Goal: Information Seeking & Learning: Learn about a topic

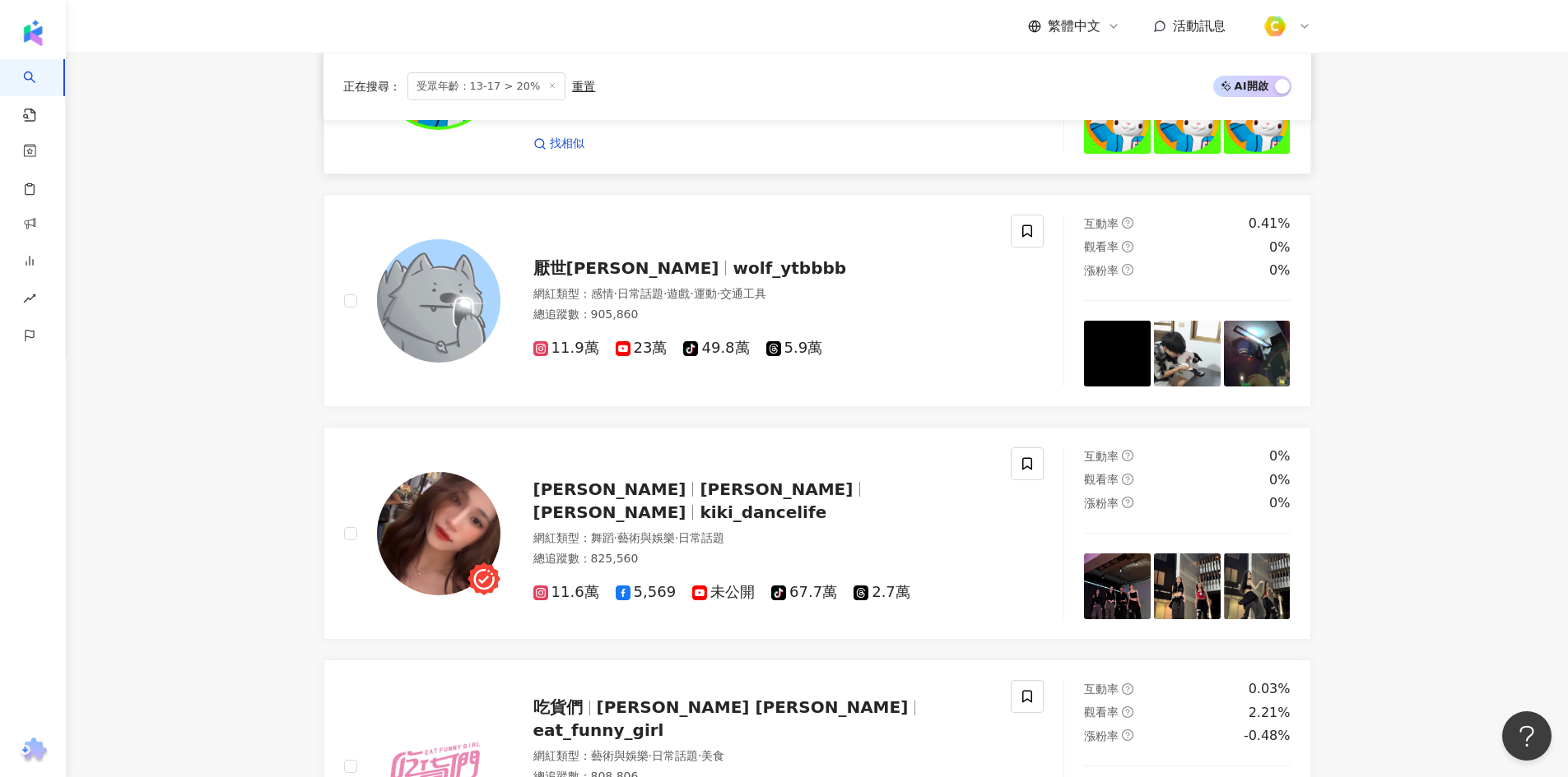
scroll to position [1975, 0]
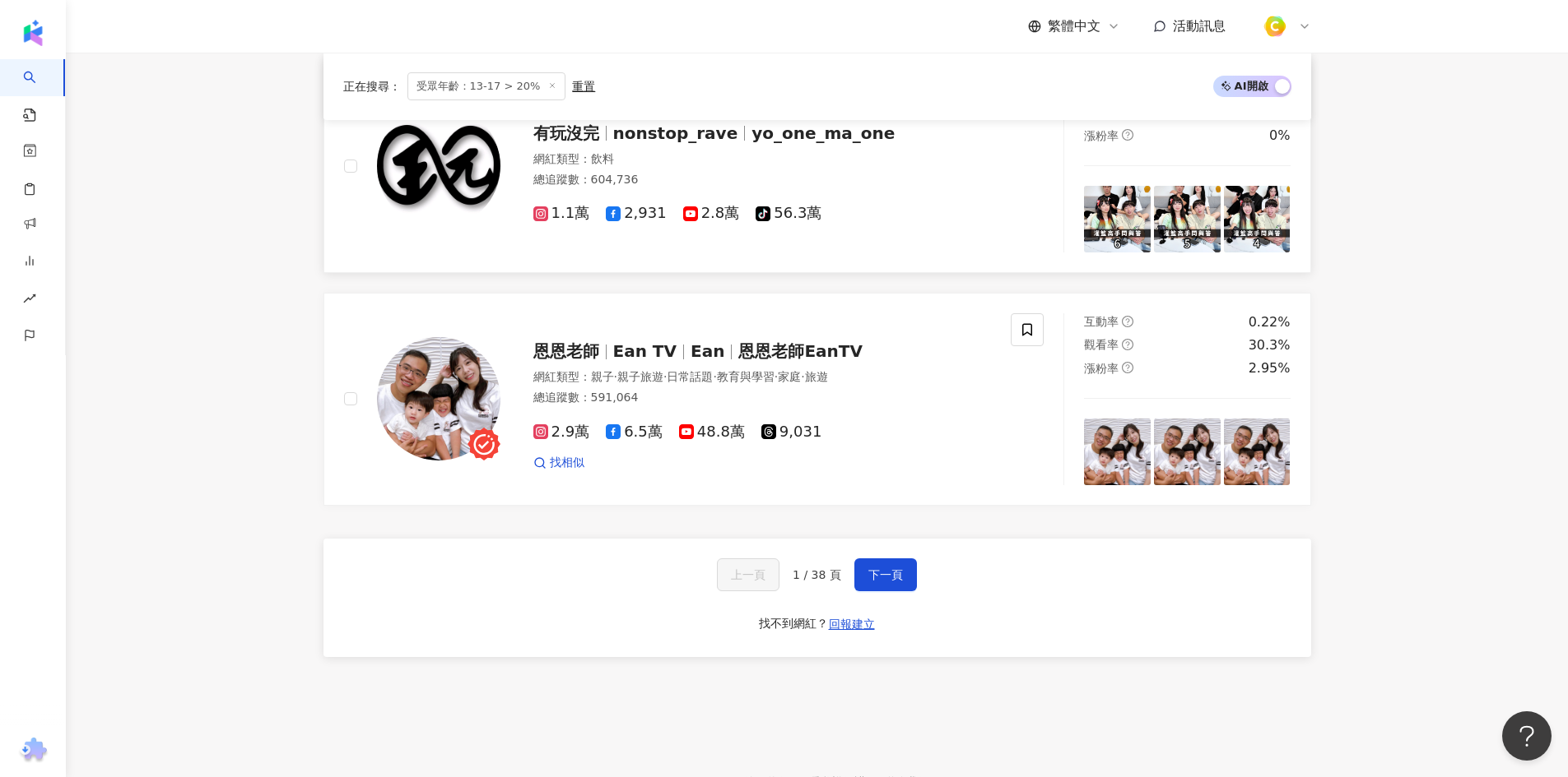
scroll to position [2961, 0]
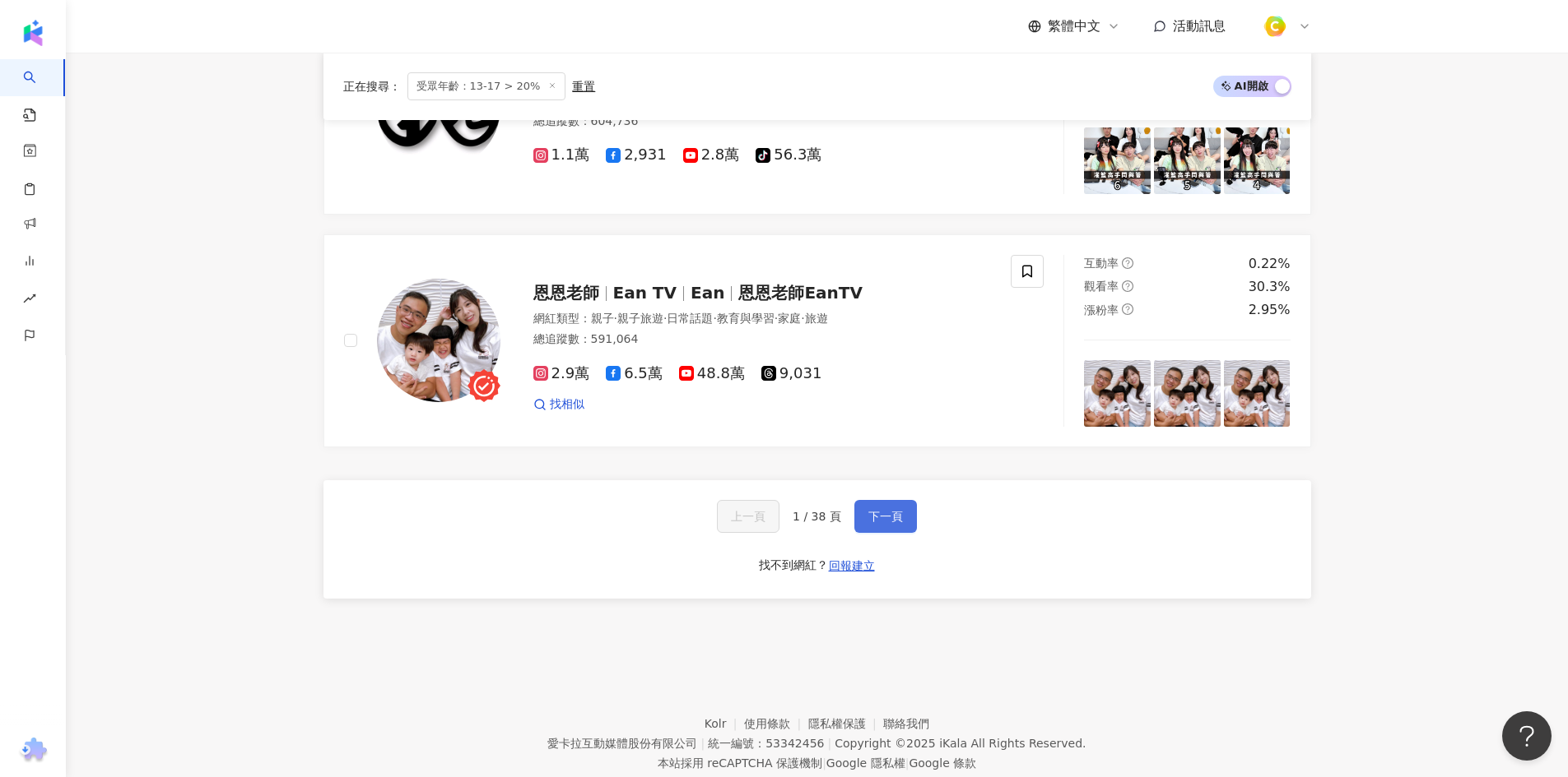
click at [904, 531] on button "下一頁" at bounding box center [885, 516] width 62 height 33
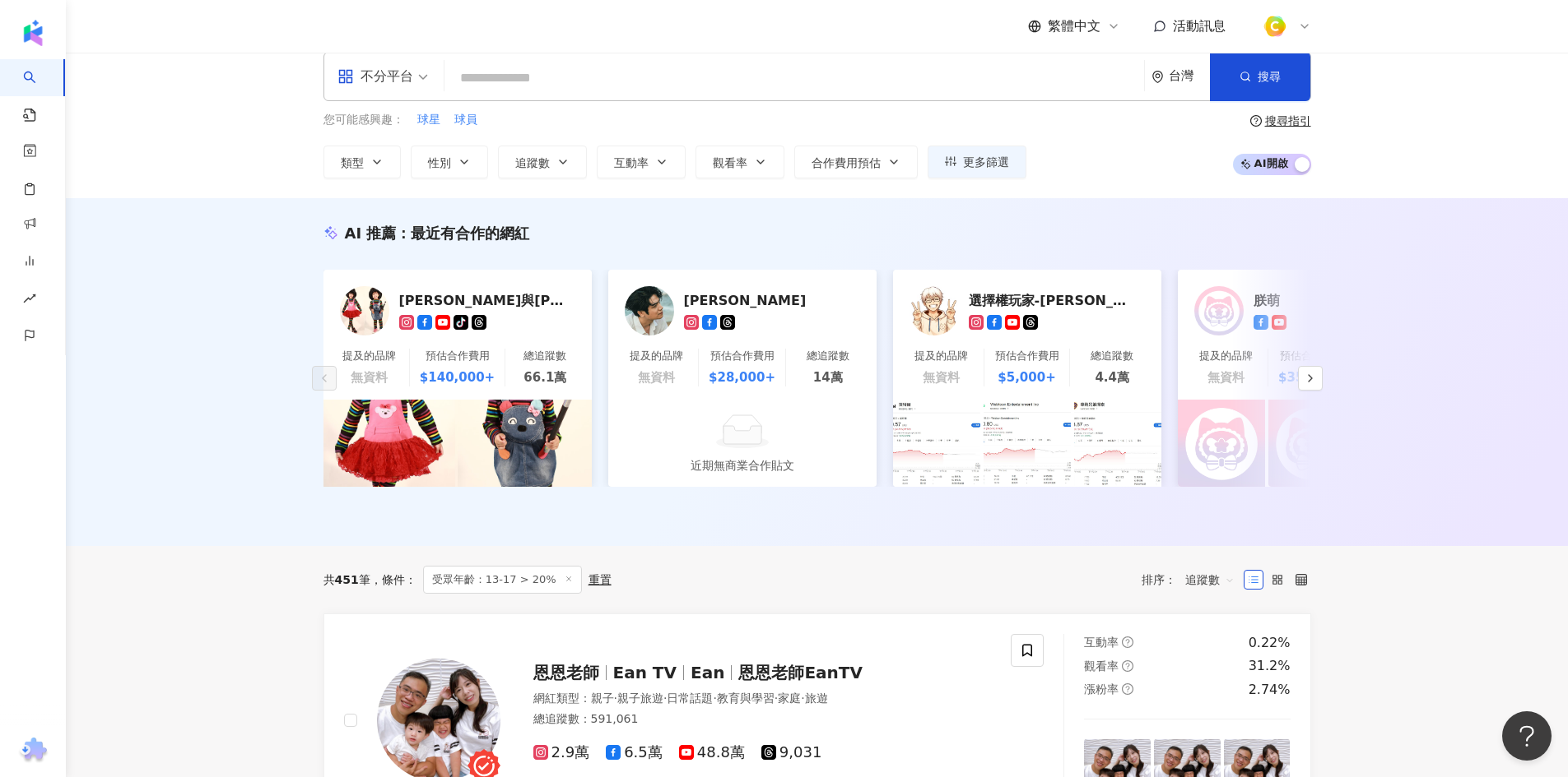
scroll to position [0, 0]
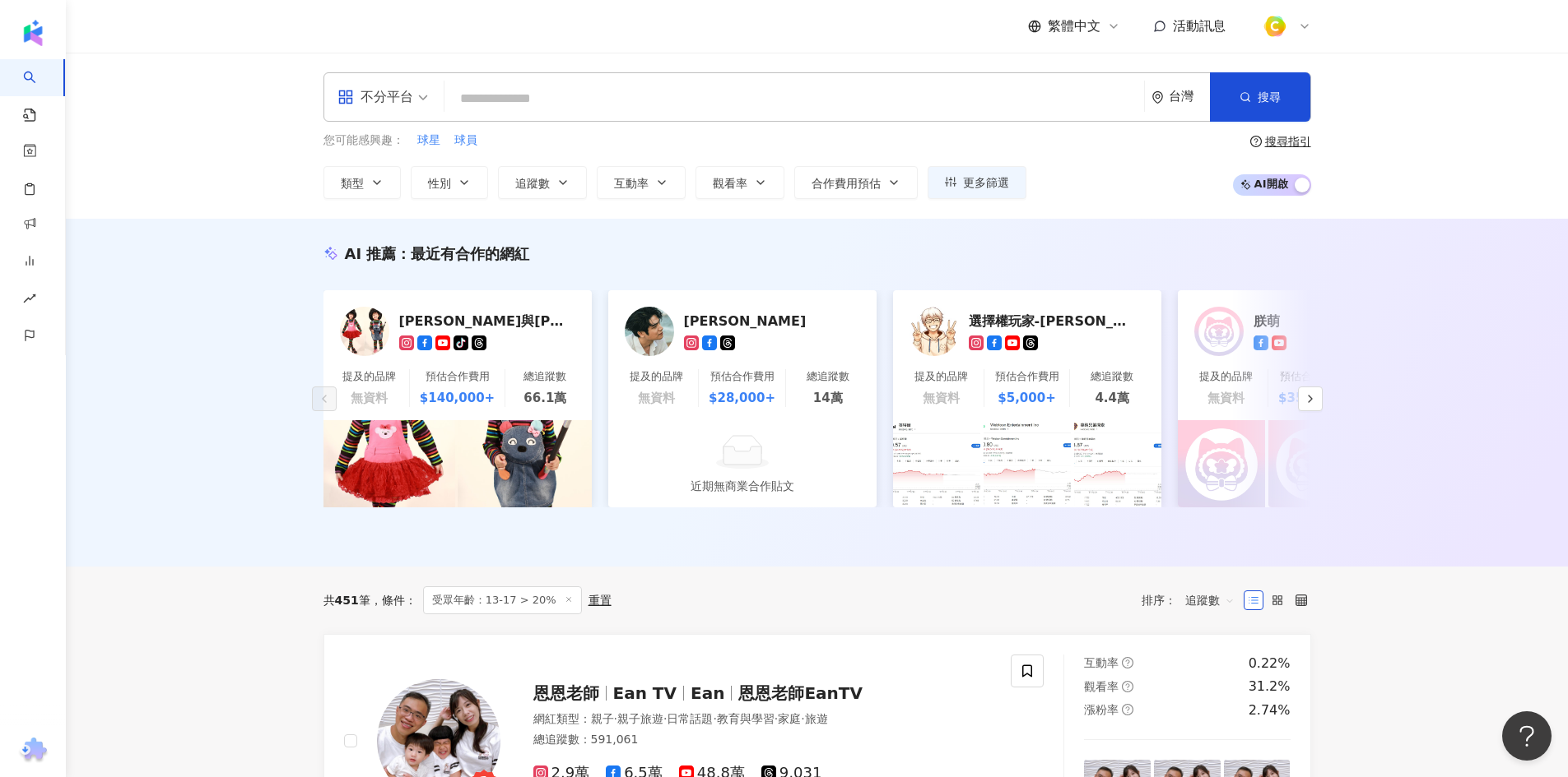
click at [689, 109] on input "search" at bounding box center [794, 98] width 687 height 31
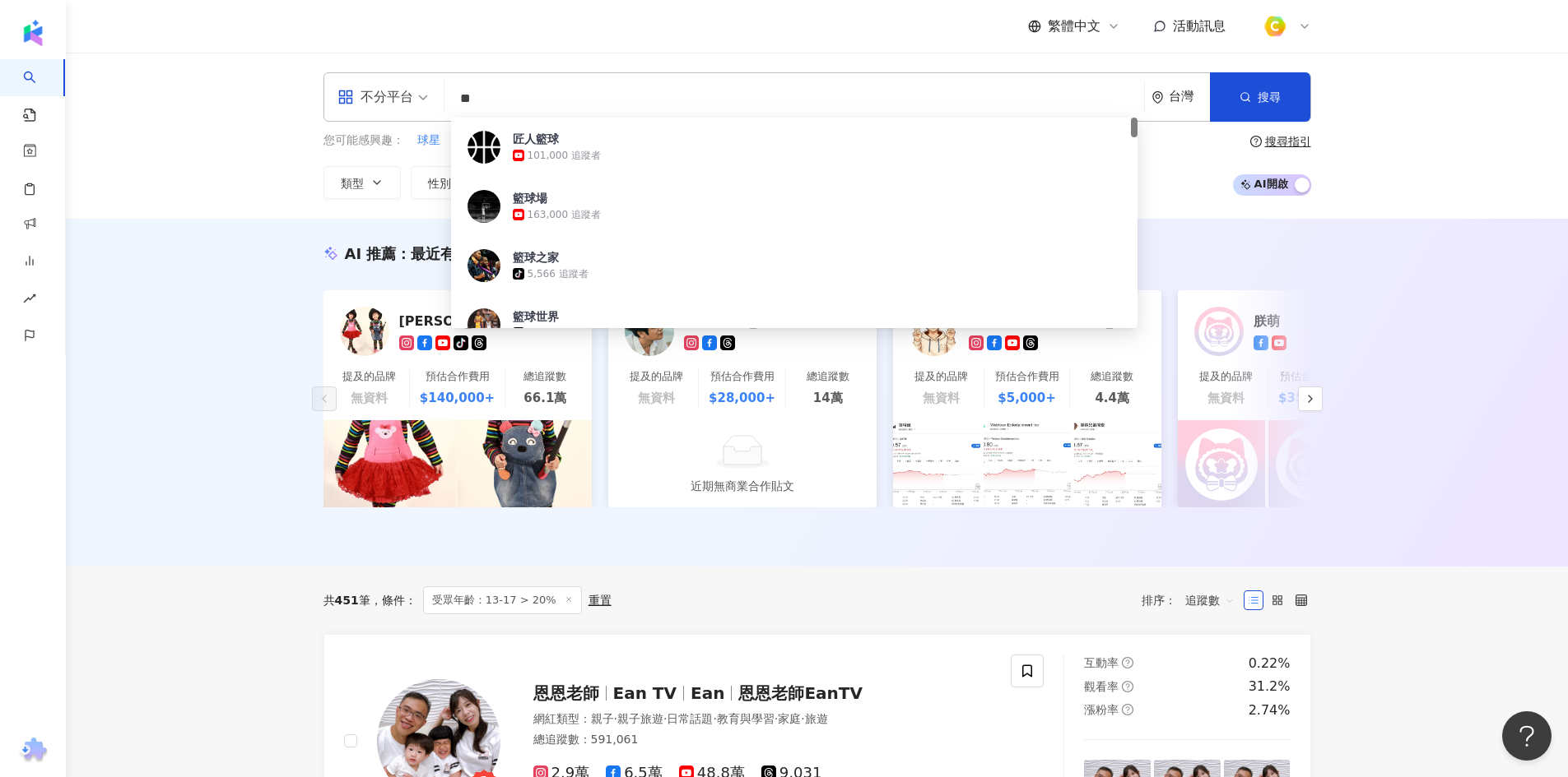
type input "*"
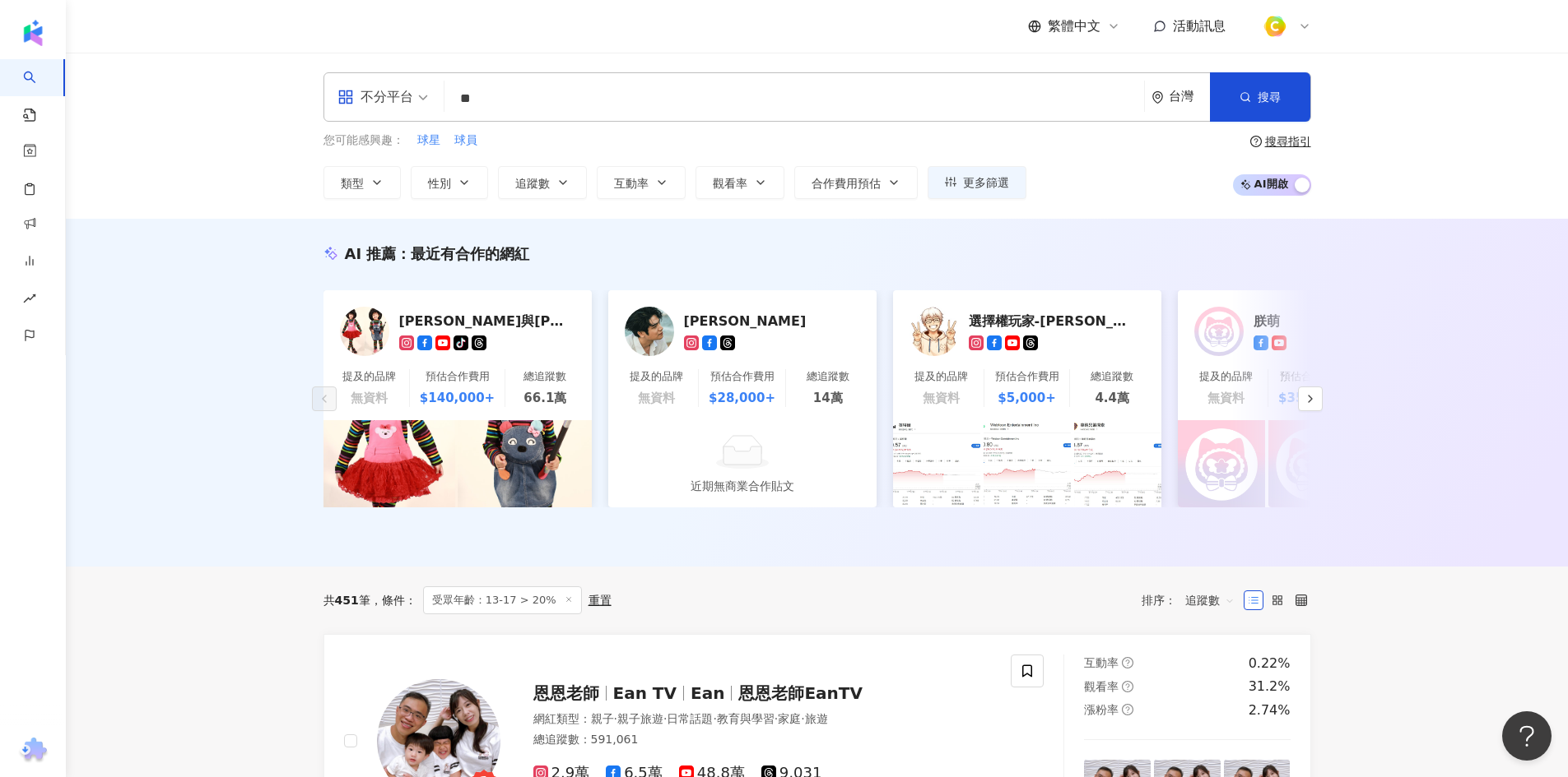
type input "**"
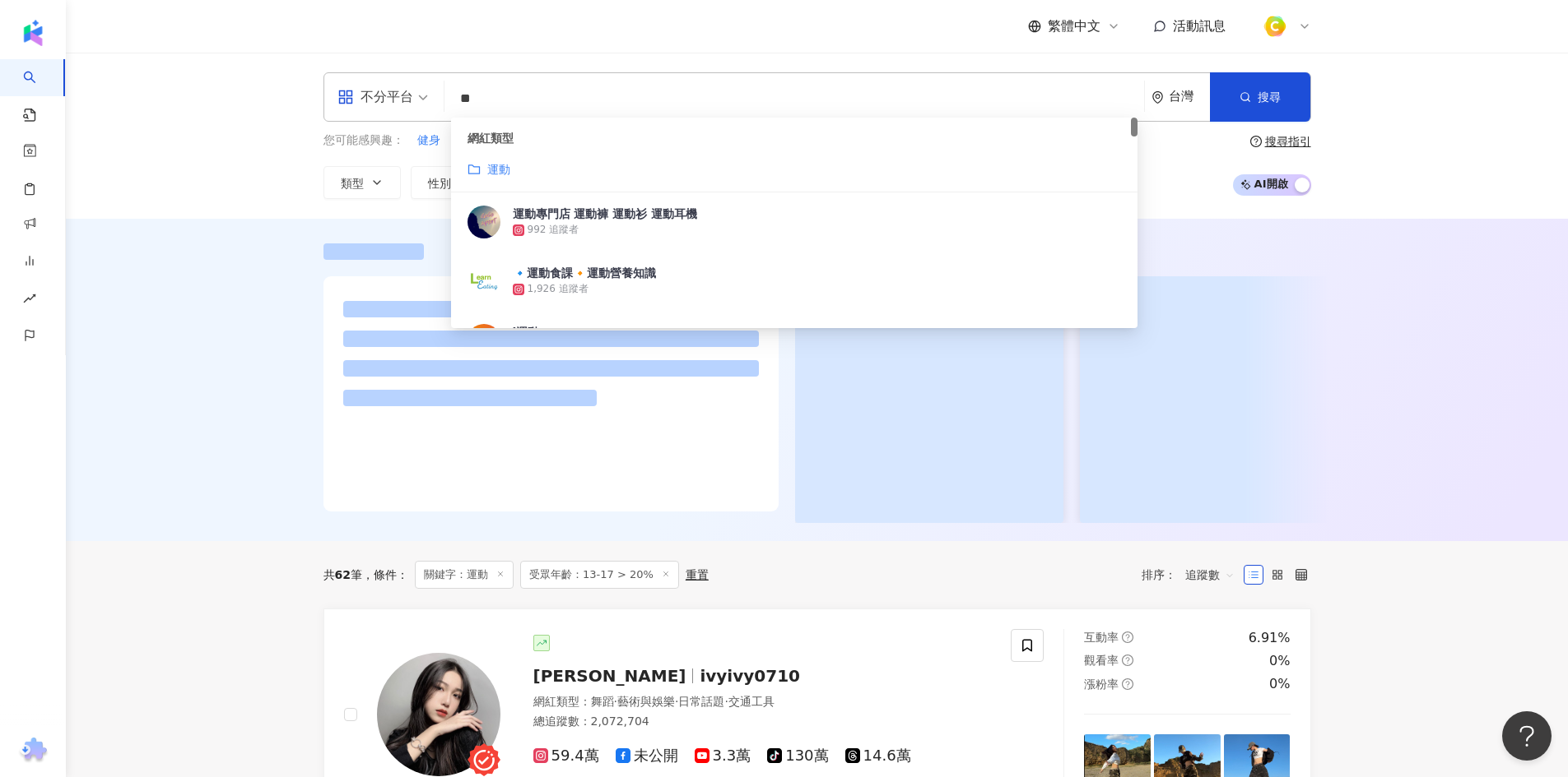
click at [244, 295] on div at bounding box center [817, 380] width 1502 height 322
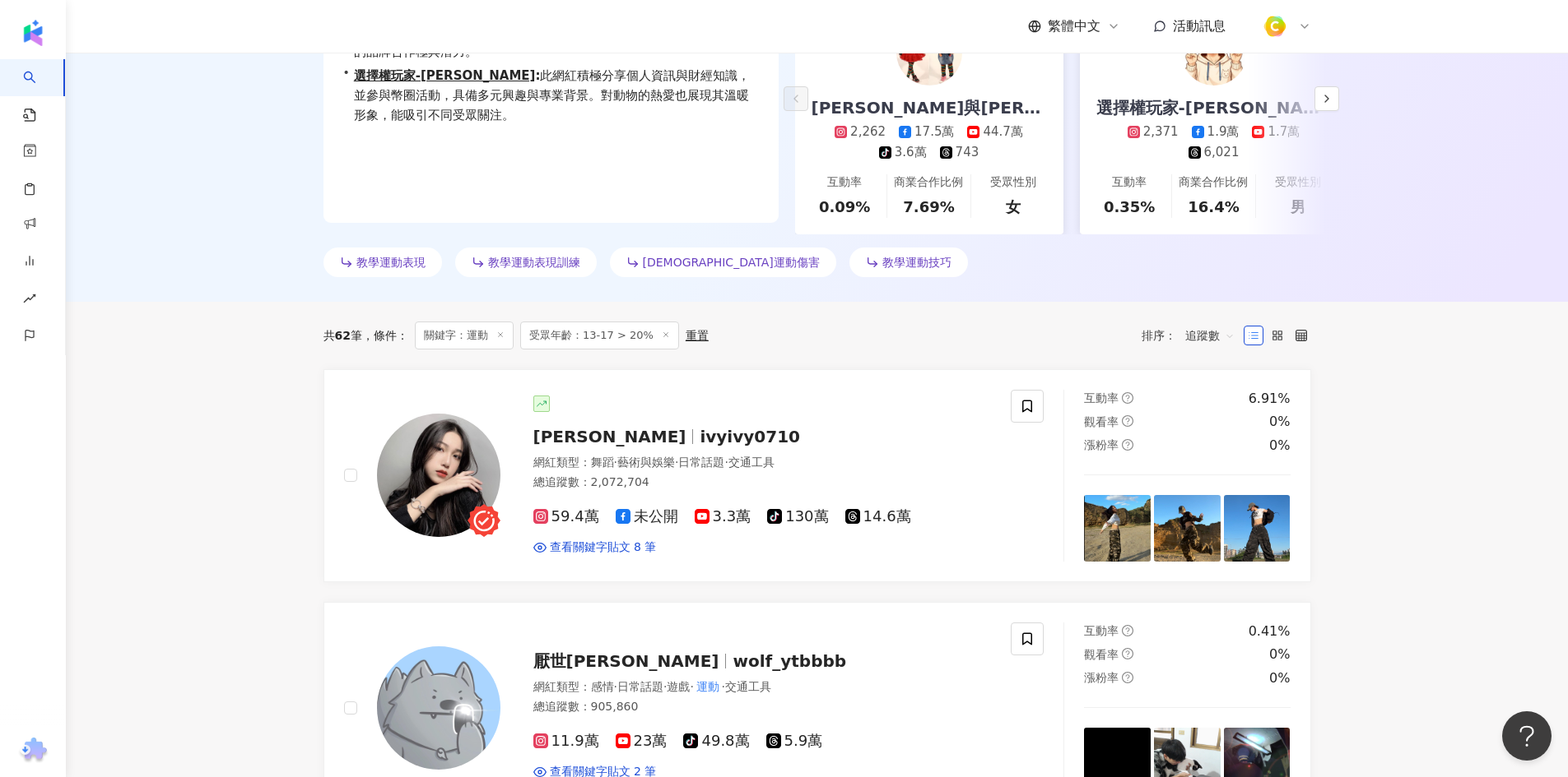
scroll to position [493, 0]
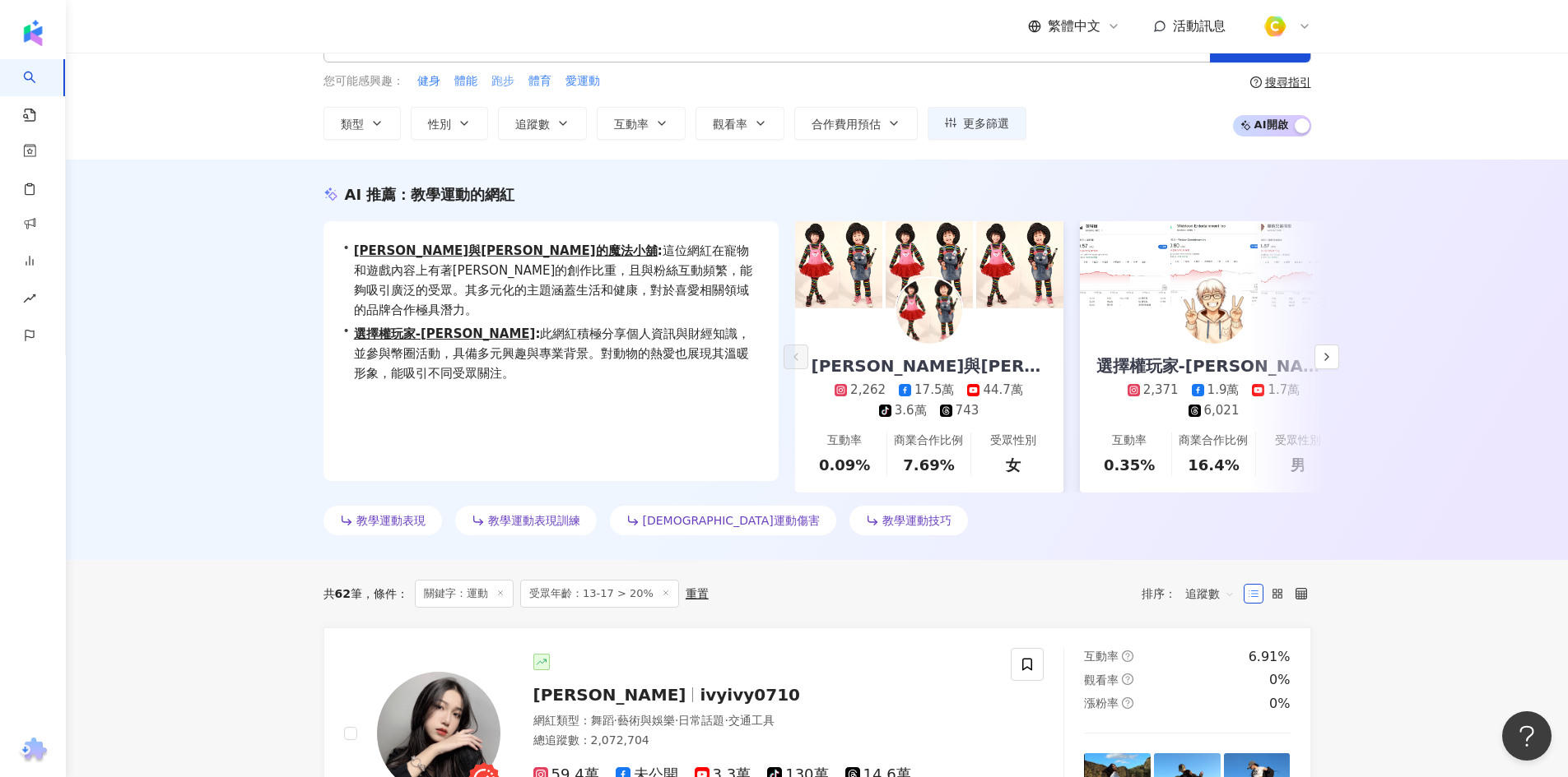
scroll to position [0, 0]
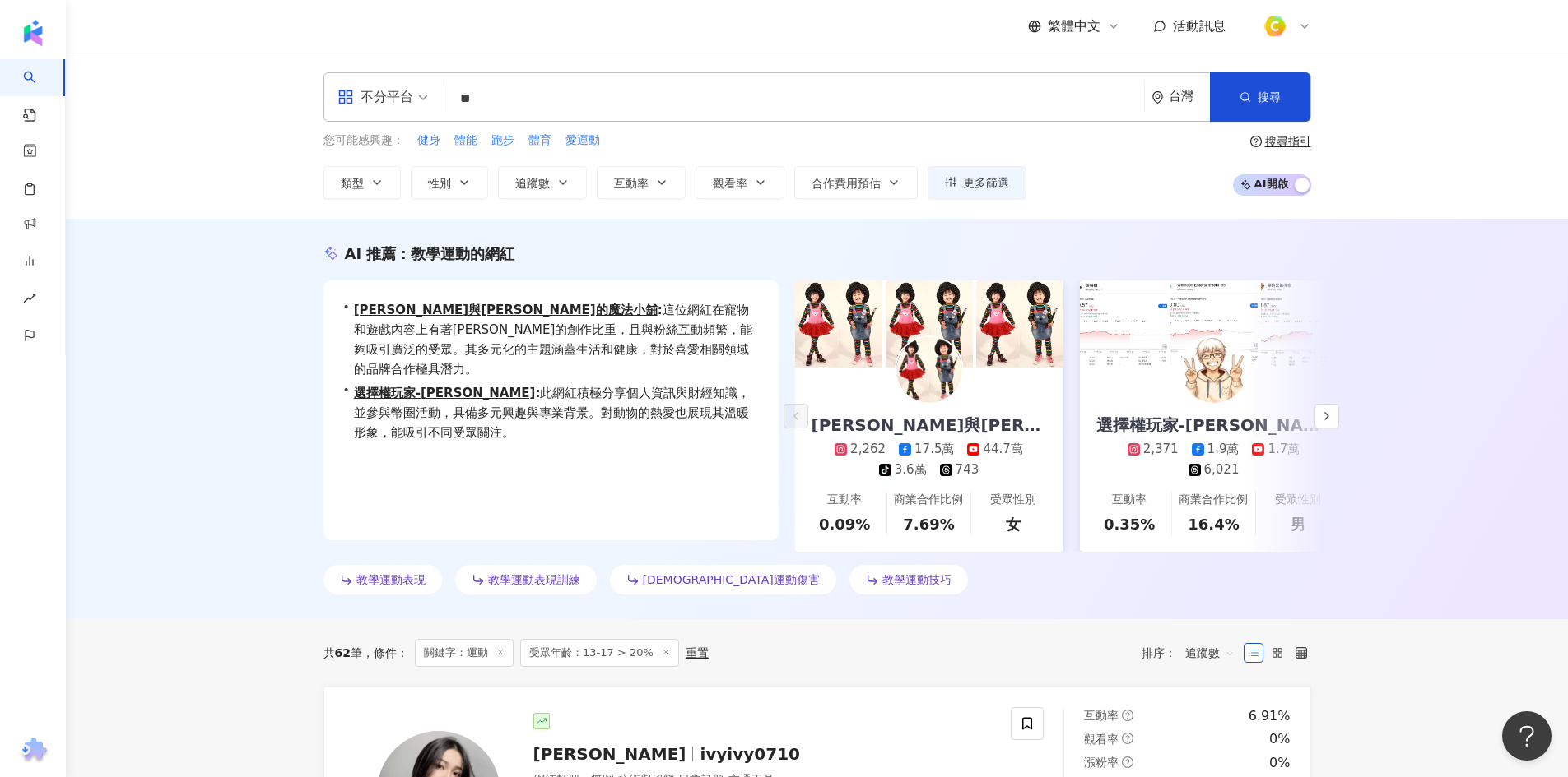
click at [512, 107] on input "**" at bounding box center [794, 98] width 687 height 31
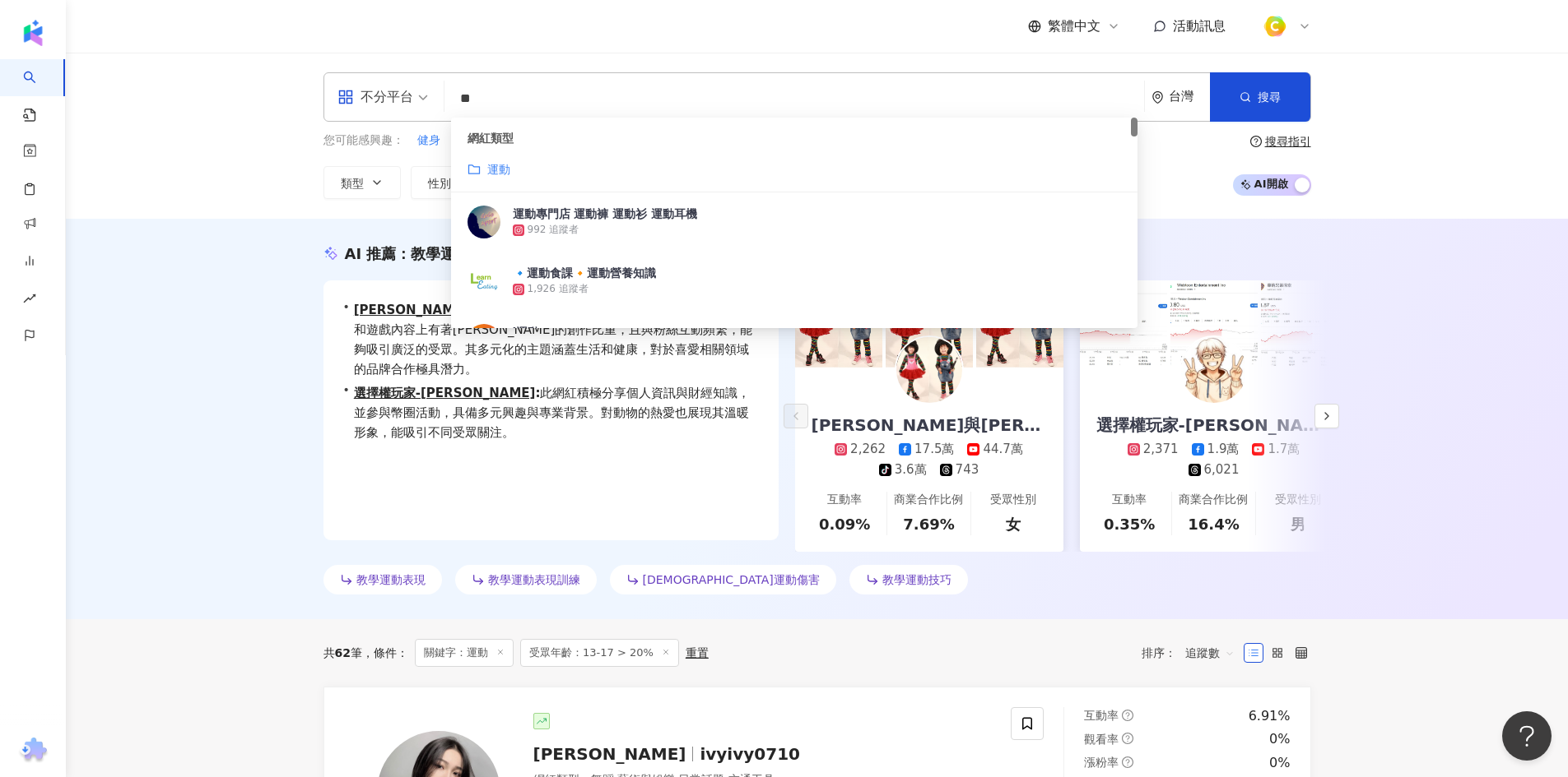
click at [505, 170] on mark "運動" at bounding box center [498, 169] width 23 height 13
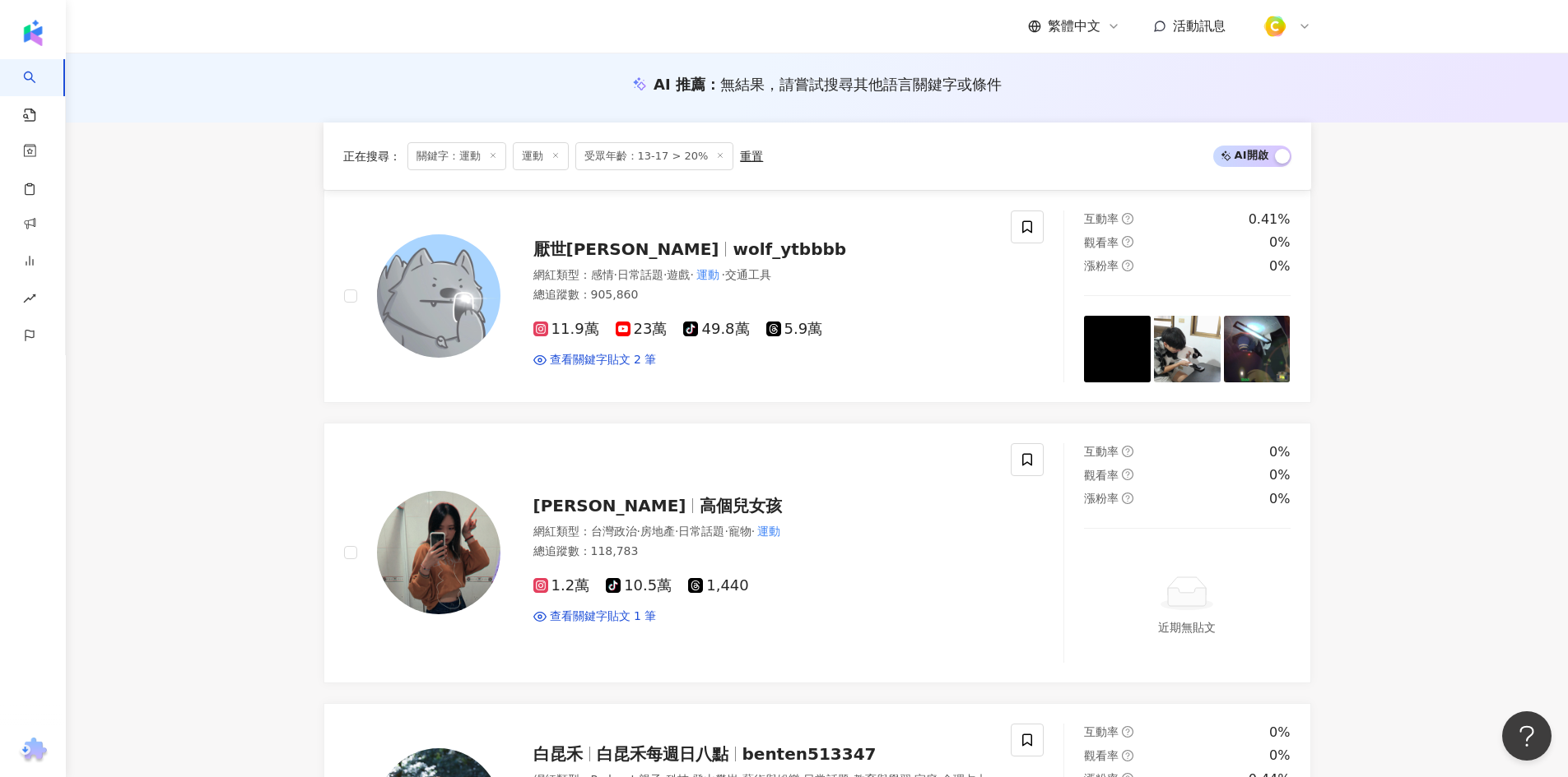
scroll to position [164, 0]
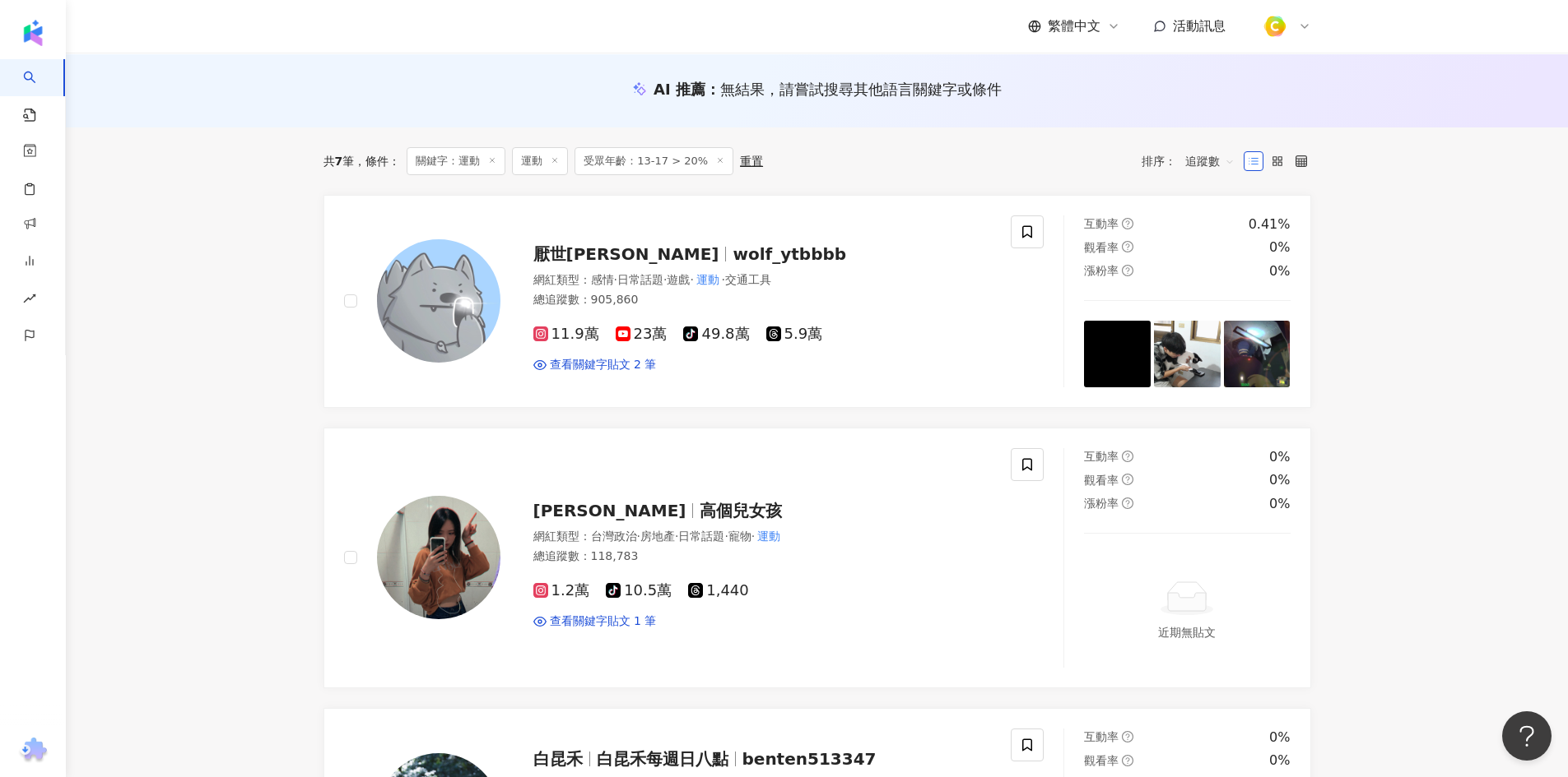
click at [495, 160] on line at bounding box center [493, 160] width 4 height 4
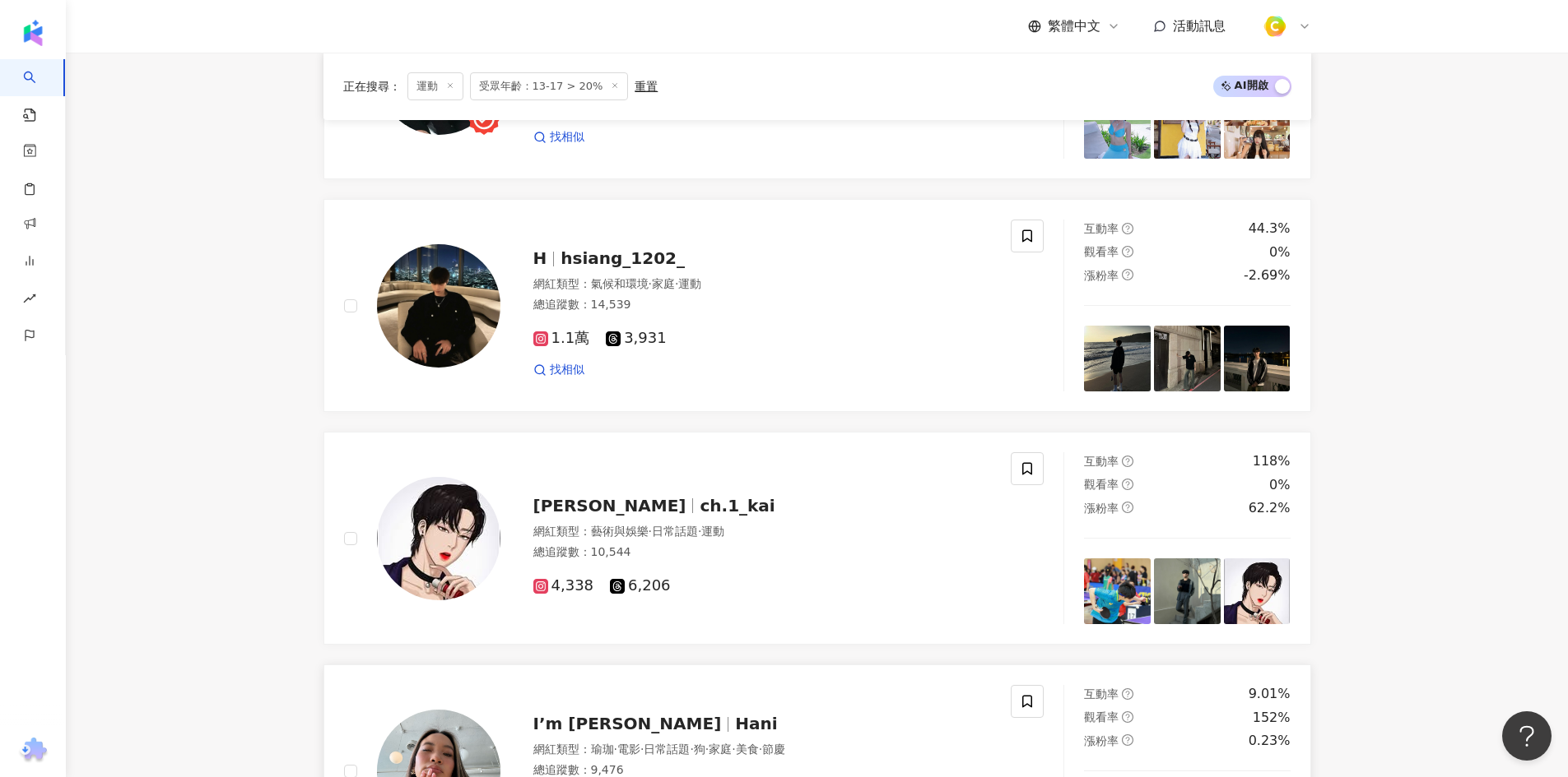
scroll to position [2984, 0]
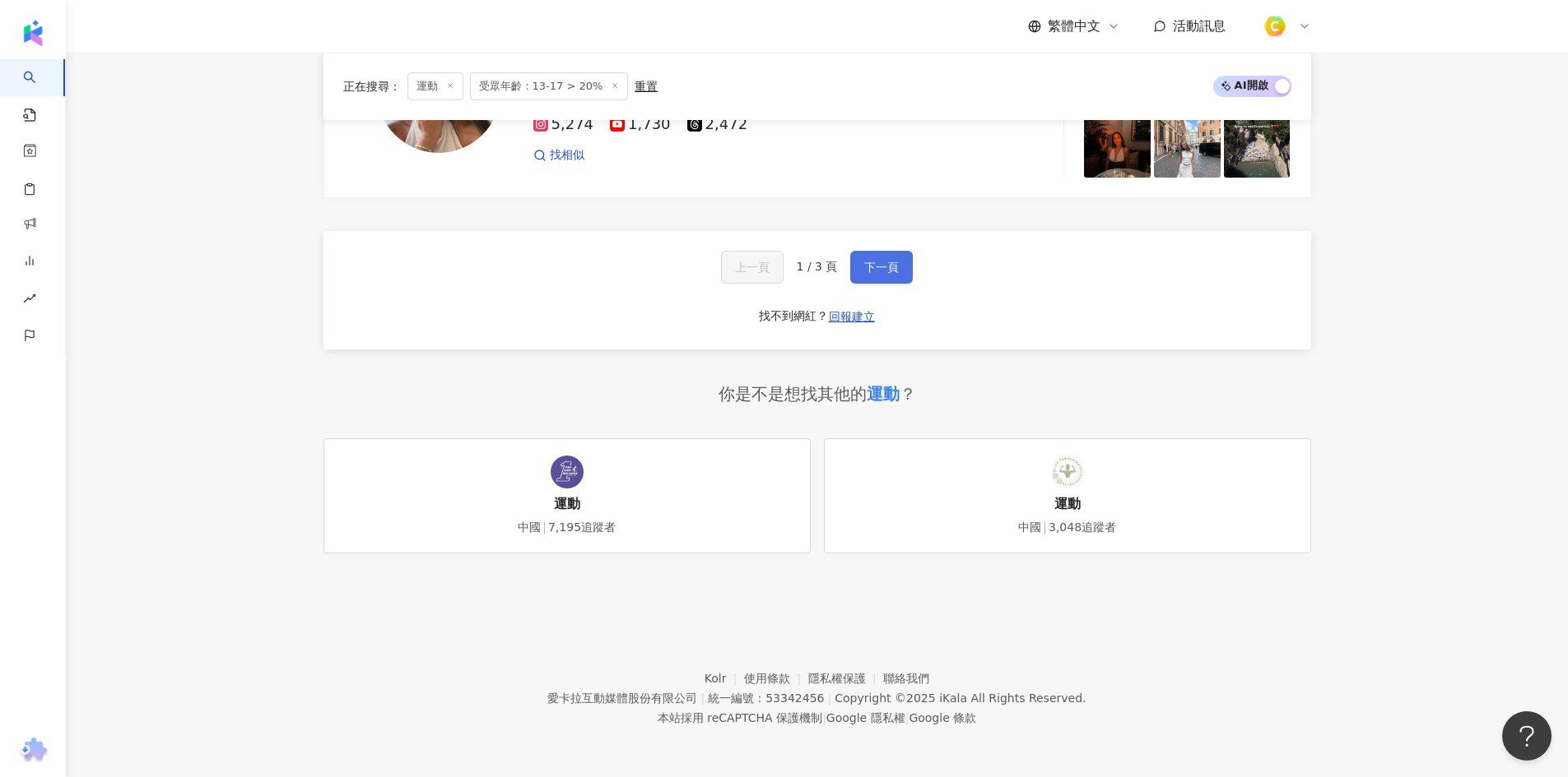
click at [904, 276] on button "下一頁" at bounding box center [881, 267] width 62 height 33
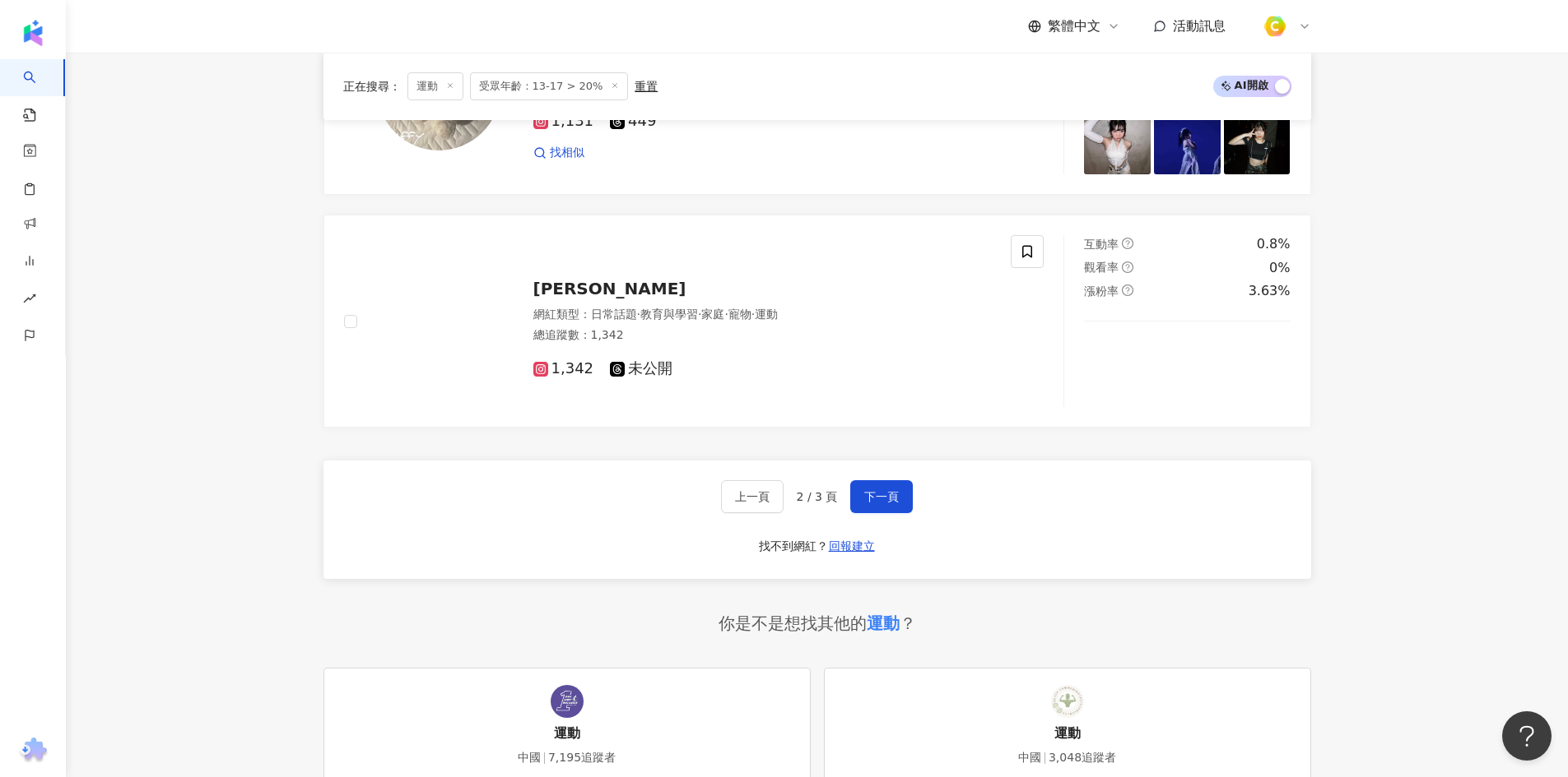
scroll to position [2935, 0]
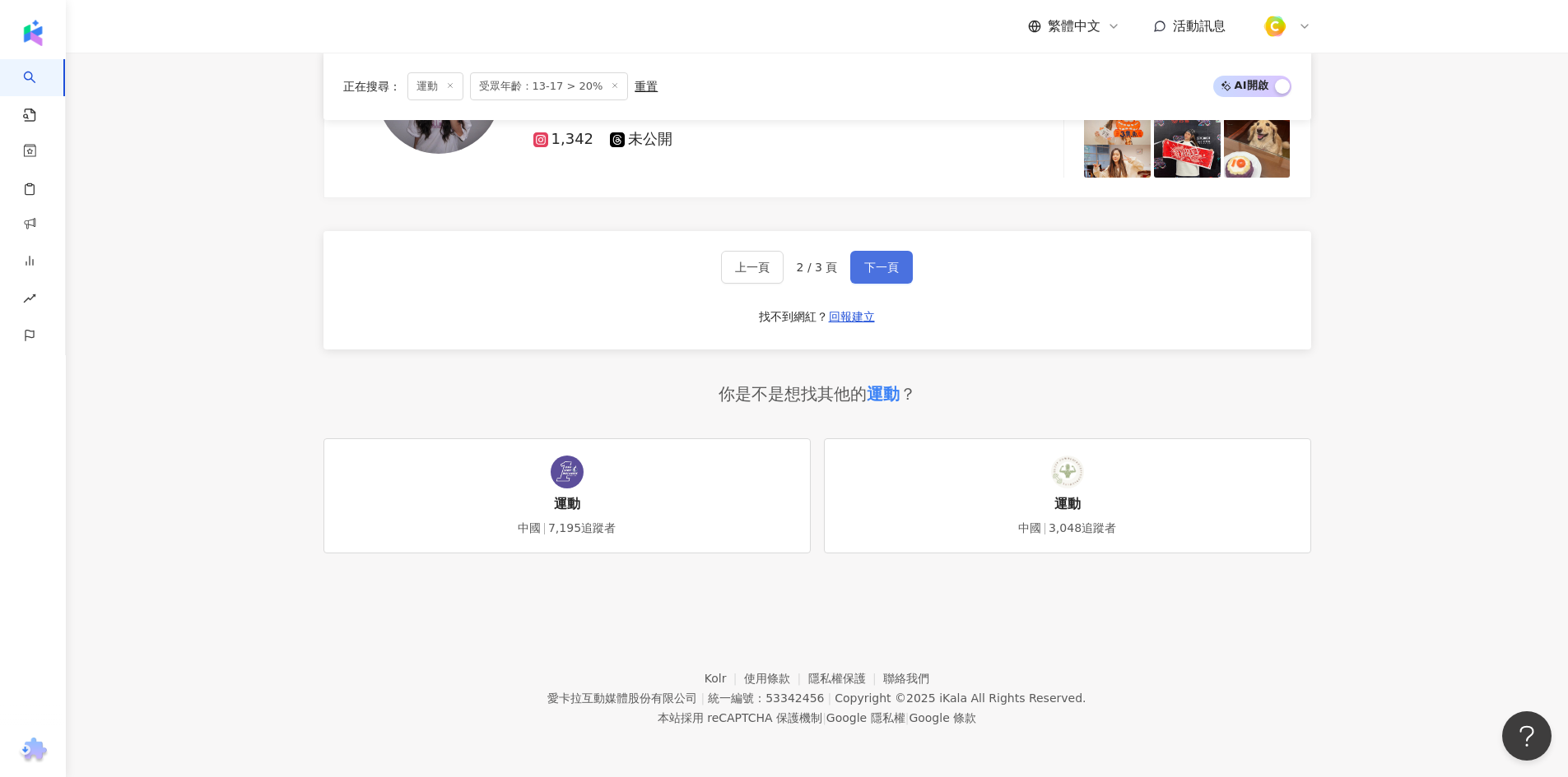
click at [887, 276] on button "下一頁" at bounding box center [881, 267] width 62 height 33
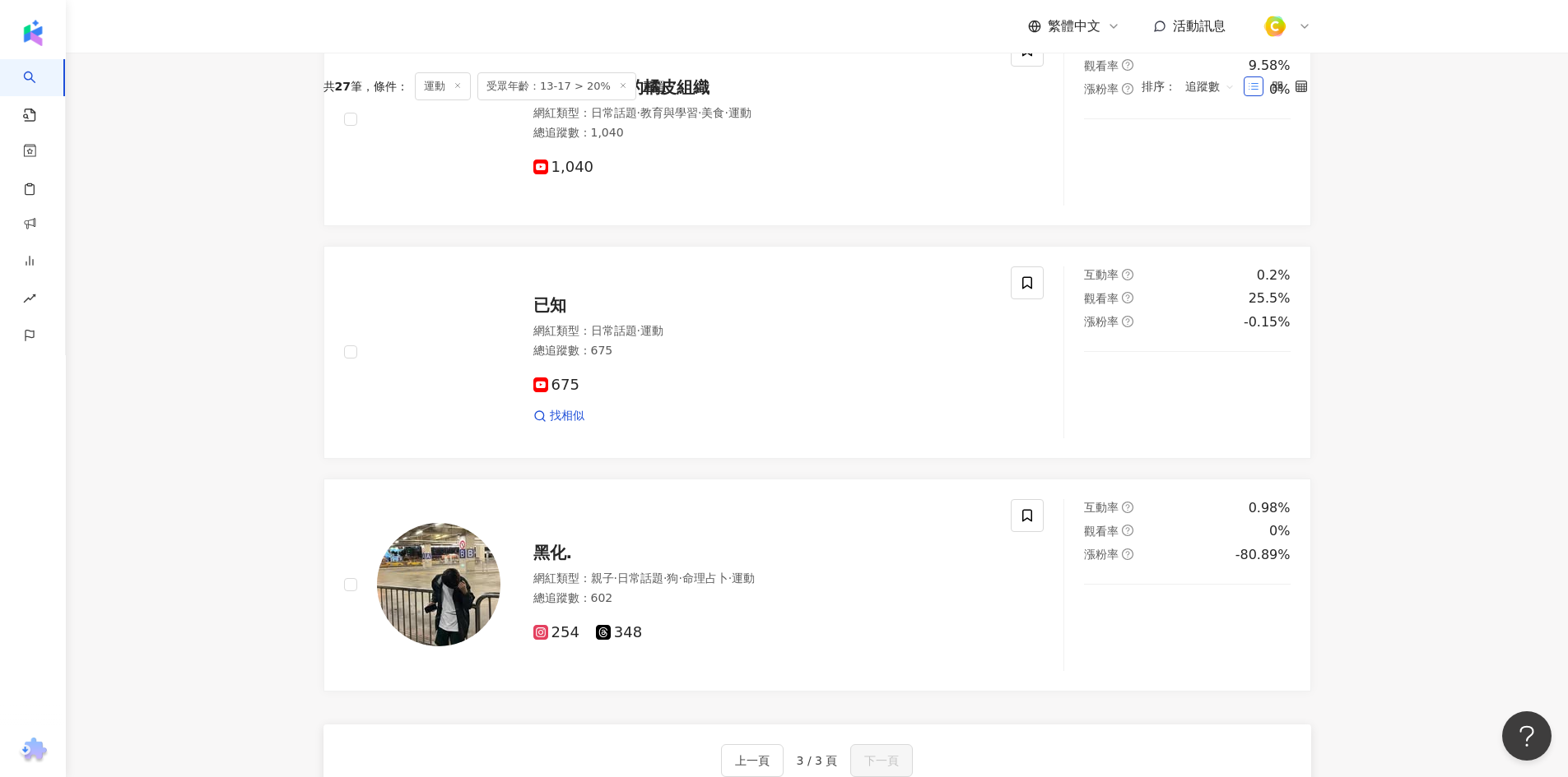
scroll to position [0, 0]
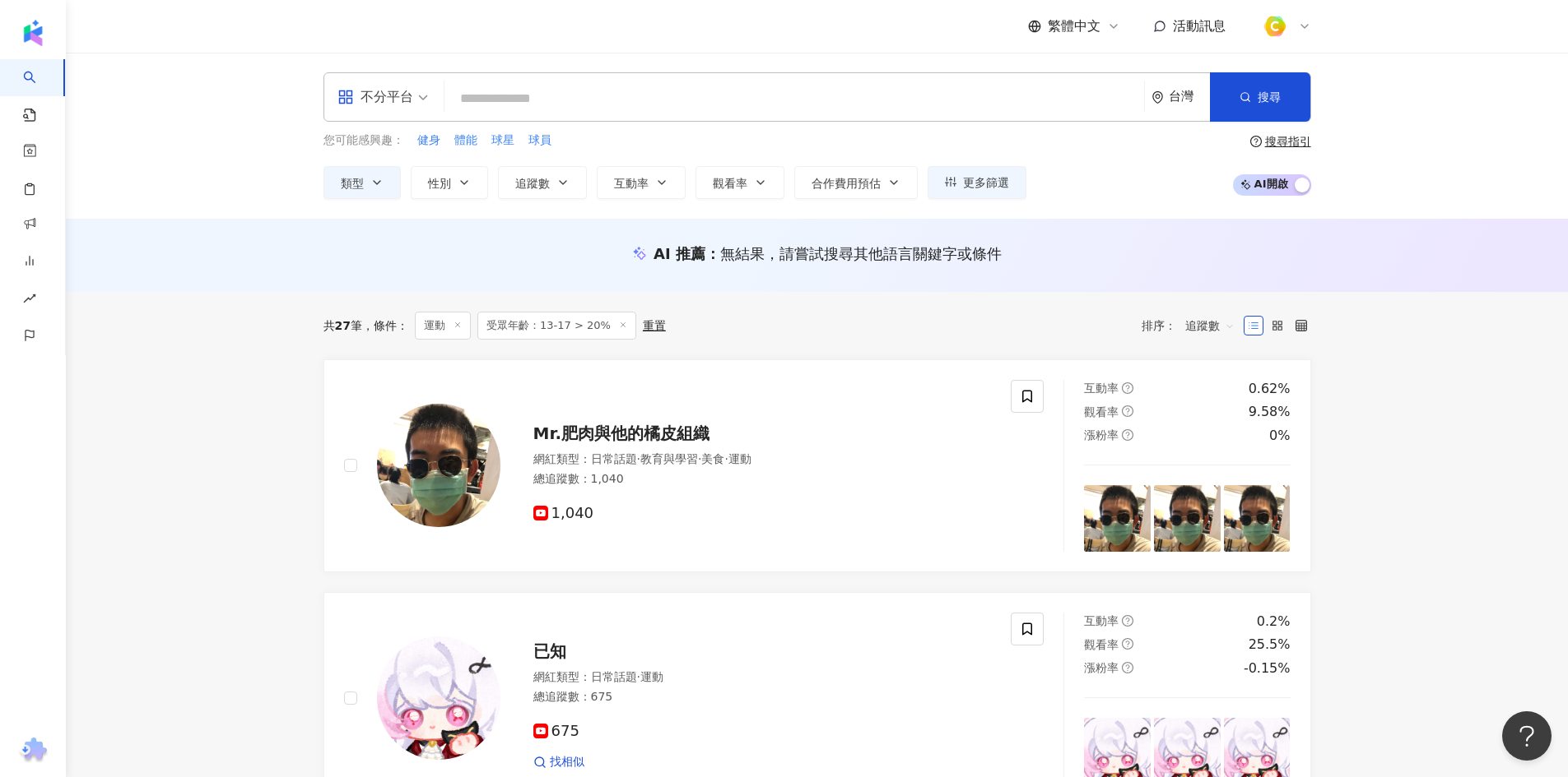
click at [461, 322] on icon at bounding box center [458, 324] width 9 height 9
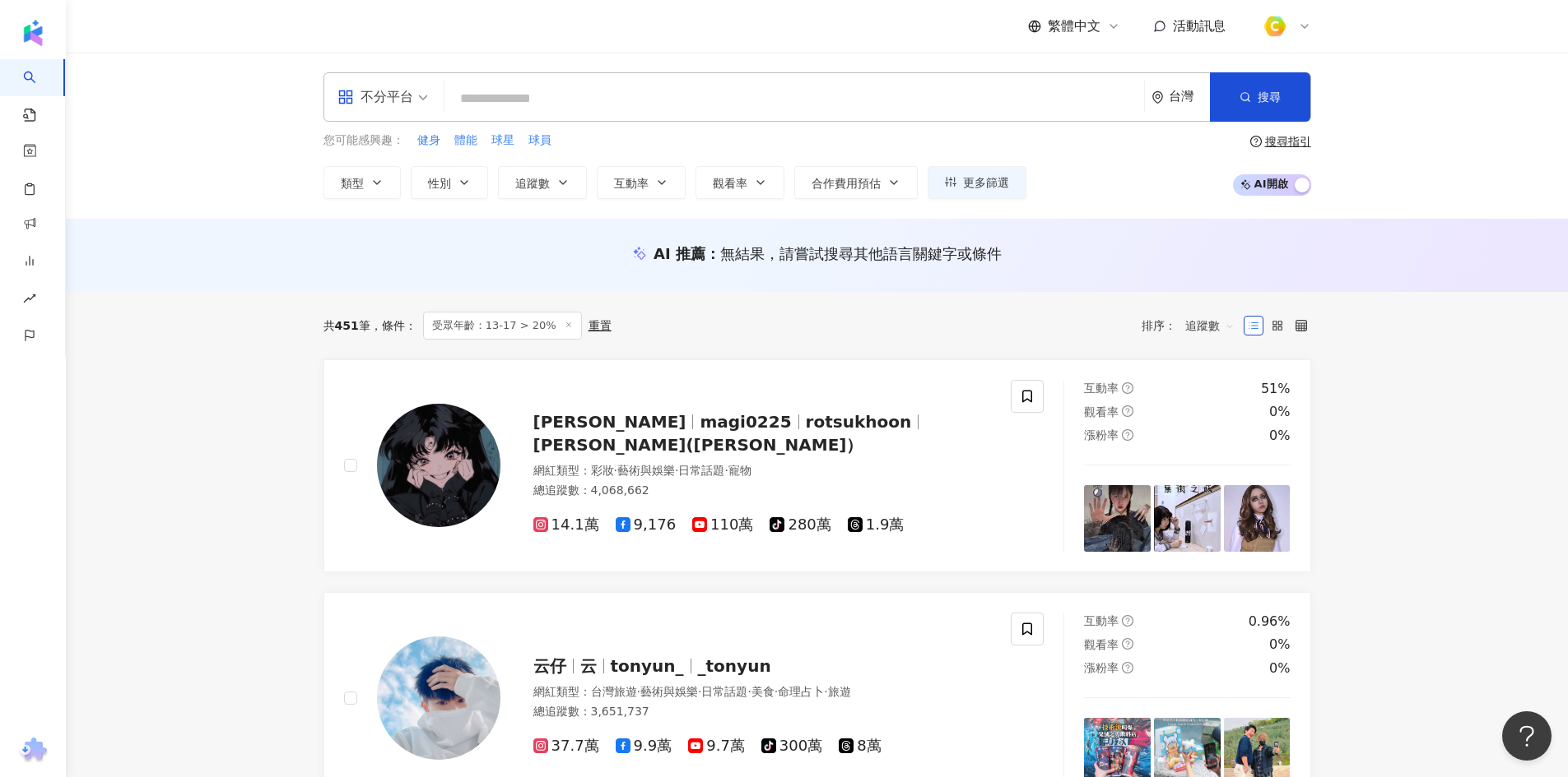
click at [584, 99] on input "search" at bounding box center [794, 98] width 687 height 31
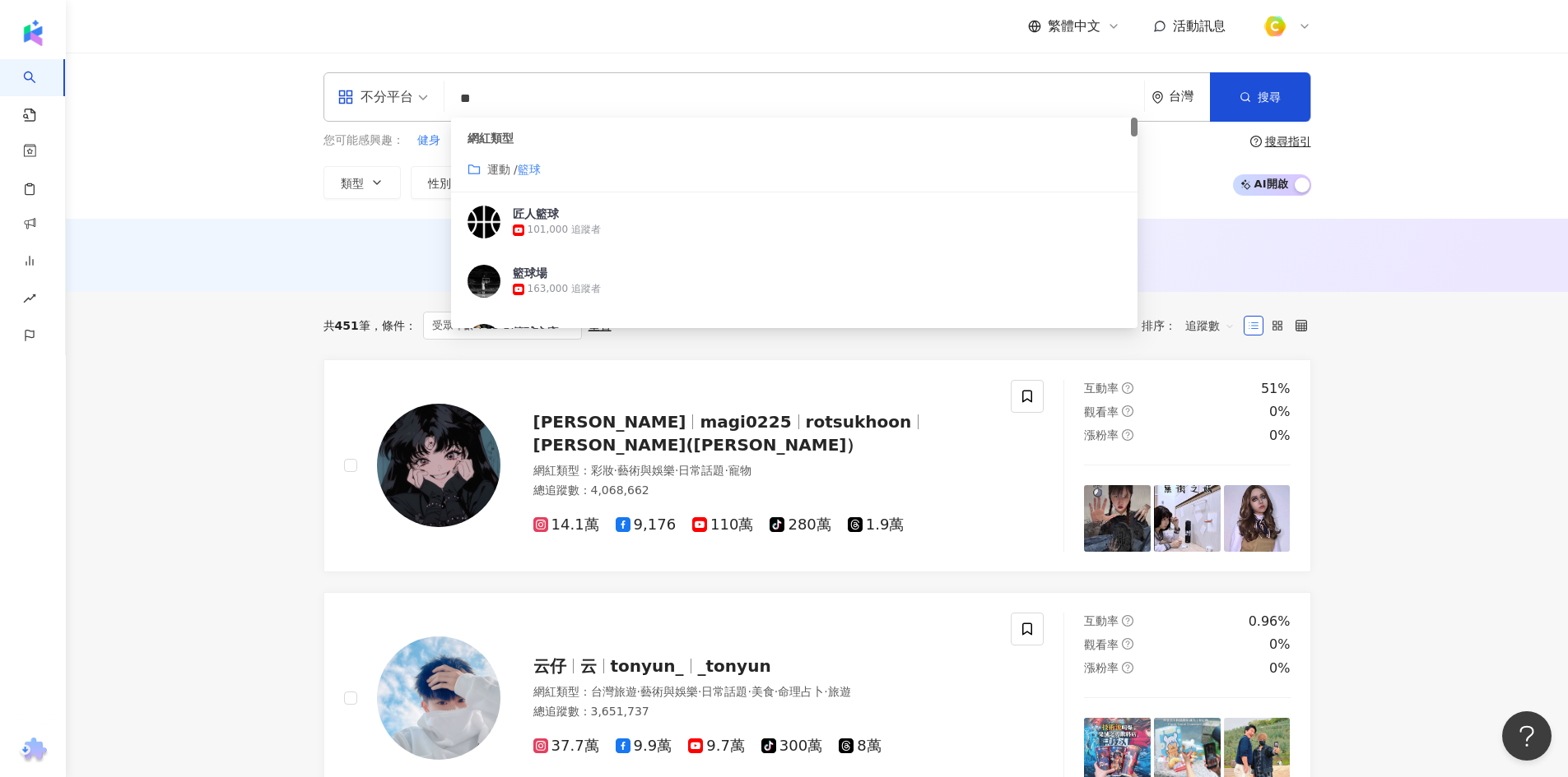
scroll to position [164, 0]
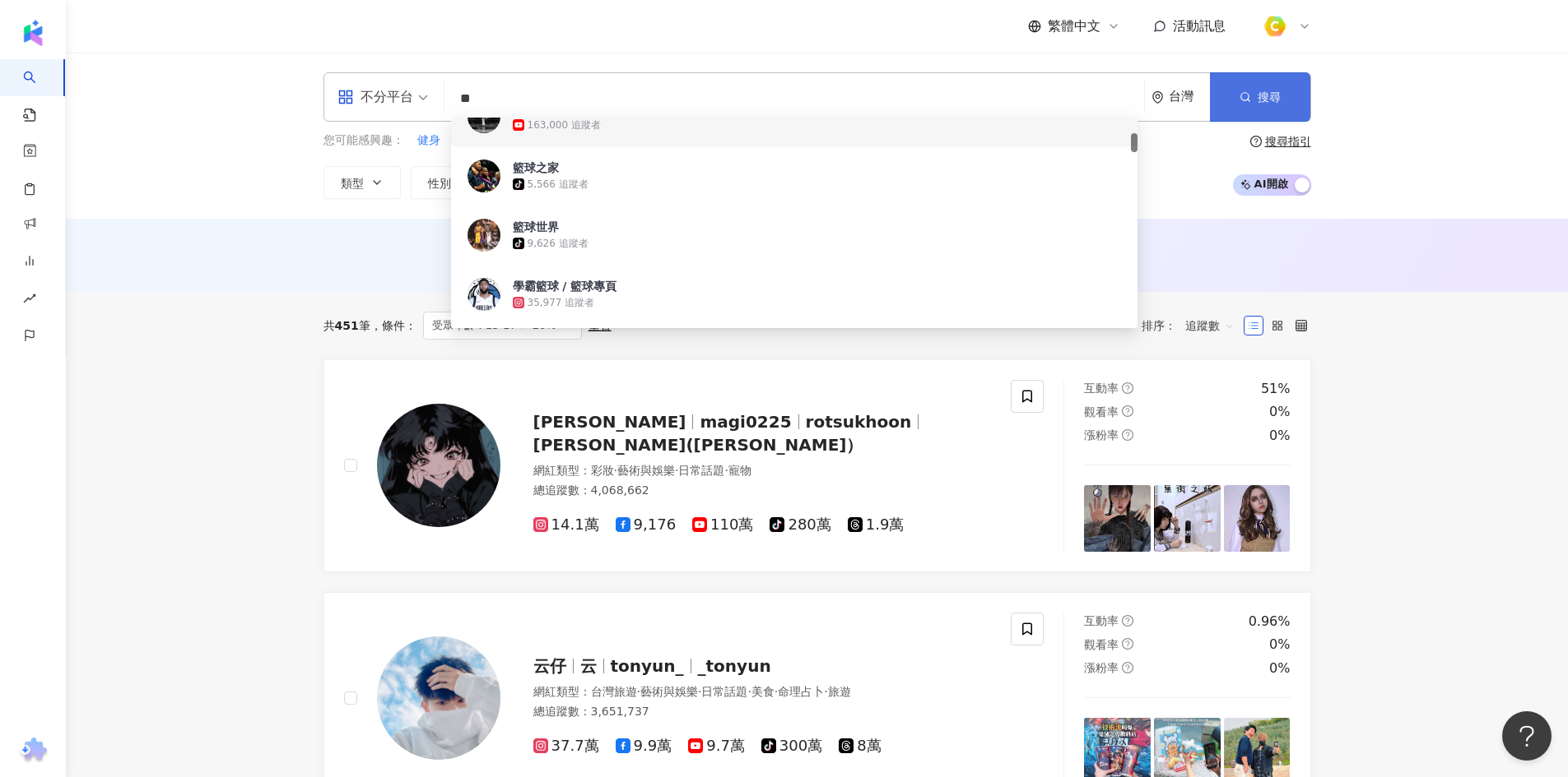
click at [1279, 96] on span "搜尋" at bounding box center [1269, 97] width 23 height 13
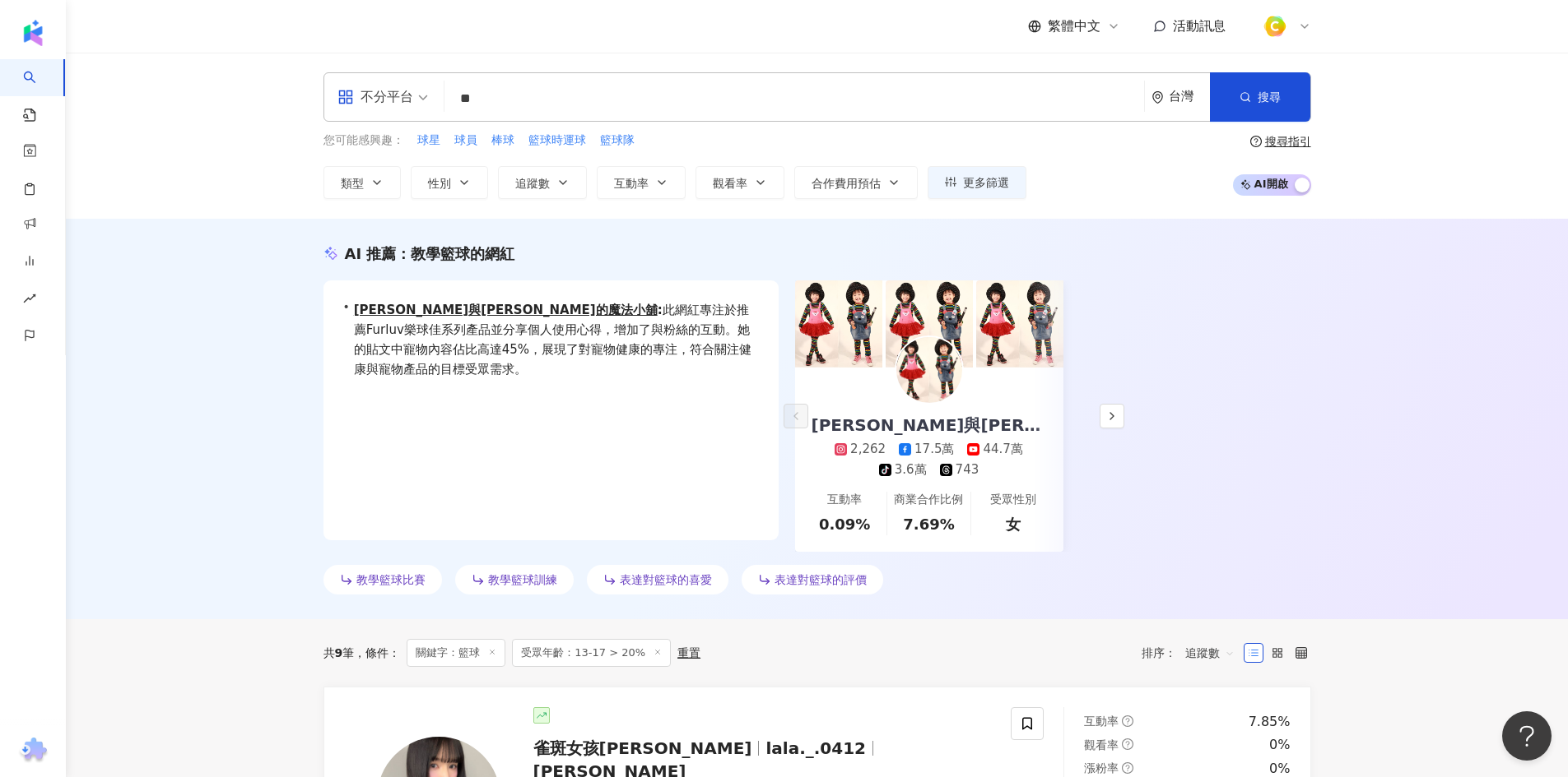
click at [607, 110] on input "**" at bounding box center [794, 98] width 687 height 31
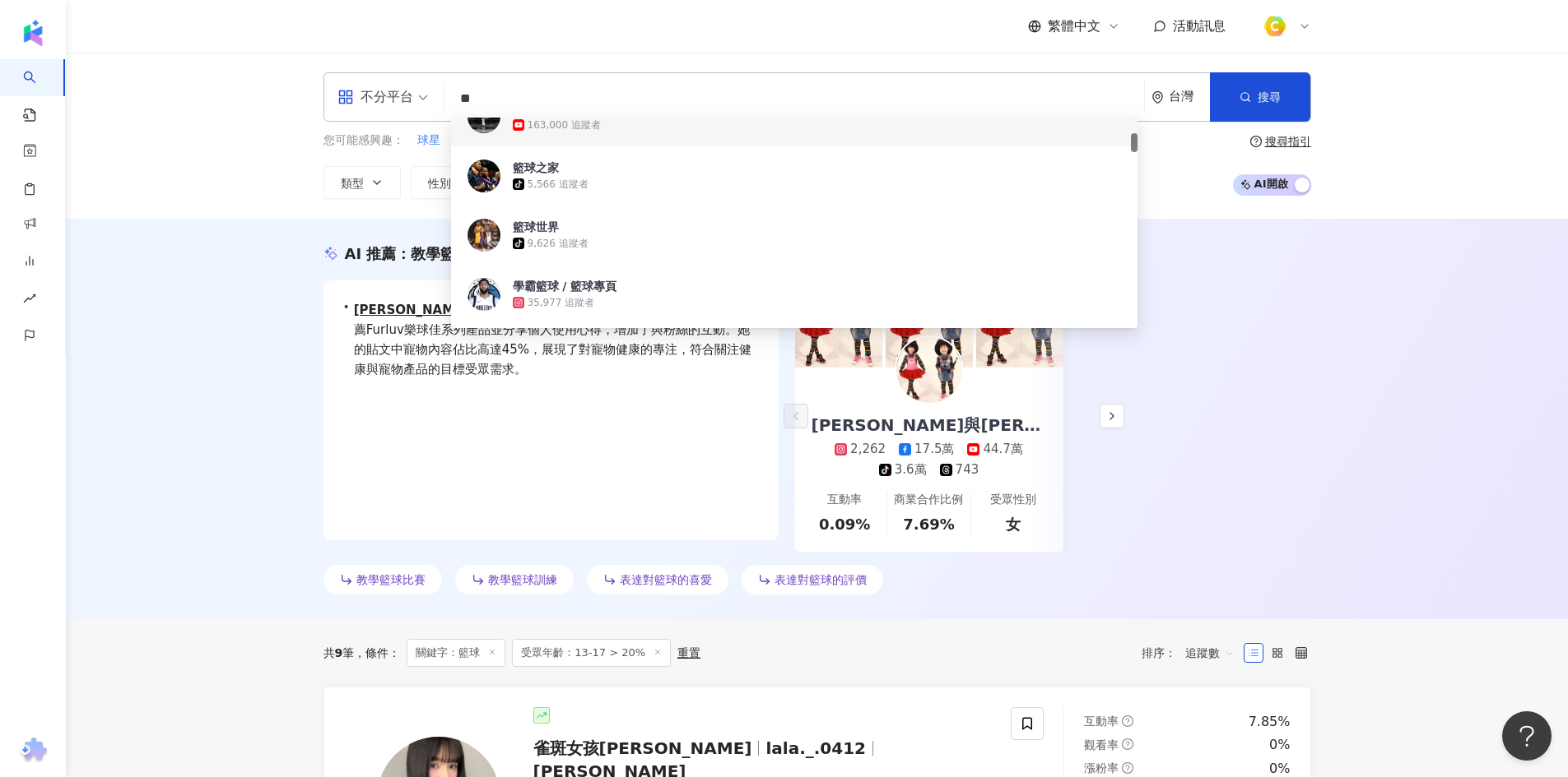
type input "*"
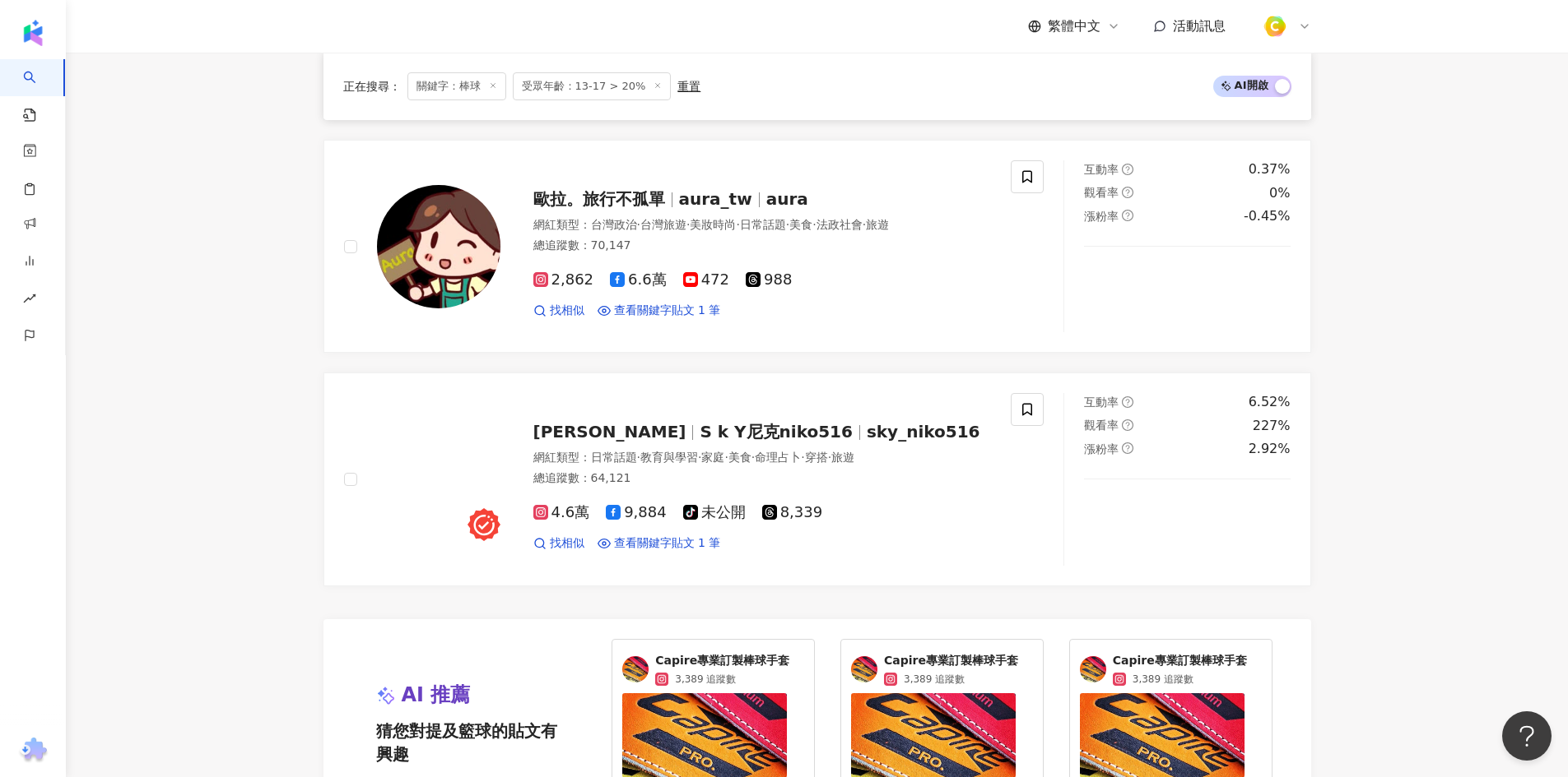
scroll to position [2961, 0]
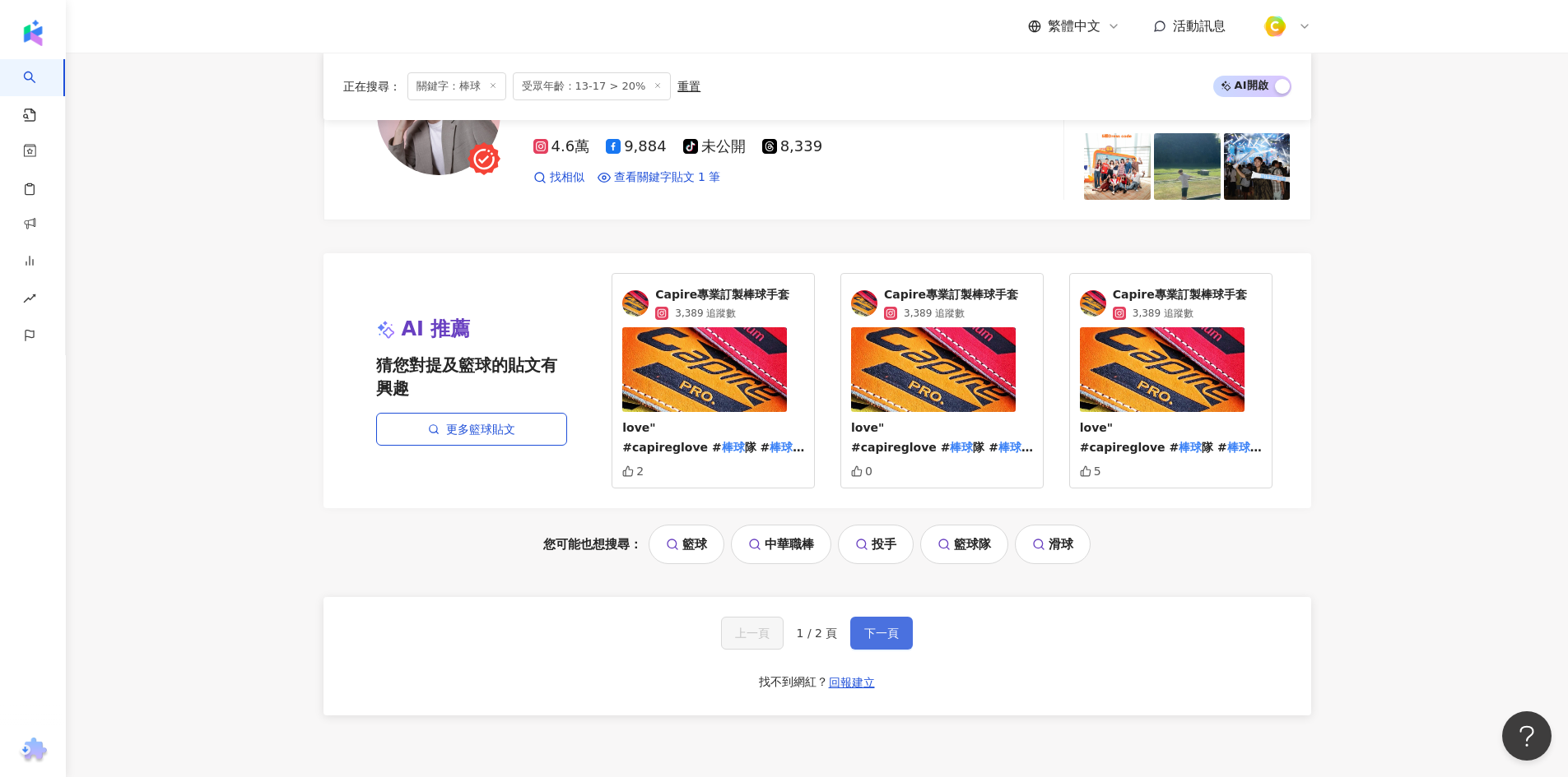
click at [870, 630] on button "下一頁" at bounding box center [881, 633] width 62 height 33
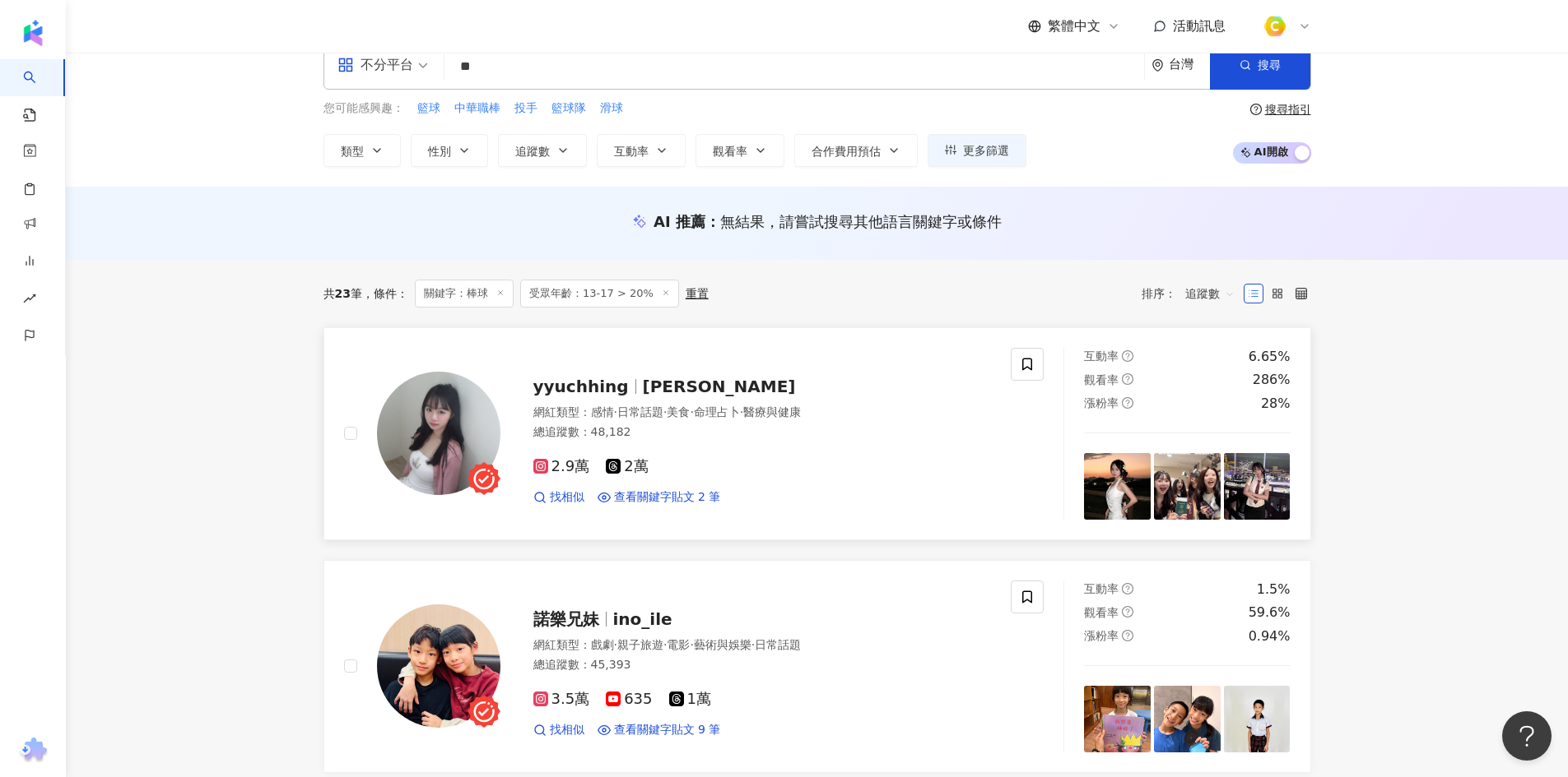
scroll to position [0, 0]
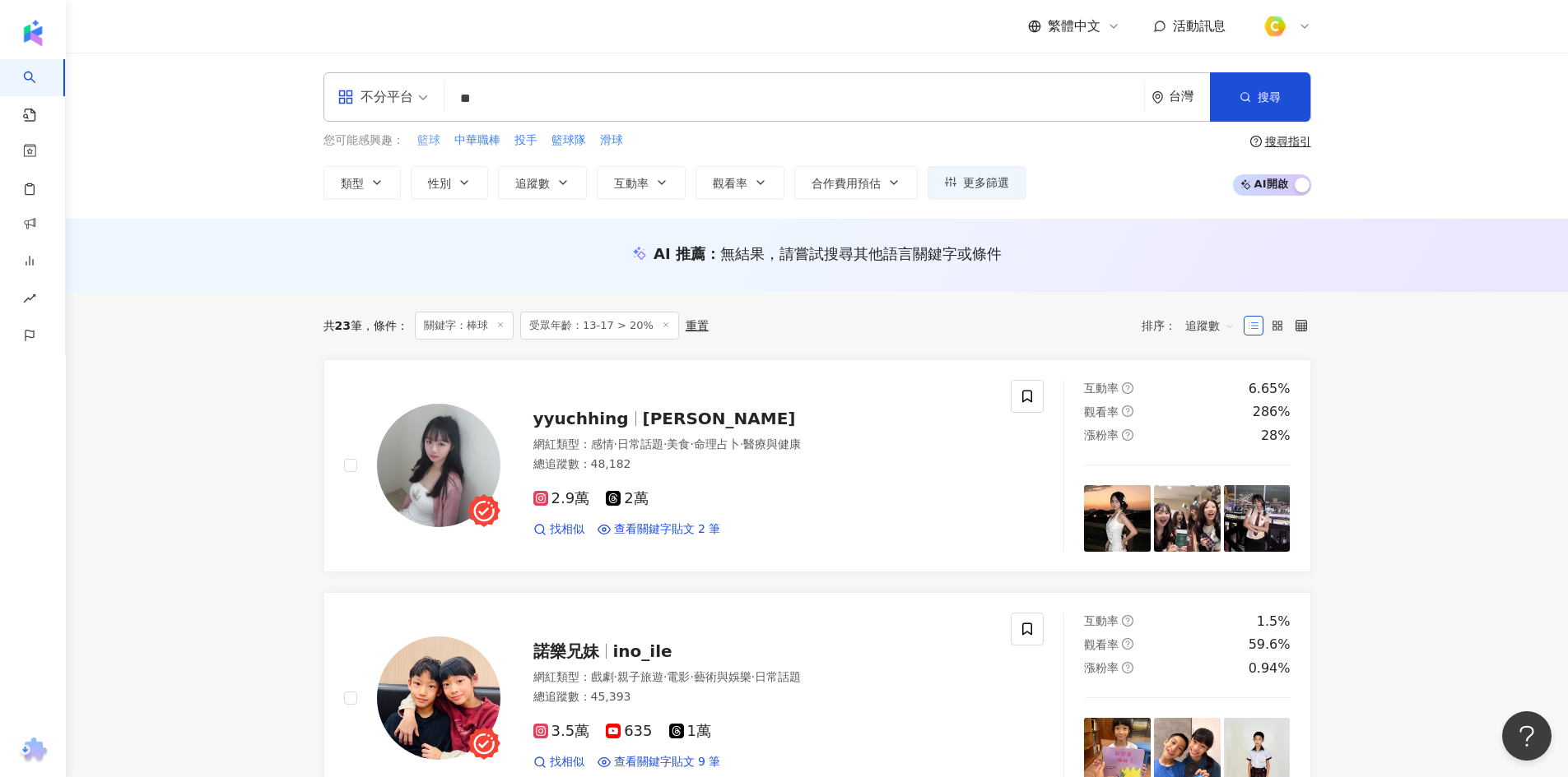
click at [434, 143] on span "籃球" at bounding box center [428, 140] width 23 height 16
type input "**"
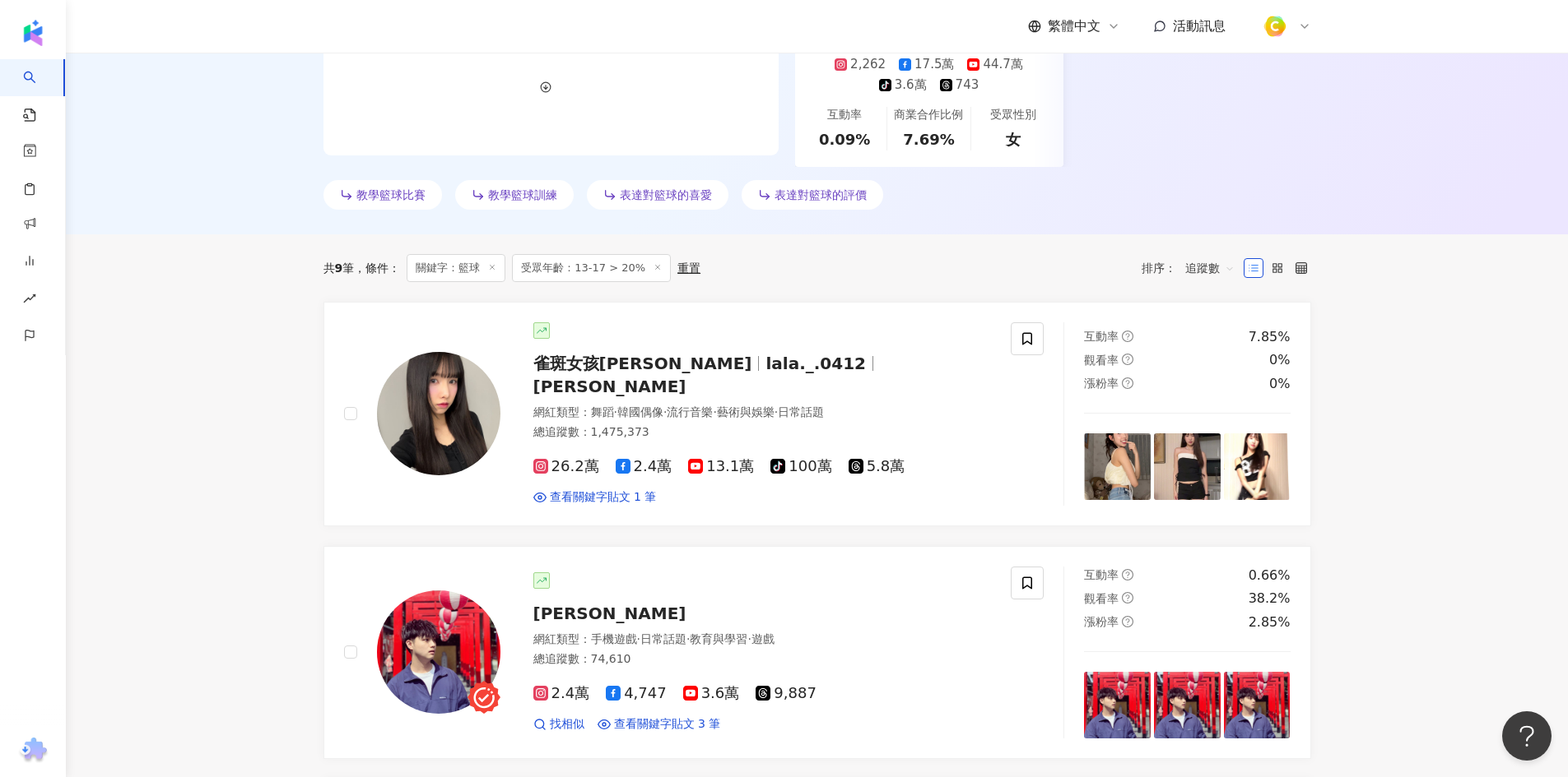
scroll to position [329, 0]
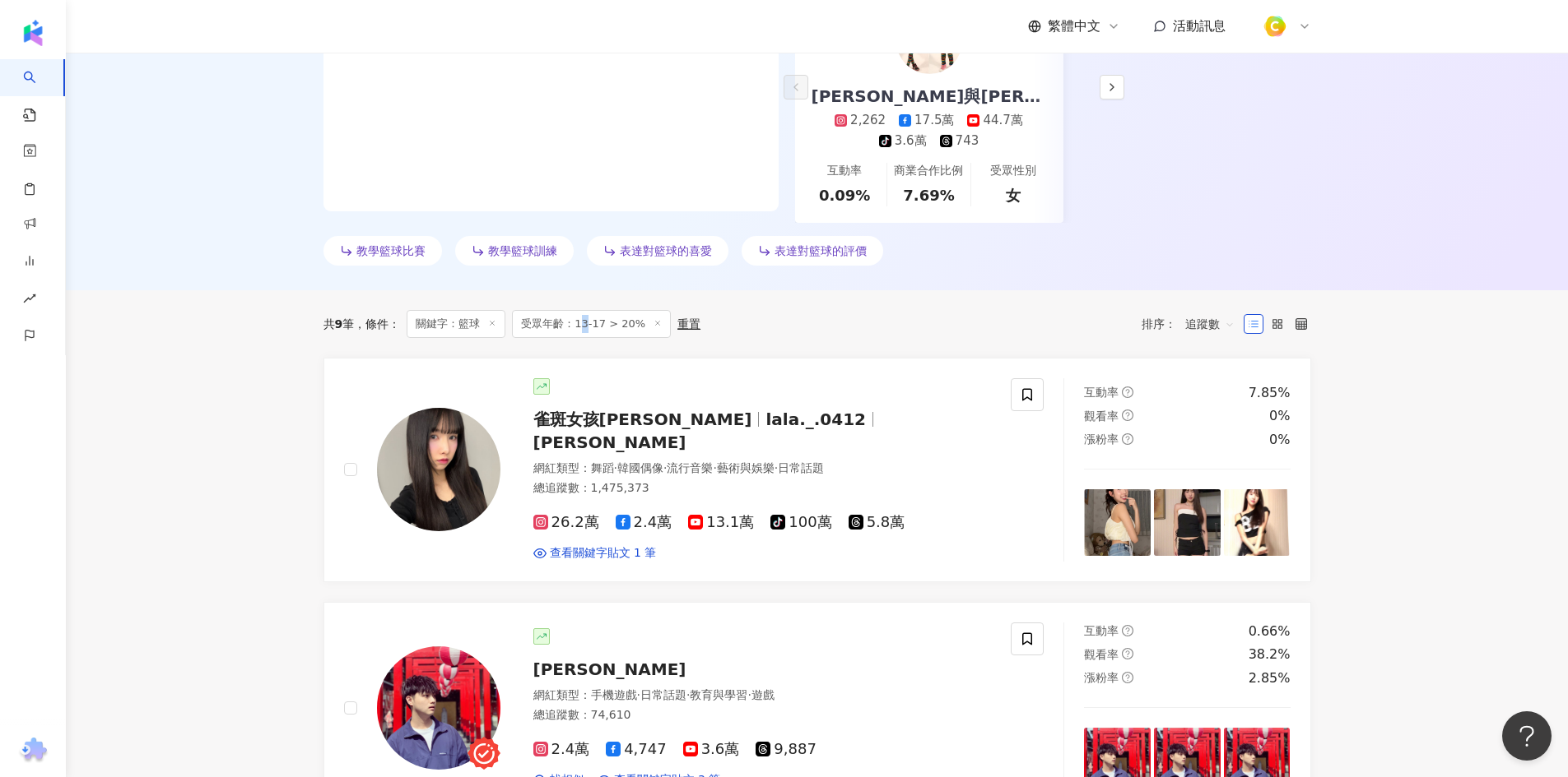
click at [587, 319] on span "受眾年齡：13-17 > 20%" at bounding box center [591, 324] width 159 height 28
click at [749, 302] on div "共 9 筆 條件 ： 關鍵字：籃球 受眾年齡：13-17 > 20% 重置 排序： 追蹤數" at bounding box center [817, 323] width 987 height 67
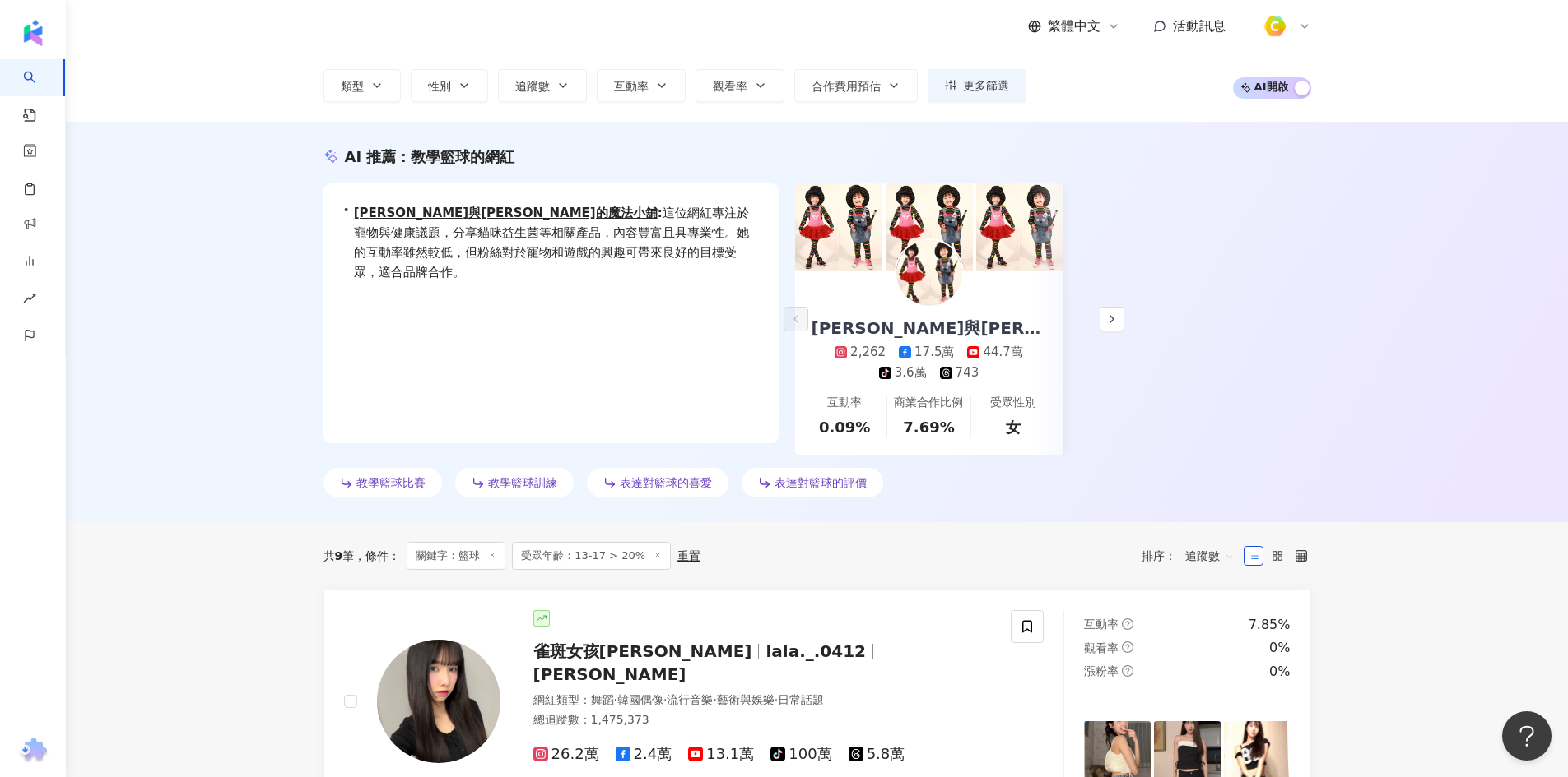
scroll to position [0, 0]
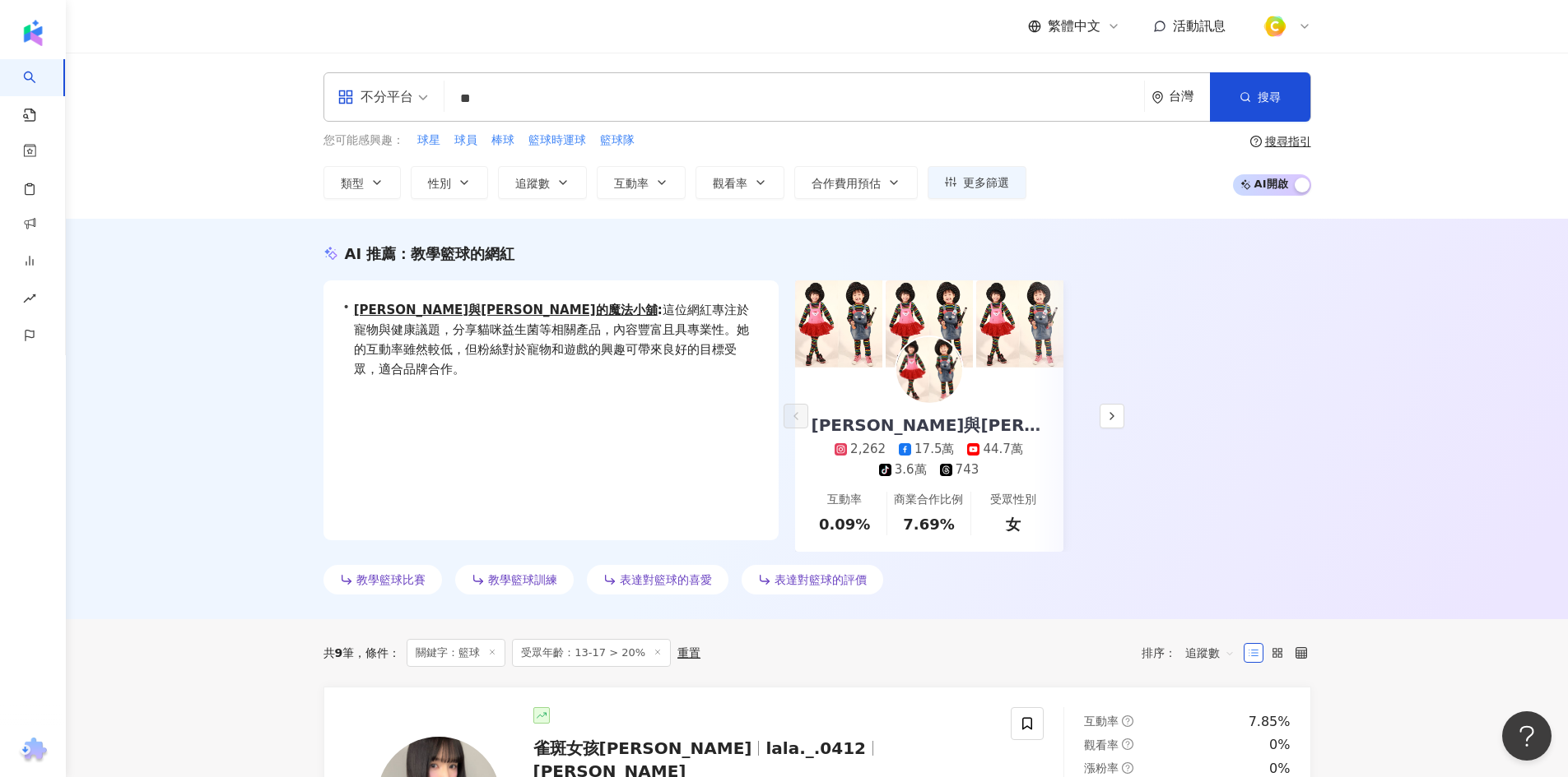
drag, startPoint x: 973, startPoint y: 188, endPoint x: 279, endPoint y: 471, distance: 749.5
click at [279, 470] on div "AI 推薦 ： 教學籃球的網紅 • 汝汝與杉杉的魔法小舖 : 這位網紅專注於寵物與健康議題，分享貓咪益生菌等相關產品，內容豐富且具專業性。她的互動率雖然較低，…" at bounding box center [817, 420] width 1502 height 401
click at [972, 170] on button "更多篩選" at bounding box center [977, 182] width 98 height 33
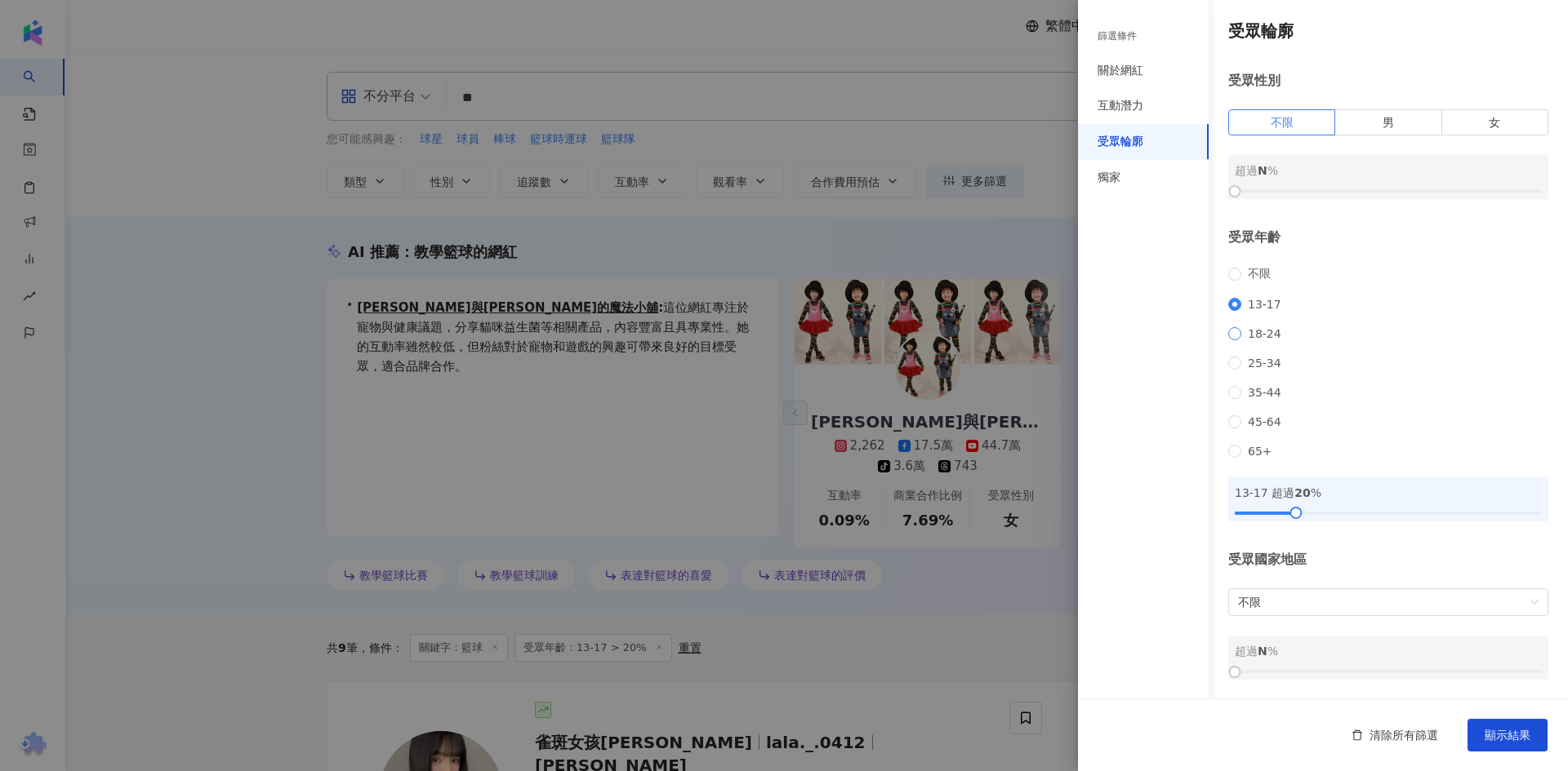
click at [1245, 327] on span "18-24" at bounding box center [1265, 334] width 47 height 13
click at [1509, 730] on span "顯示結果" at bounding box center [1507, 735] width 46 height 13
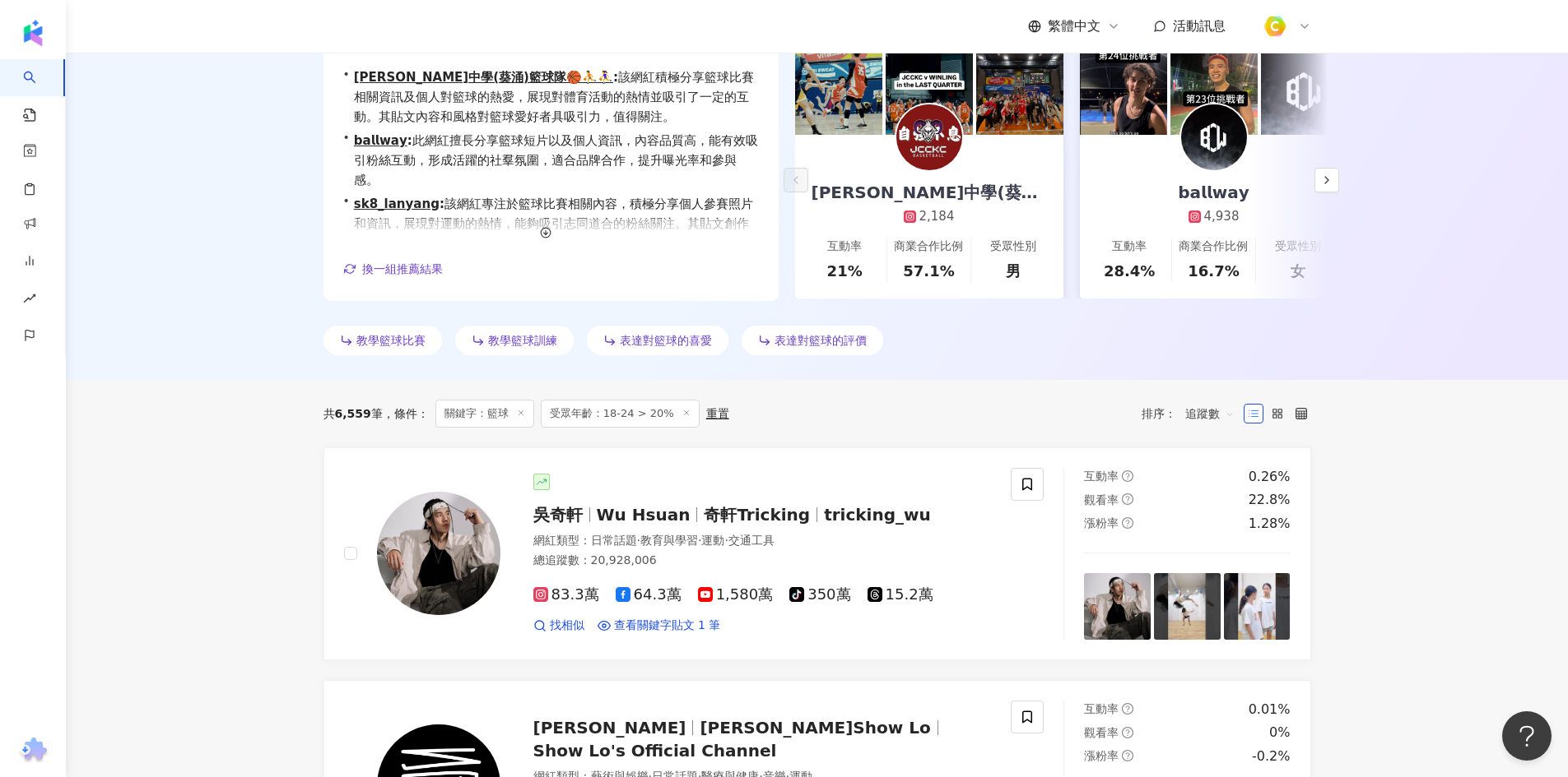
scroll to position [329, 0]
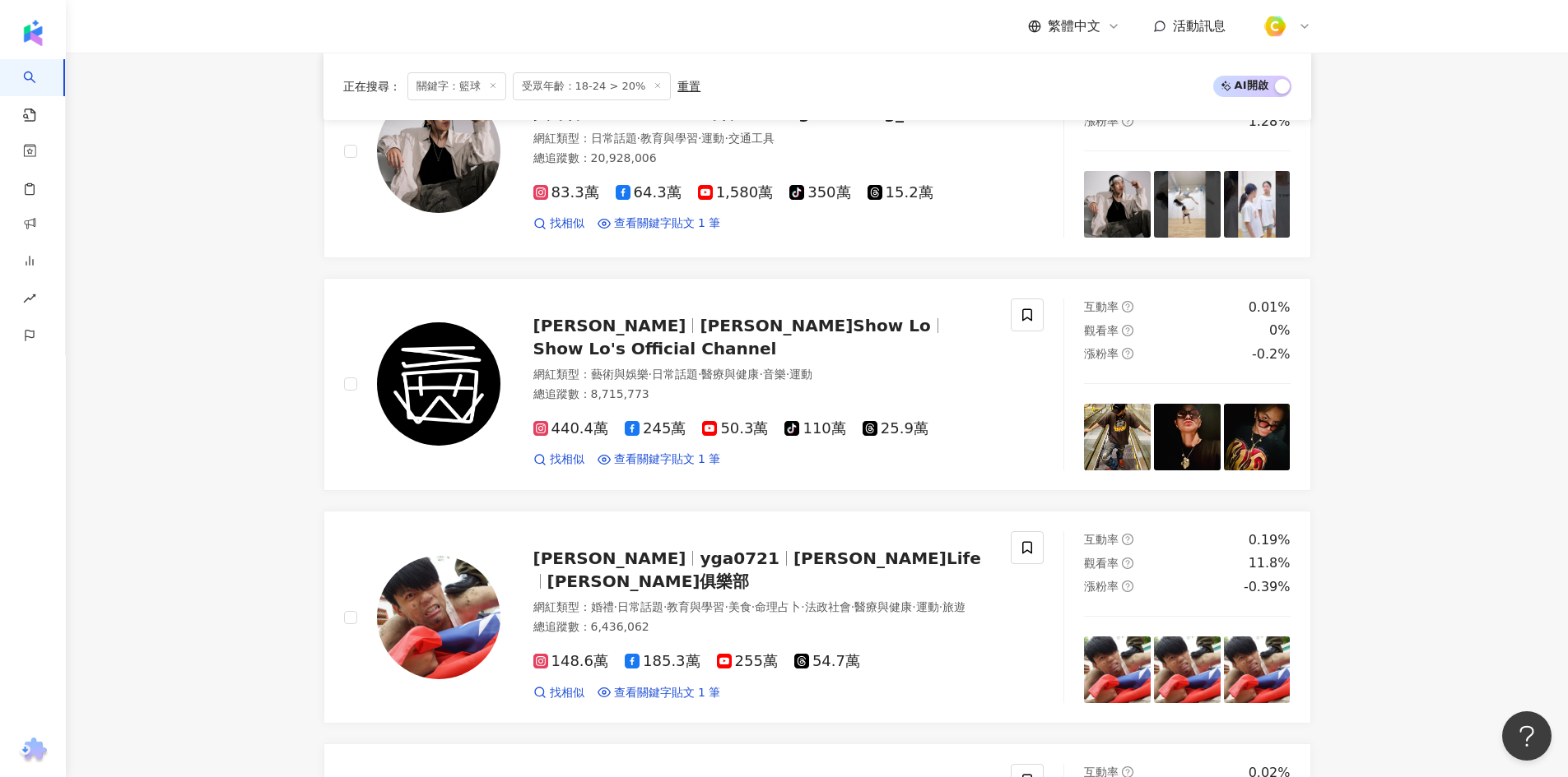
scroll to position [822, 0]
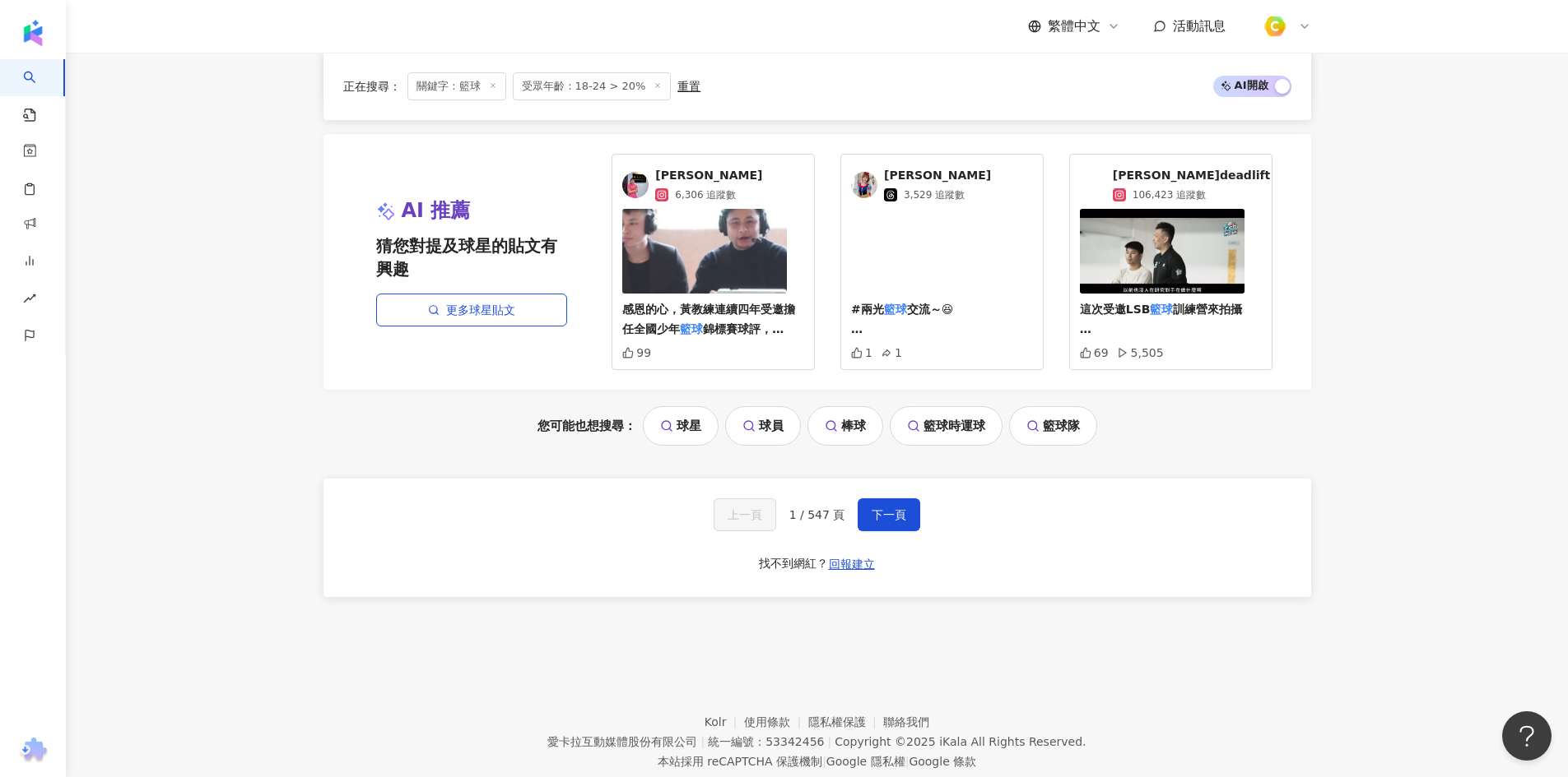
scroll to position [3445, 0]
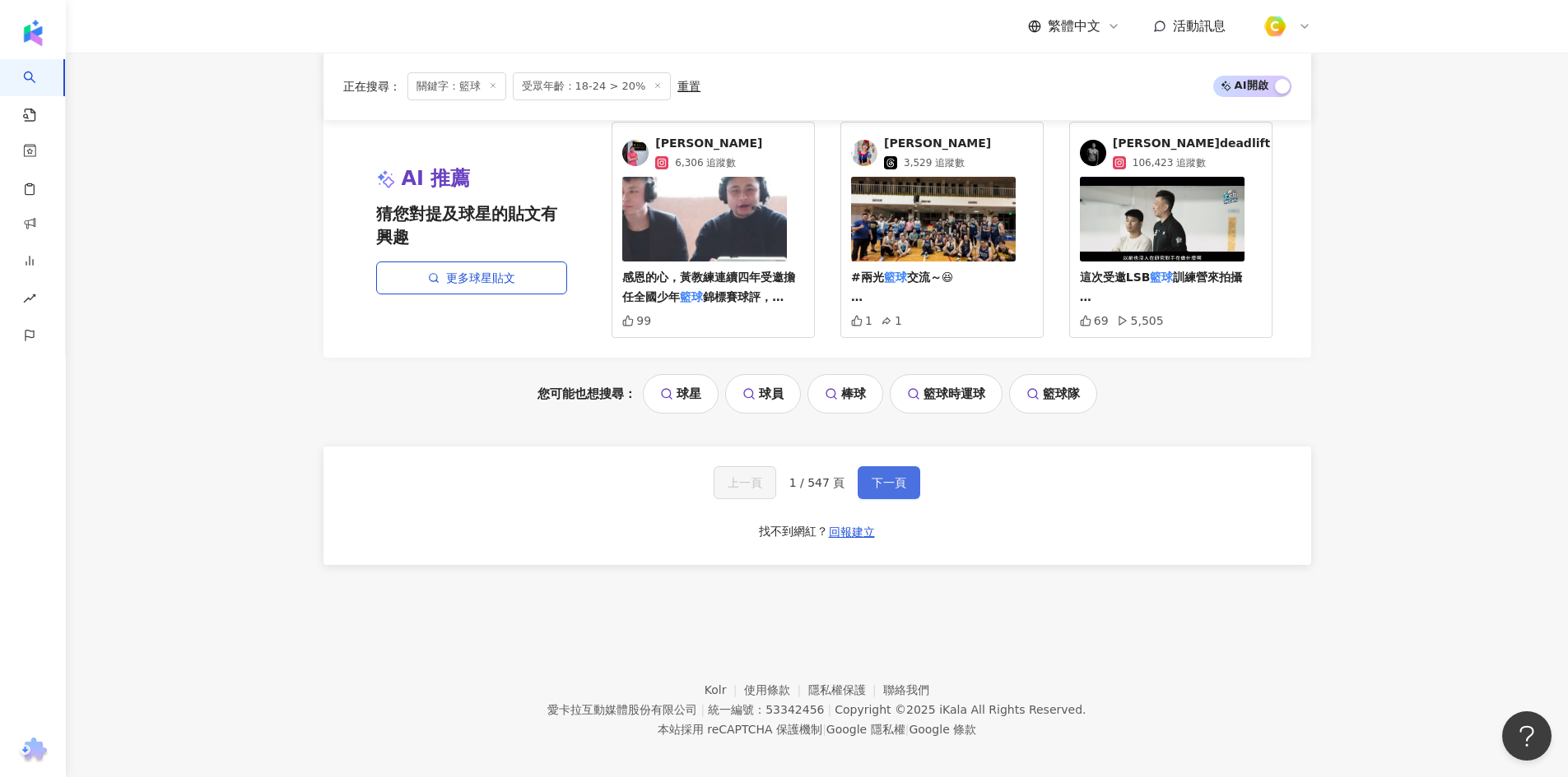
click at [892, 466] on button "下一頁" at bounding box center [889, 482] width 62 height 33
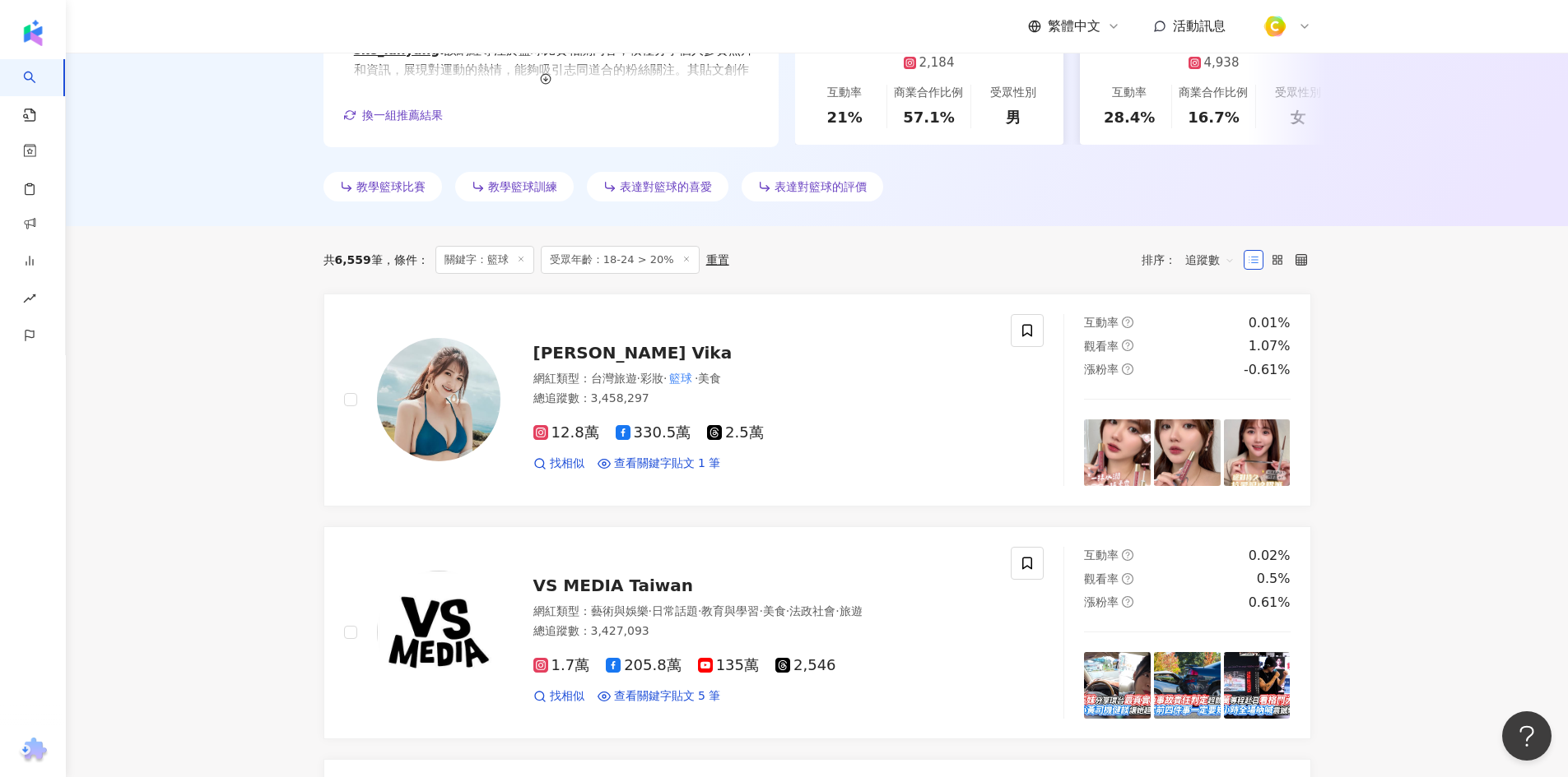
scroll to position [0, 0]
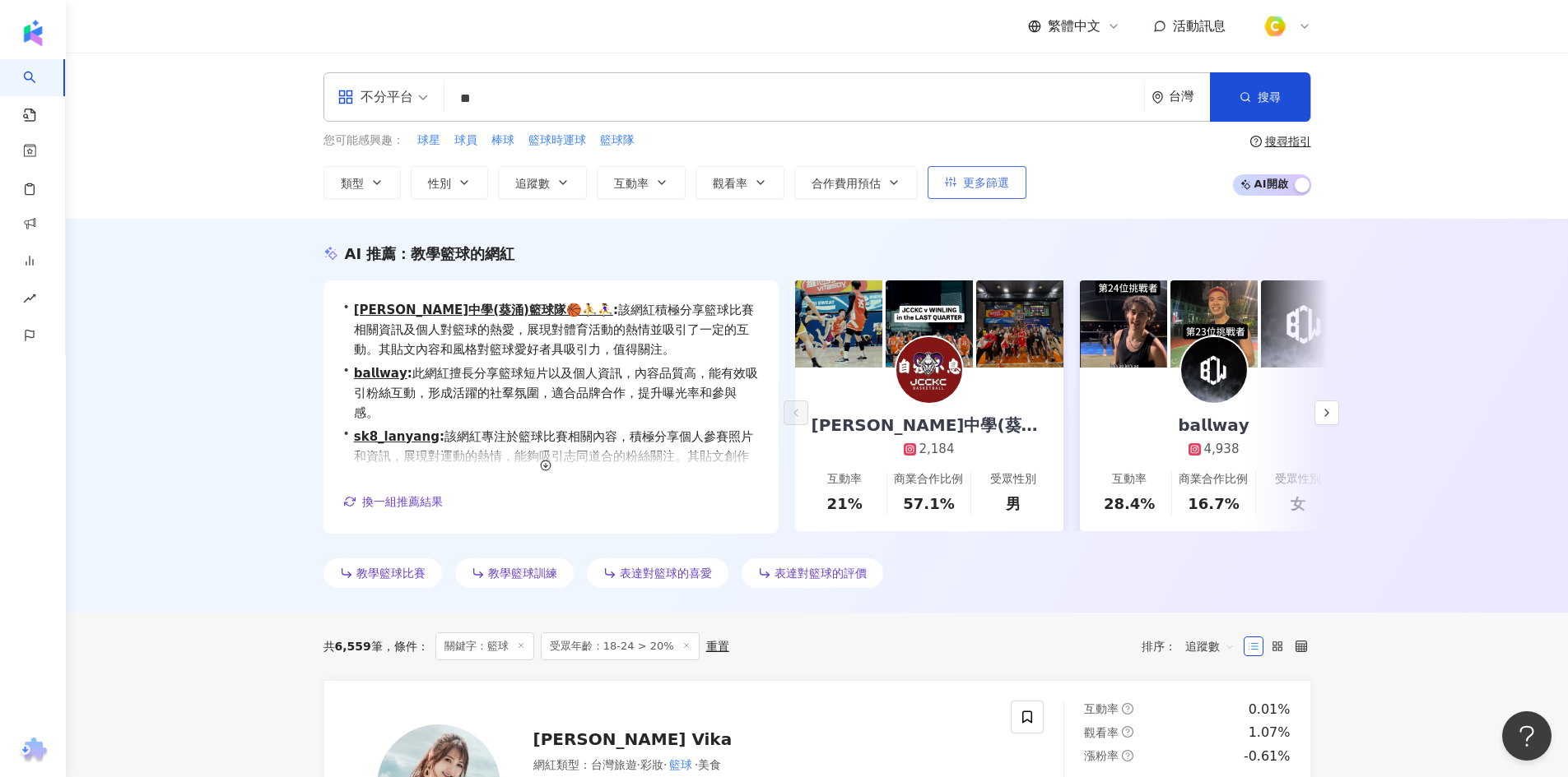
click at [987, 189] on span "更多篩選" at bounding box center [985, 182] width 46 height 13
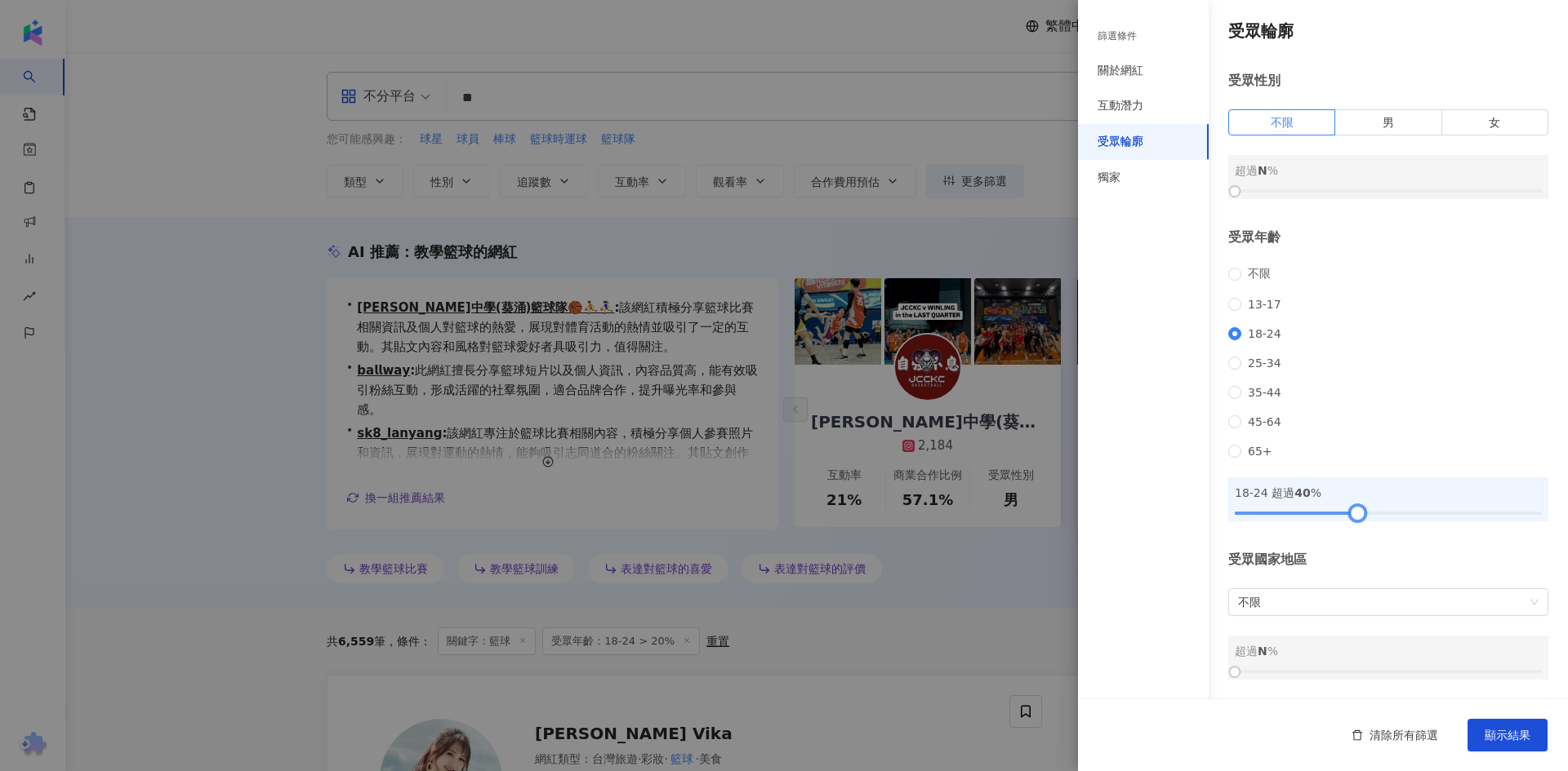
drag, startPoint x: 1294, startPoint y: 513, endPoint x: 1352, endPoint y: 513, distance: 58.0
click at [1353, 513] on div at bounding box center [1358, 513] width 9 height 9
click at [1512, 729] on span "顯示結果" at bounding box center [1507, 735] width 46 height 13
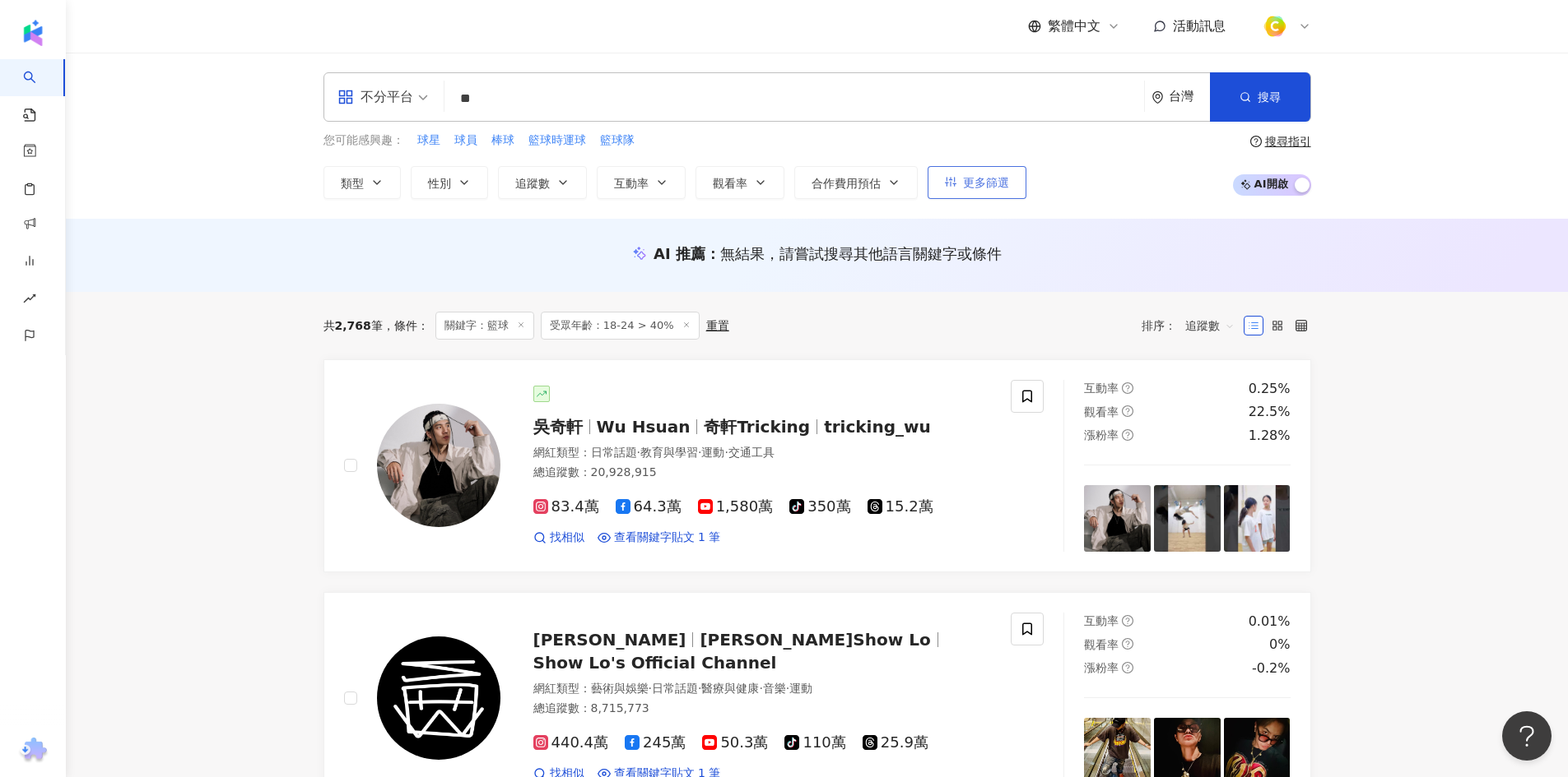
click at [973, 187] on span "更多篩選" at bounding box center [985, 182] width 46 height 13
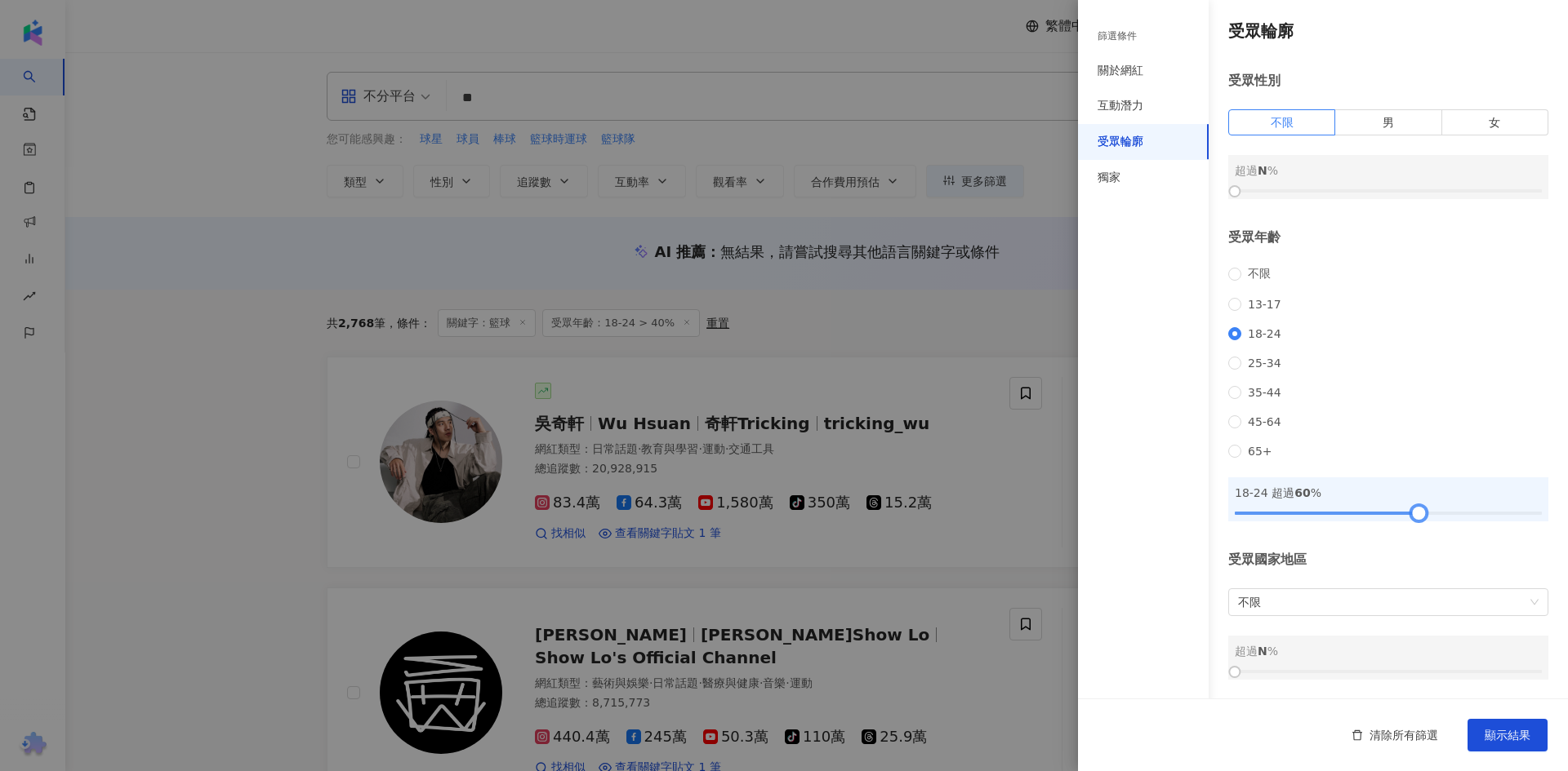
drag, startPoint x: 1350, startPoint y: 512, endPoint x: 1411, endPoint y: 513, distance: 61.0
click at [1414, 513] on div at bounding box center [1419, 513] width 9 height 9
click at [1511, 739] on span "顯示結果" at bounding box center [1507, 735] width 46 height 13
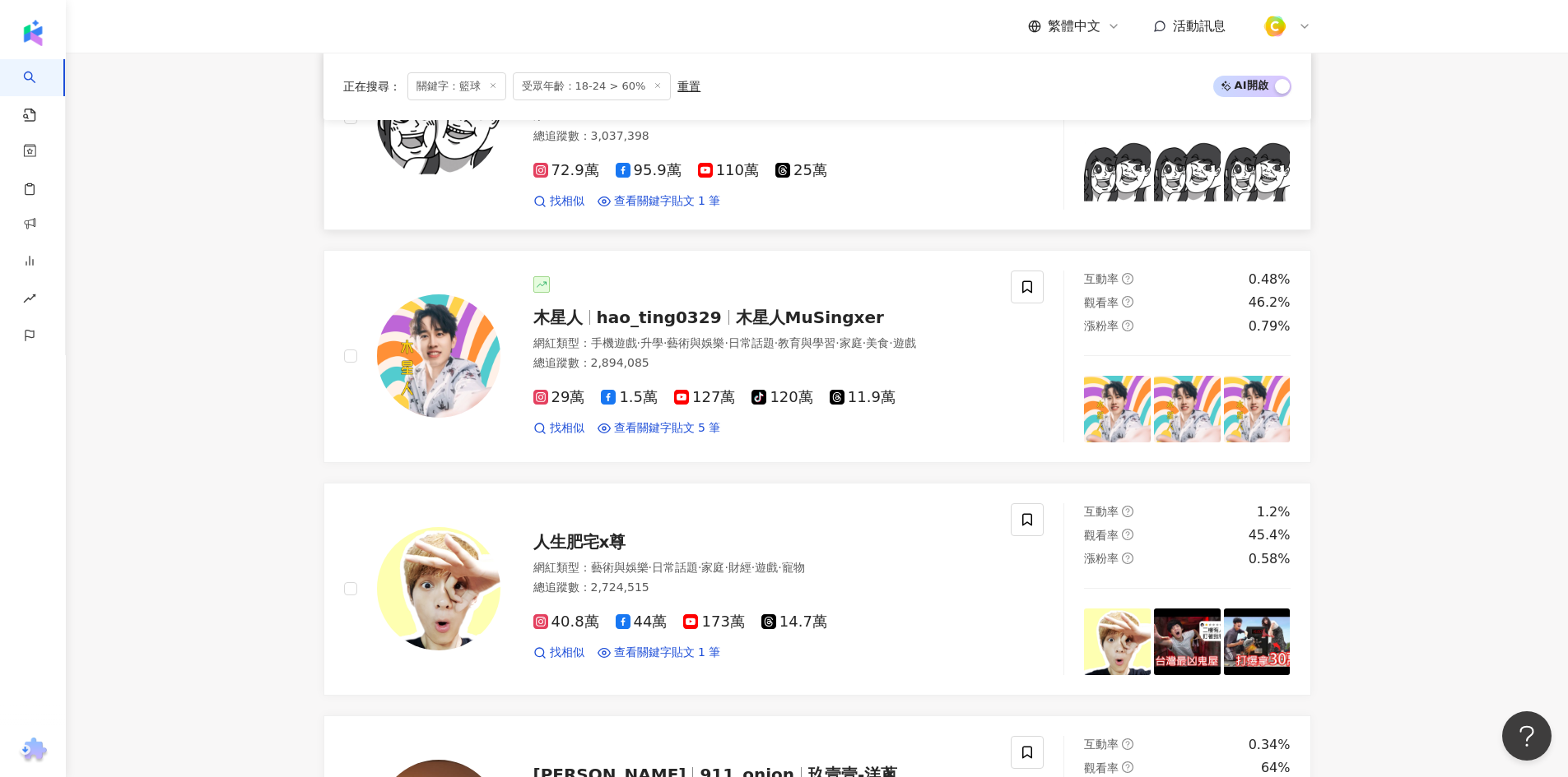
scroll to position [2042, 0]
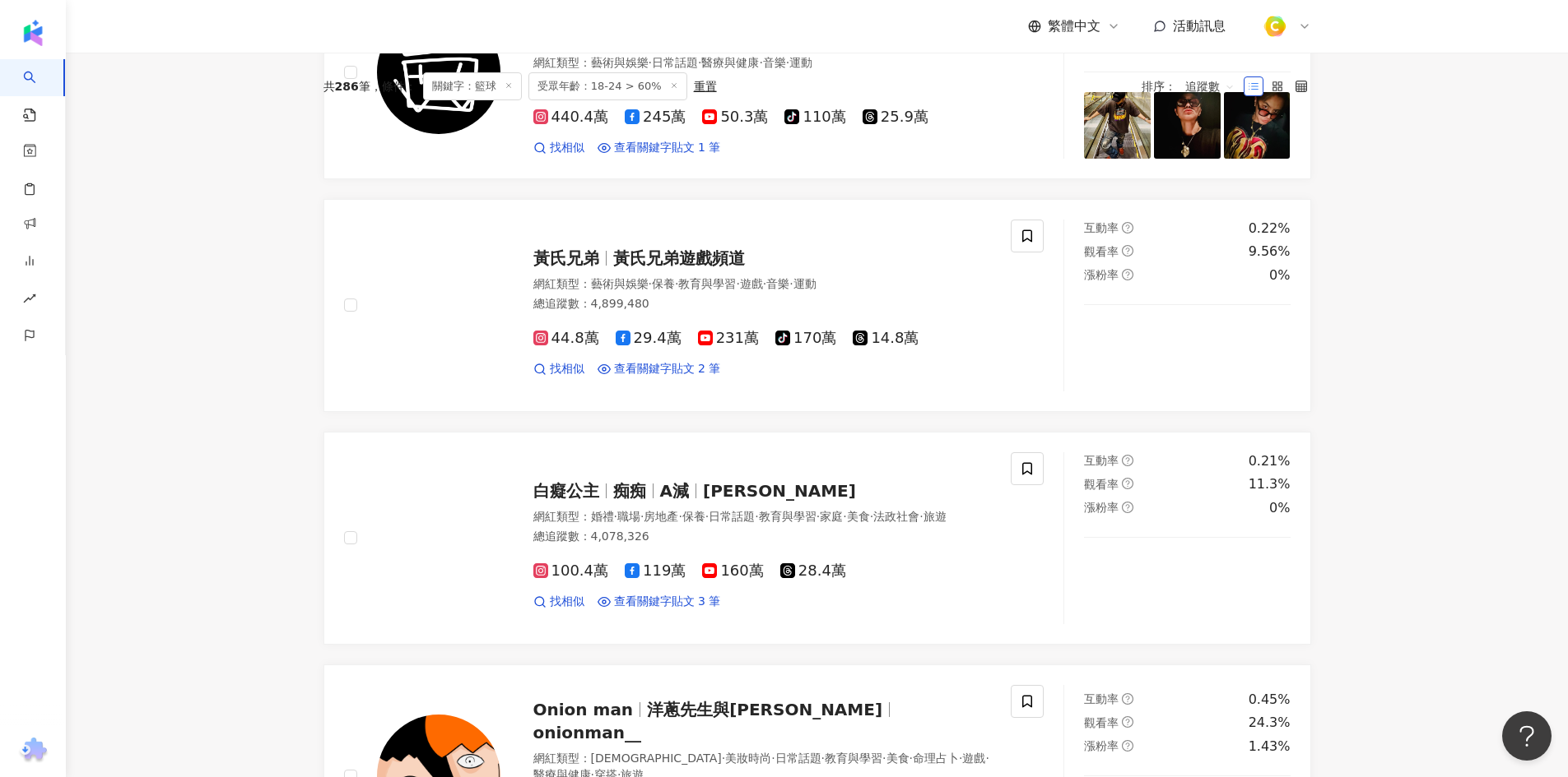
scroll to position [0, 0]
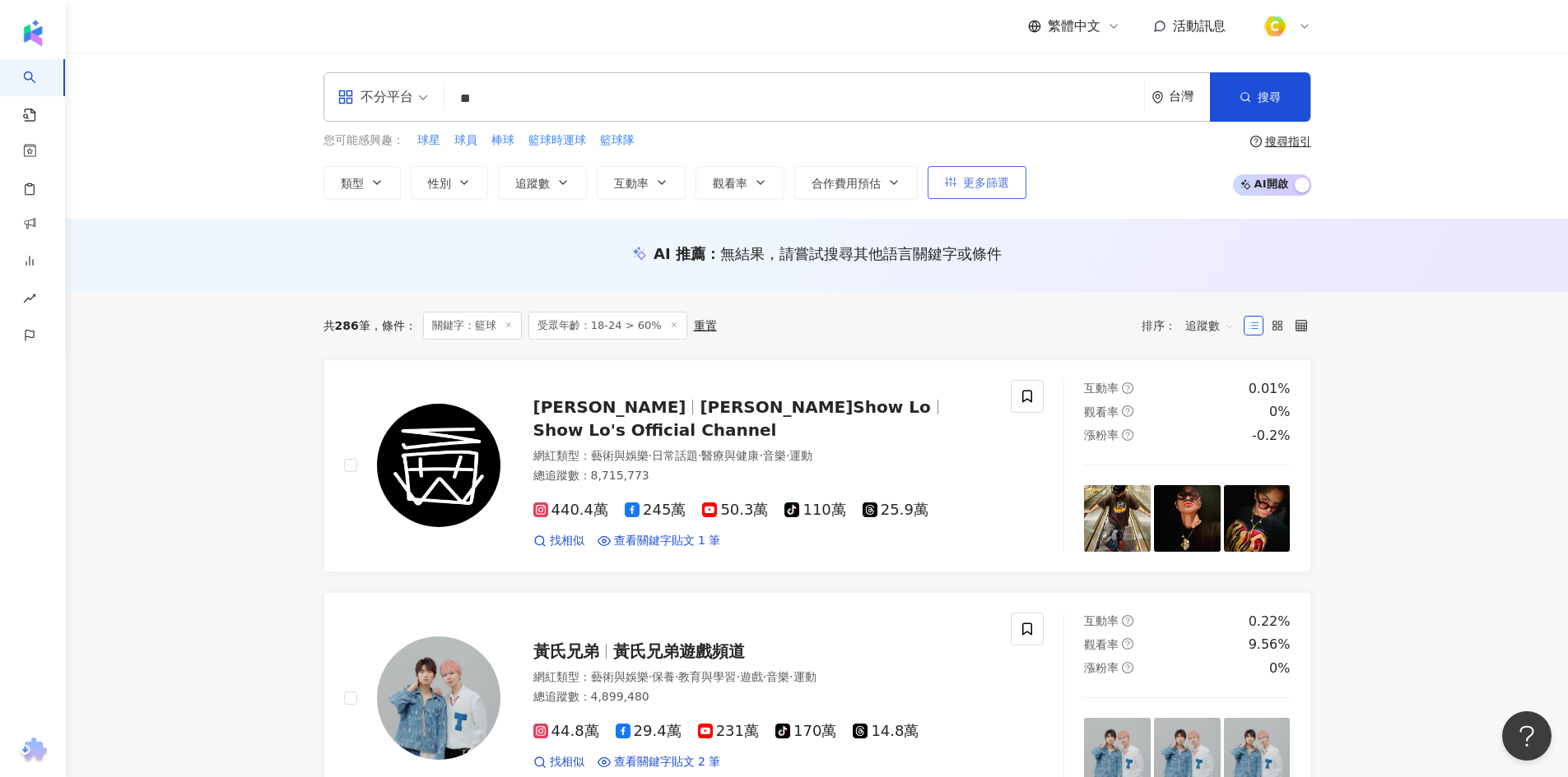
click at [947, 181] on icon "button" at bounding box center [950, 181] width 11 height 11
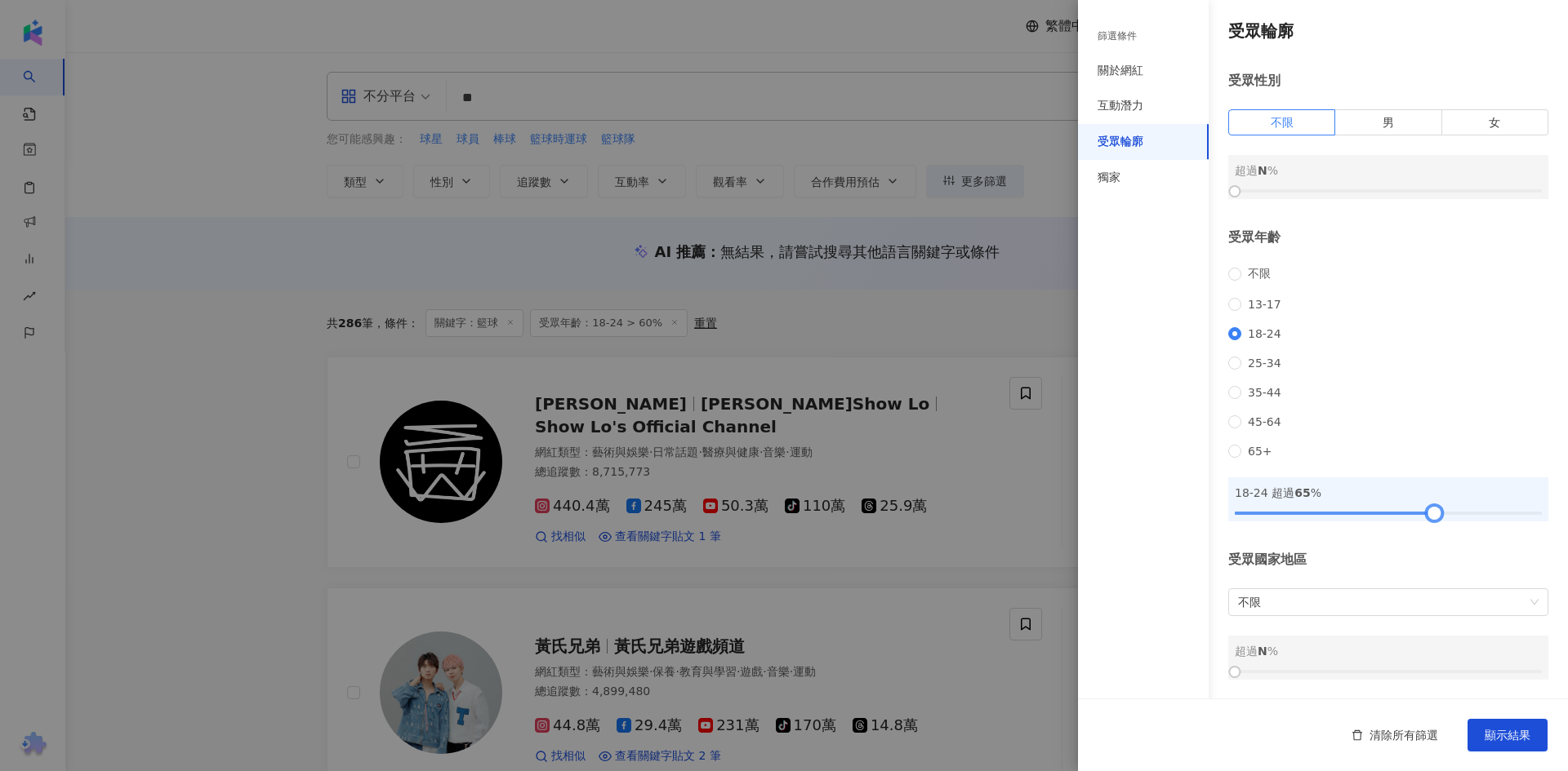
drag, startPoint x: 1413, startPoint y: 511, endPoint x: 1428, endPoint y: 512, distance: 15.0
click at [1430, 512] on div at bounding box center [1435, 513] width 9 height 9
click at [1508, 727] on button "顯示結果" at bounding box center [1507, 735] width 80 height 33
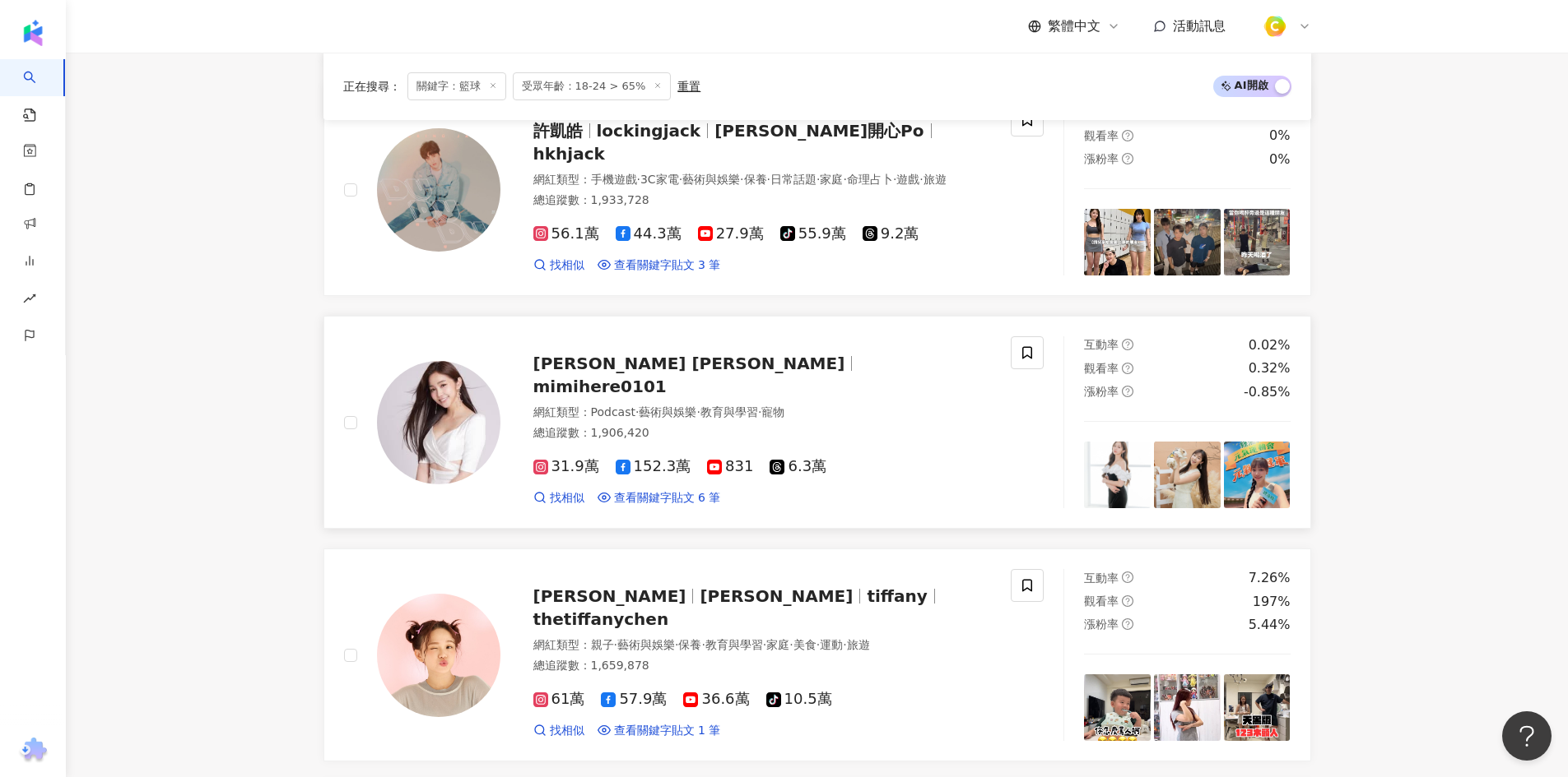
scroll to position [1481, 0]
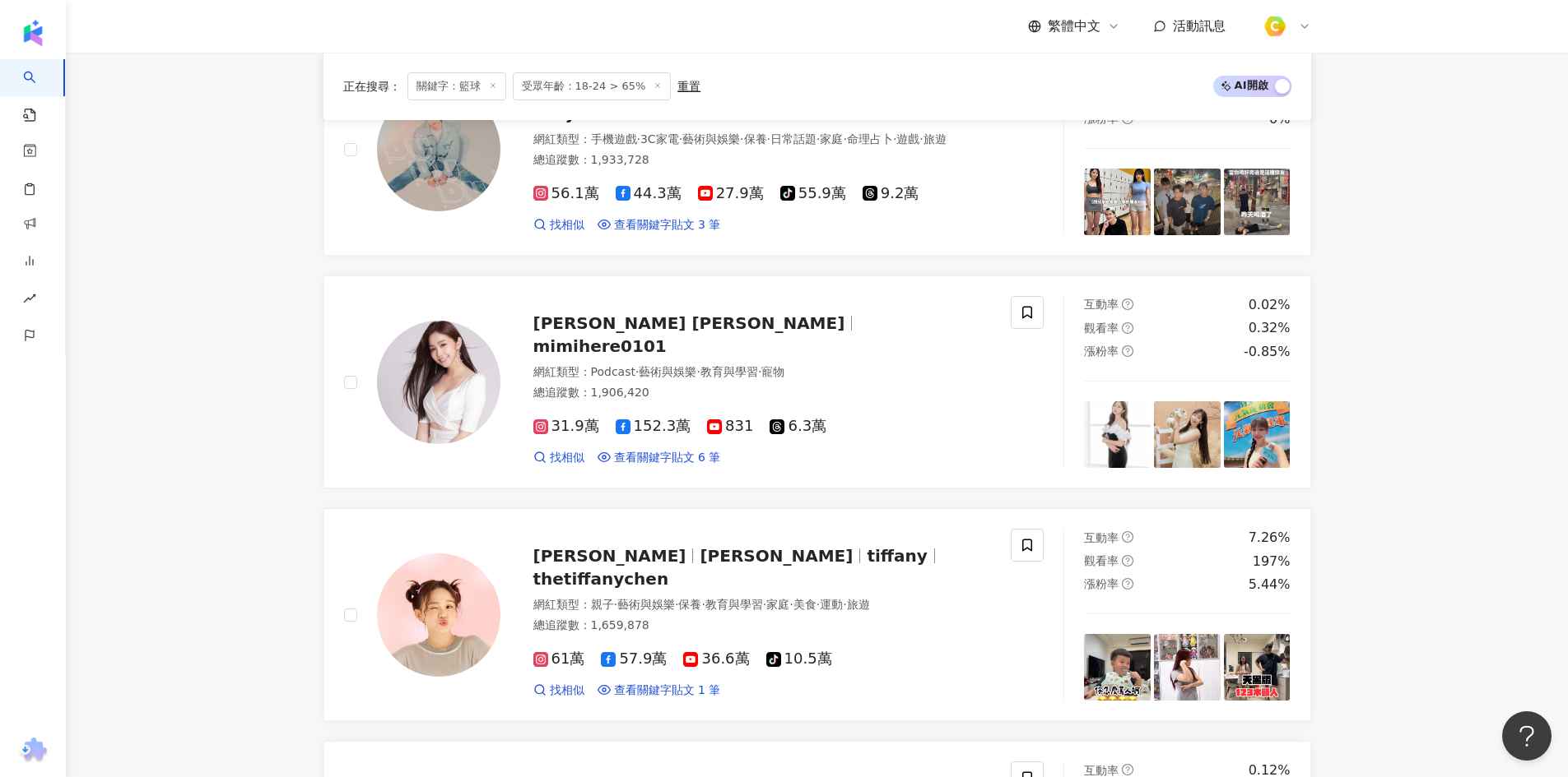
click at [269, 442] on main "不分平台 ** 台灣 搜尋 customizedTag 網紅類型 運動 / 棒球 棒球之神⚾️ tiktok-icon 5,457 追蹤者 棒球哈妮 21,2…" at bounding box center [817, 387] width 1502 height 3630
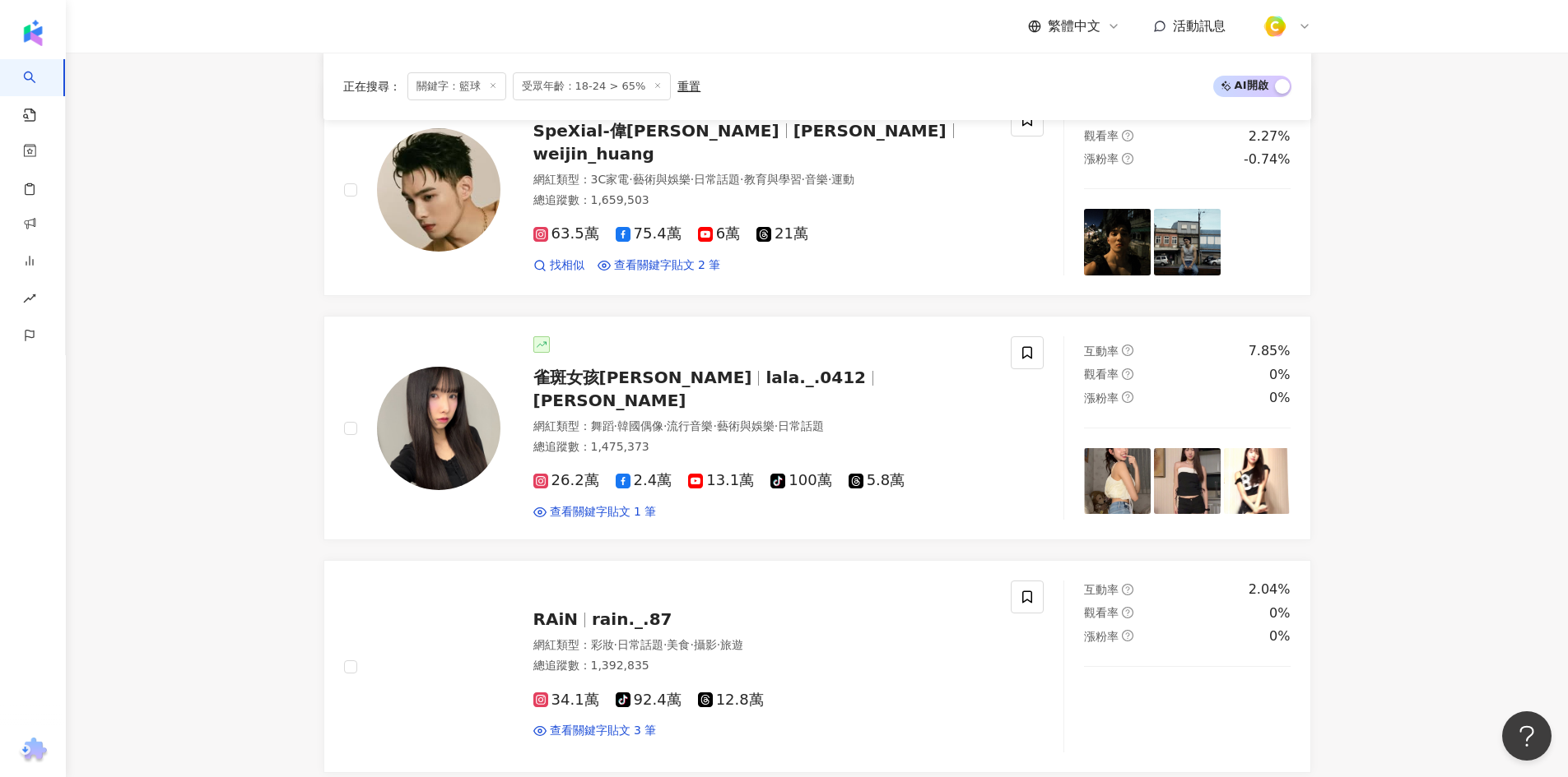
scroll to position [2304, 0]
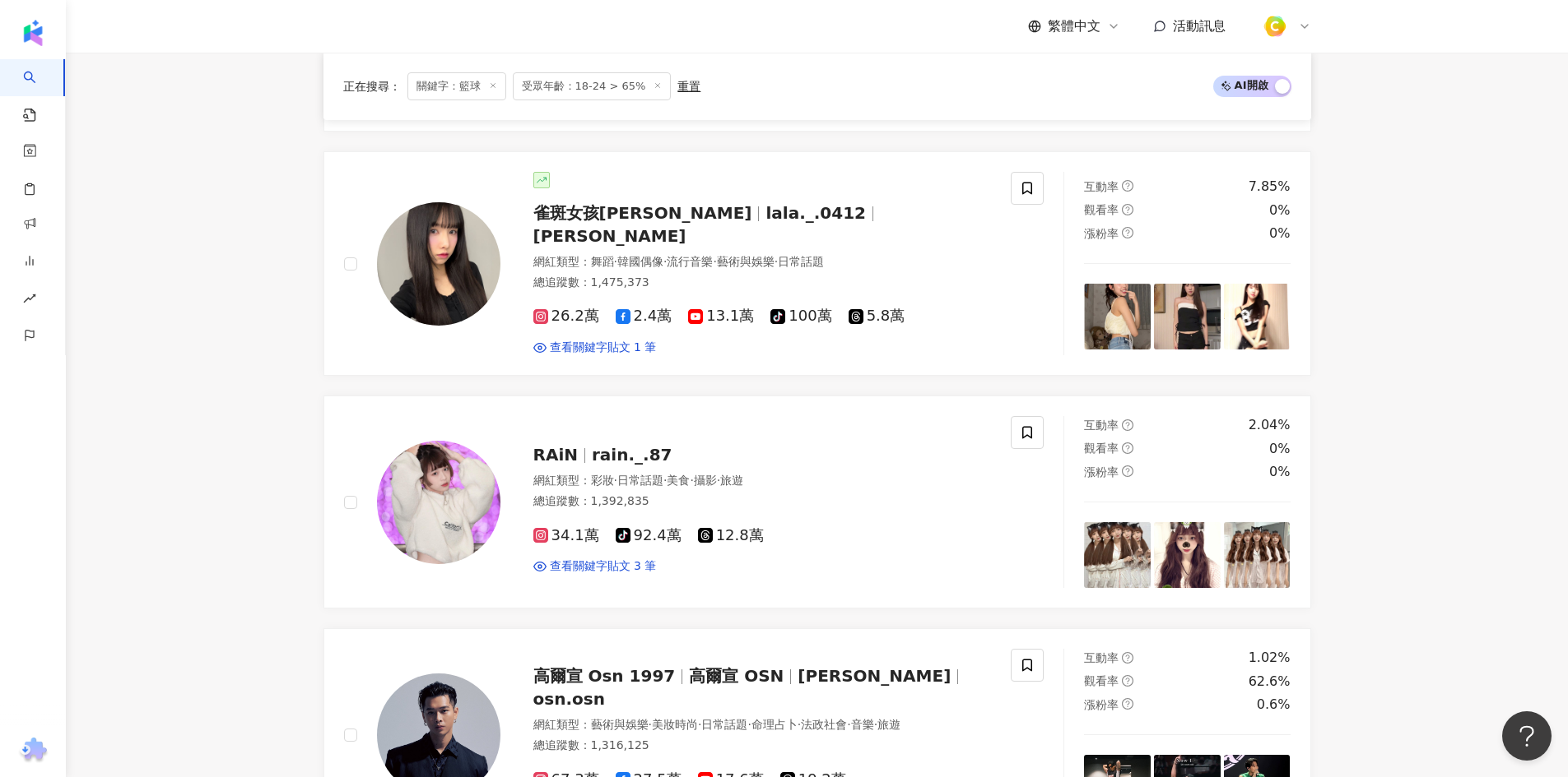
drag, startPoint x: 204, startPoint y: 416, endPoint x: 213, endPoint y: 412, distance: 9.8
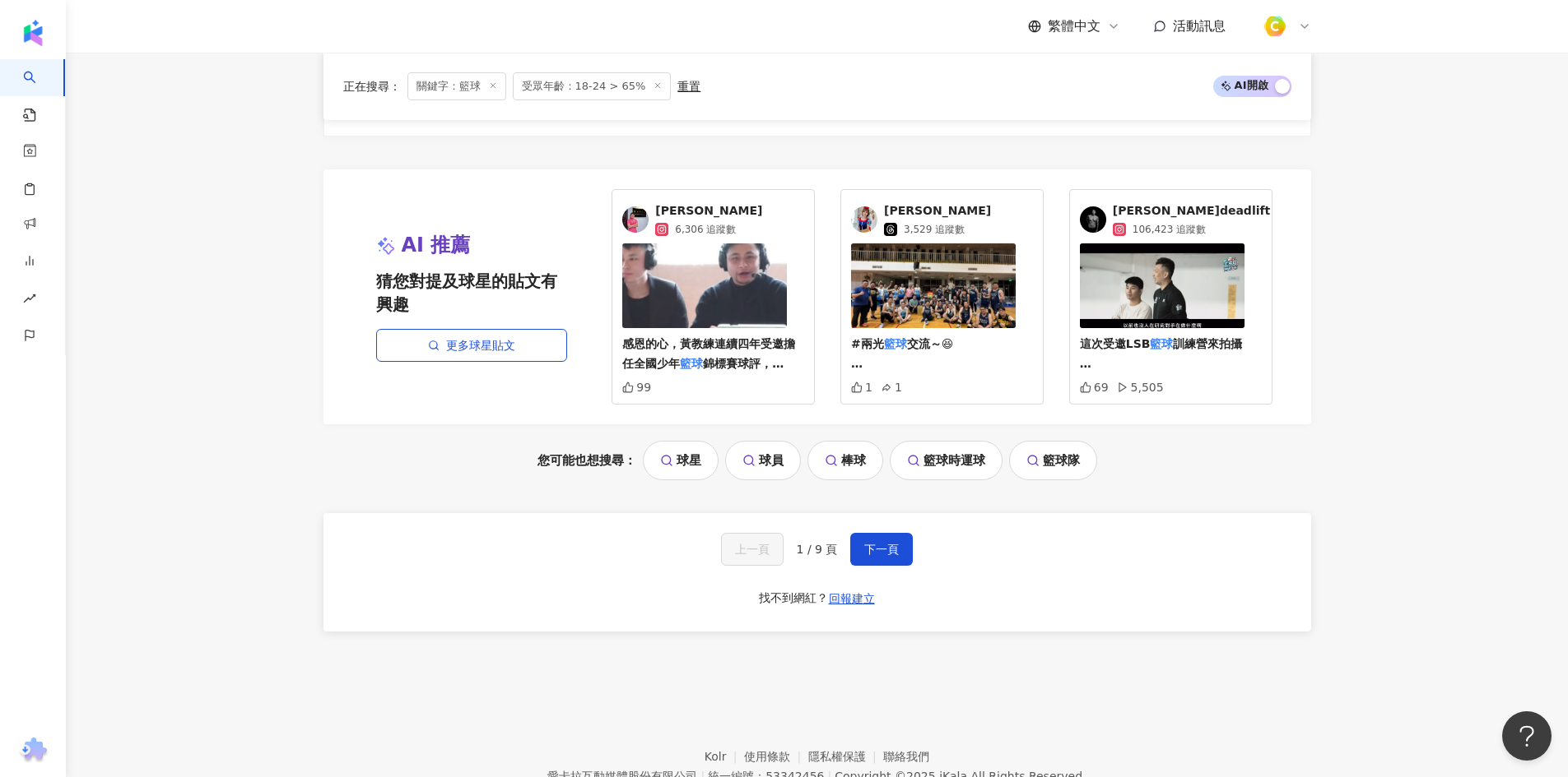
scroll to position [3076, 0]
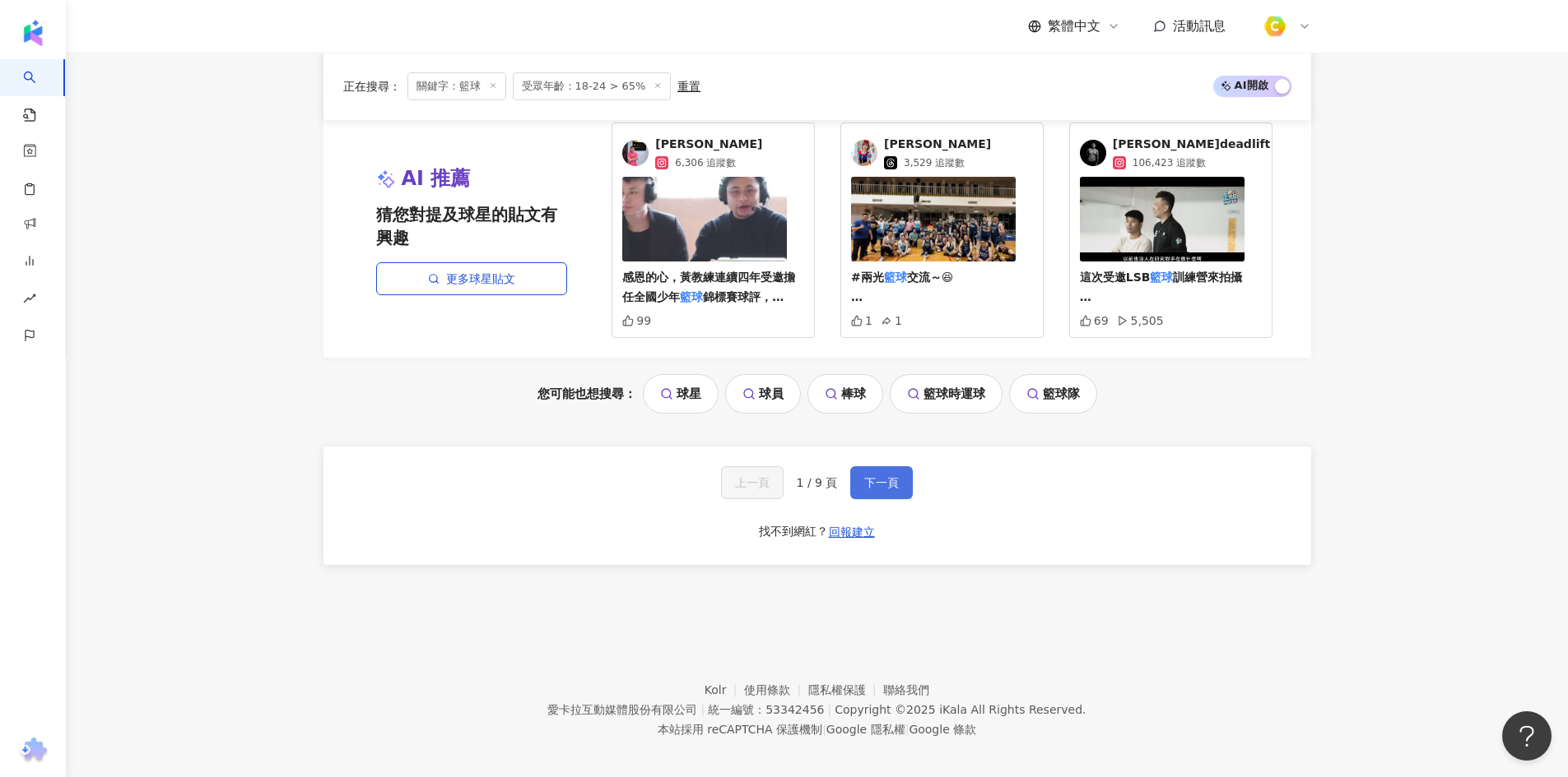
click at [897, 478] on button "下一頁" at bounding box center [881, 482] width 62 height 33
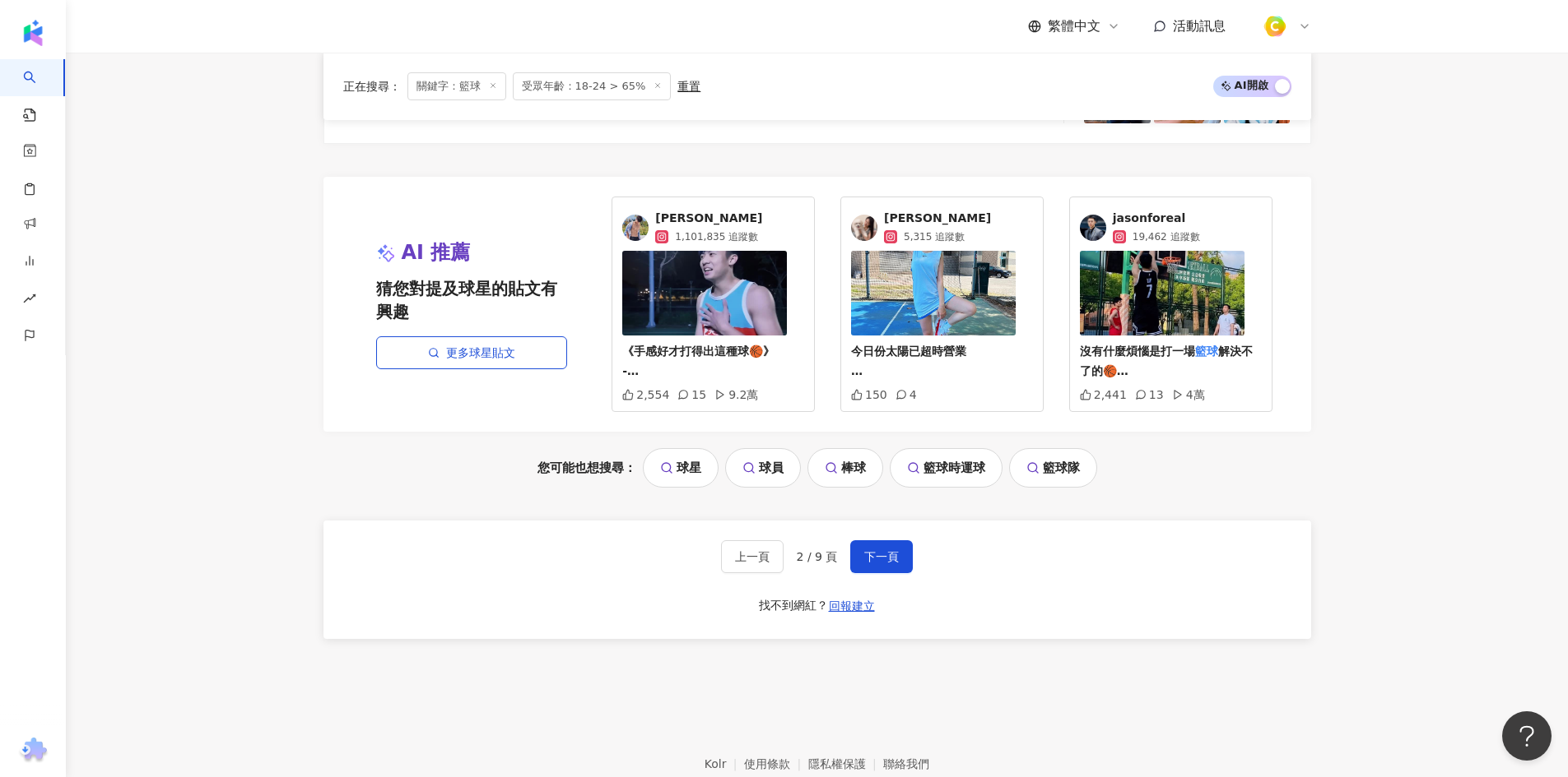
scroll to position [3102, 0]
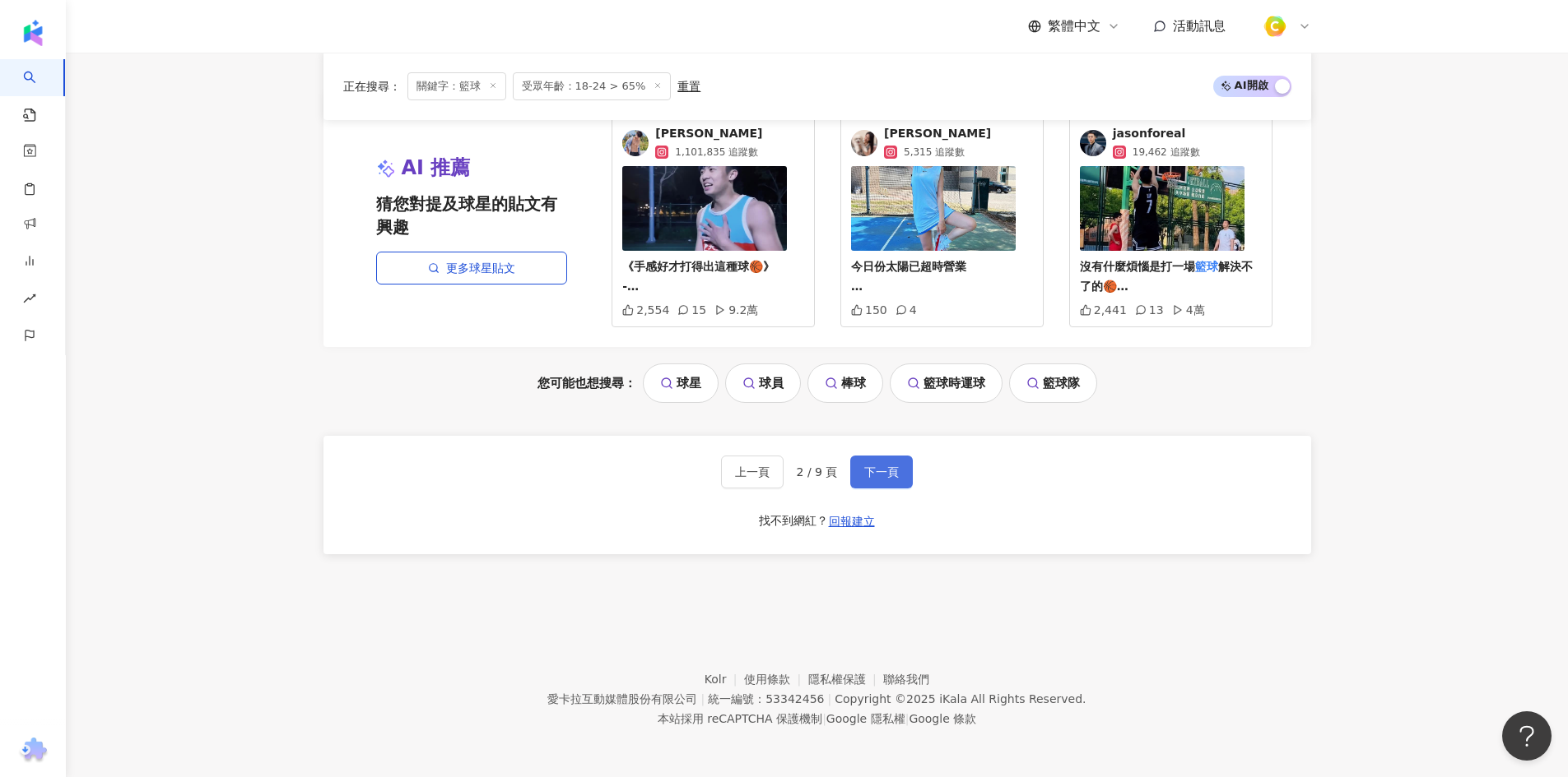
click at [898, 467] on button "下一頁" at bounding box center [881, 472] width 62 height 33
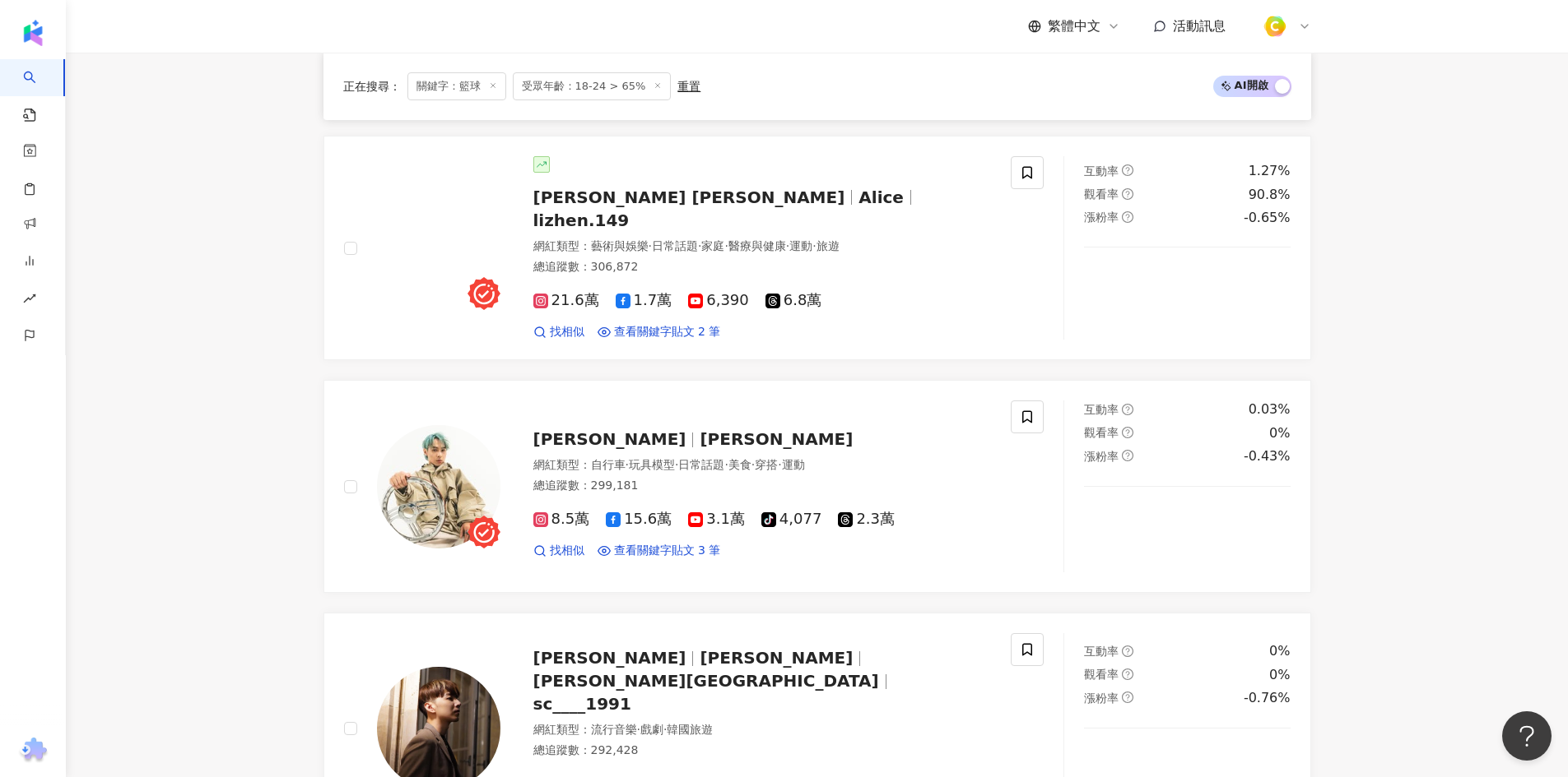
scroll to position [1612, 0]
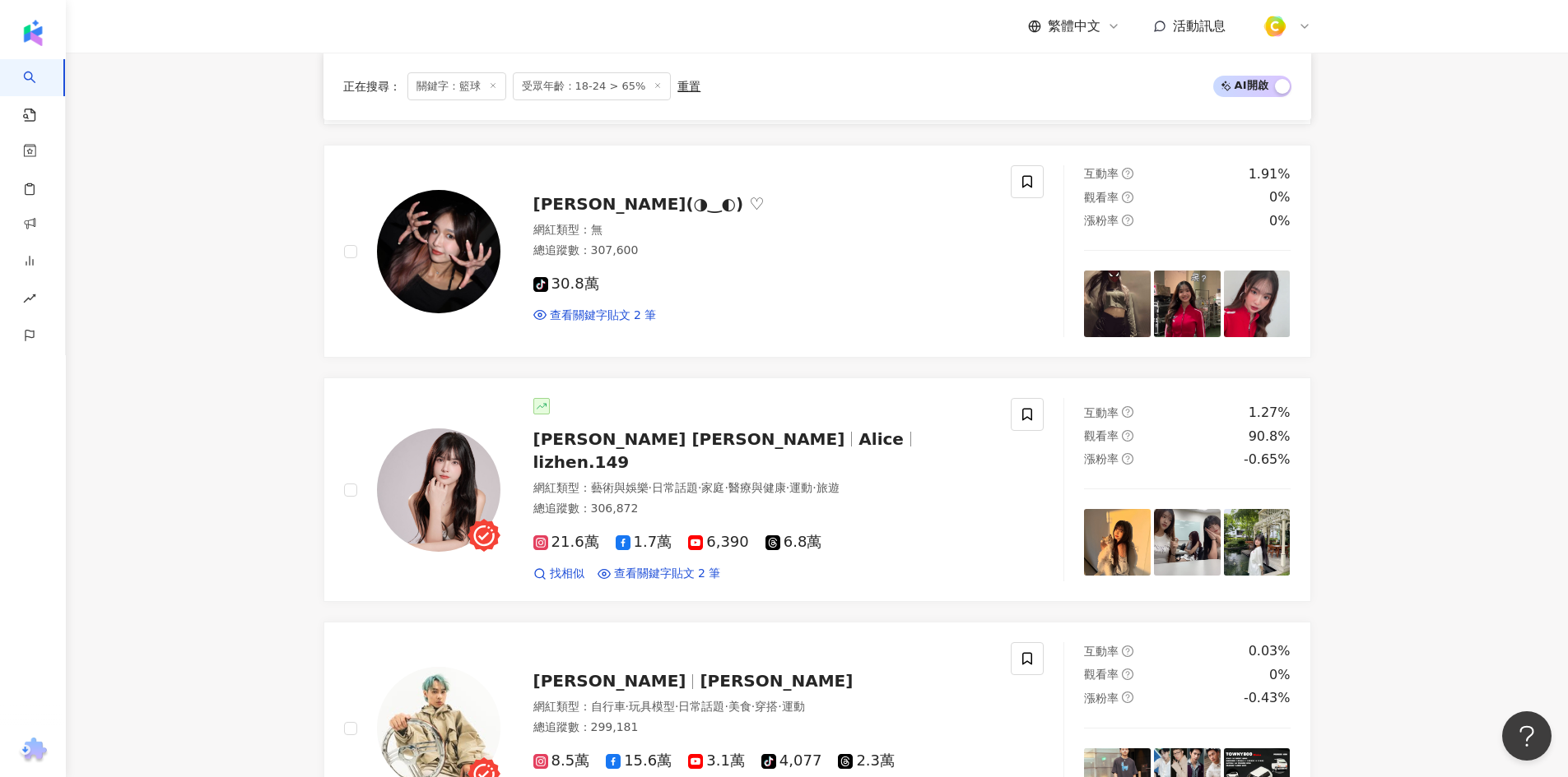
click at [192, 351] on main "不分平台 ** 台灣 搜尋 customizedTag 網紅類型 運動 / 棒球 棒球之神⚾️ tiktok-icon 5,457 追蹤者 棒球哈妮 21,2…" at bounding box center [817, 281] width 1502 height 3680
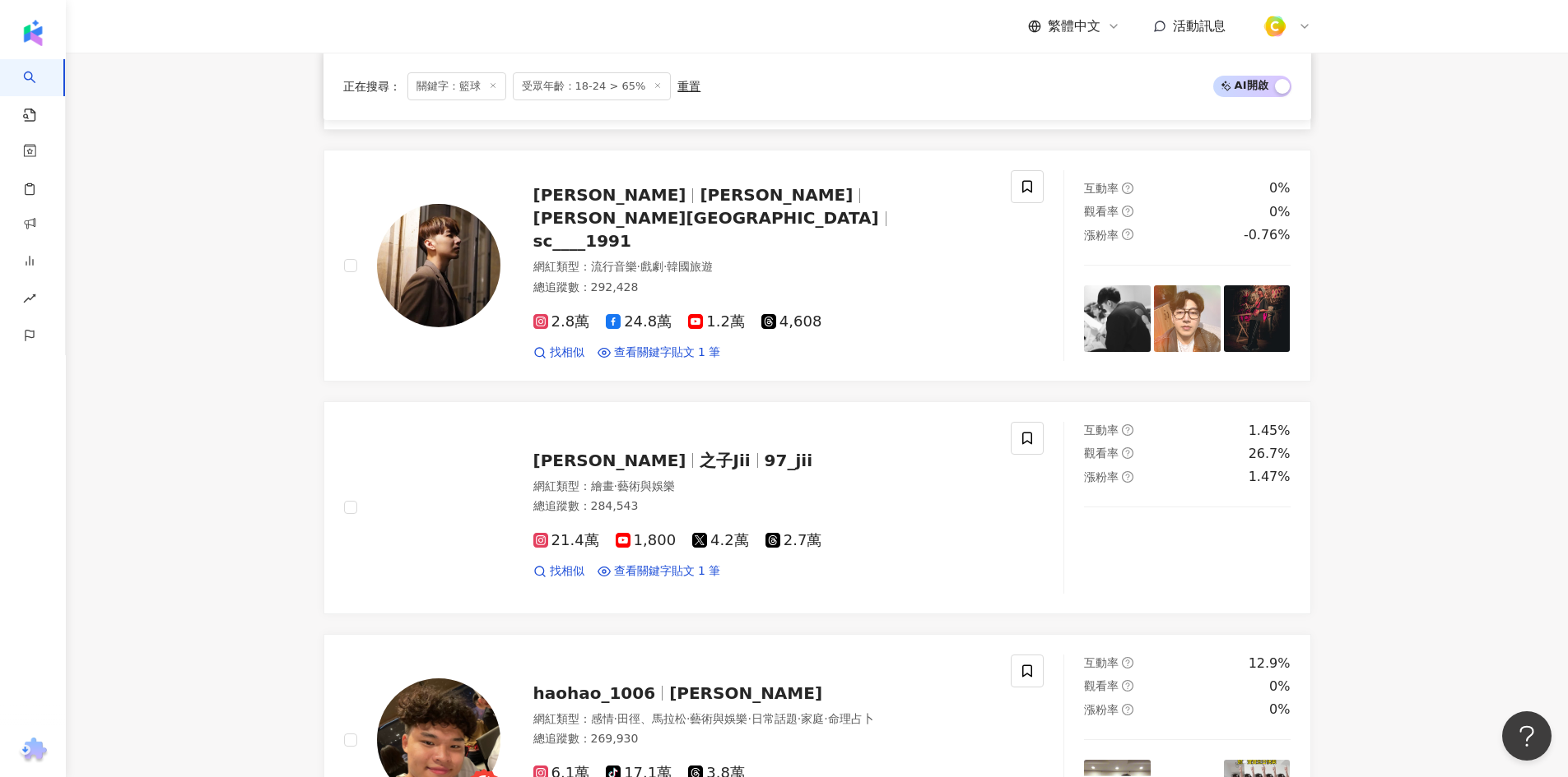
scroll to position [2434, 0]
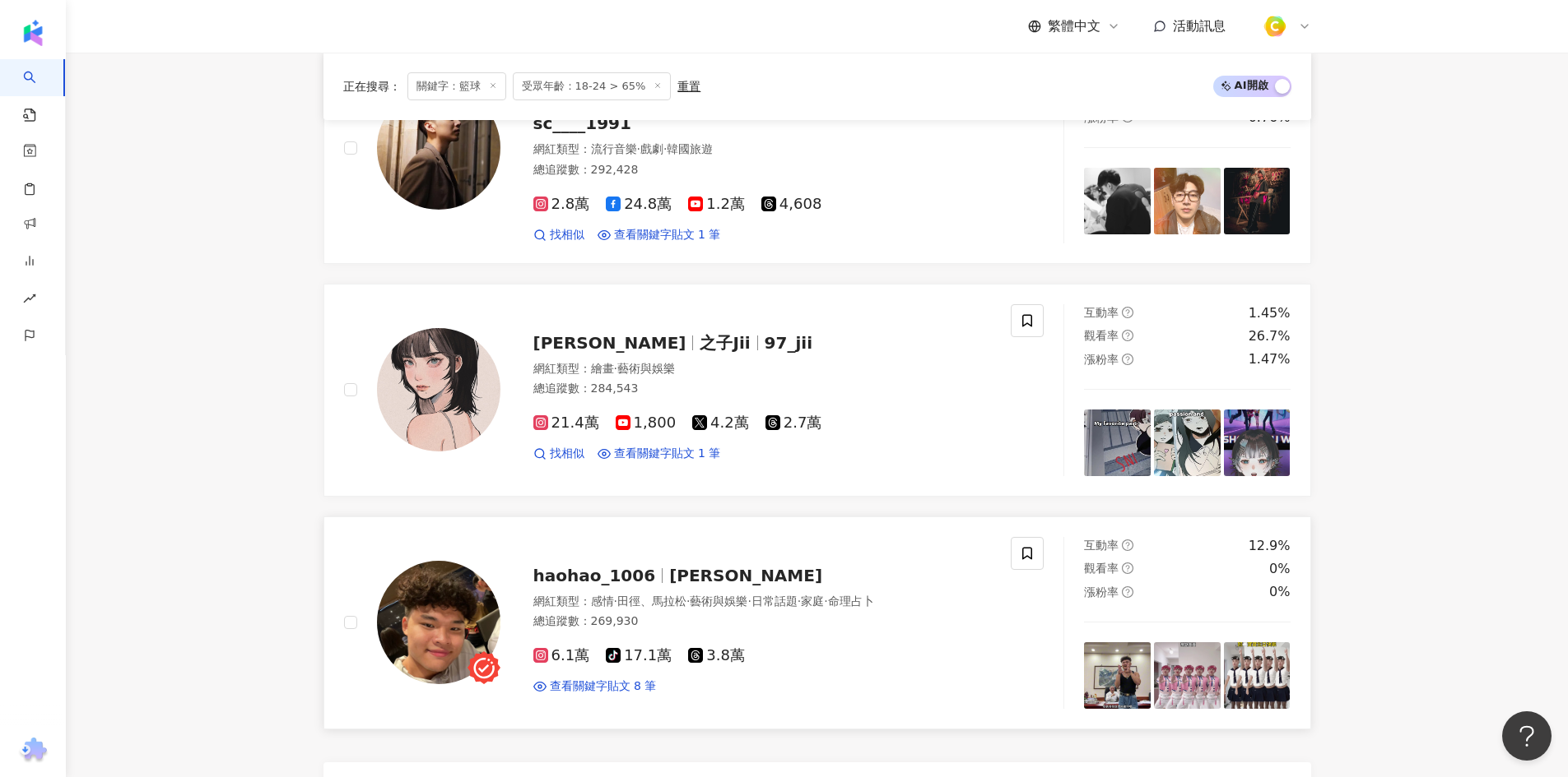
click at [560, 648] on span "6.1萬" at bounding box center [562, 656] width 57 height 17
click at [1122, 657] on img at bounding box center [1117, 676] width 66 height 66
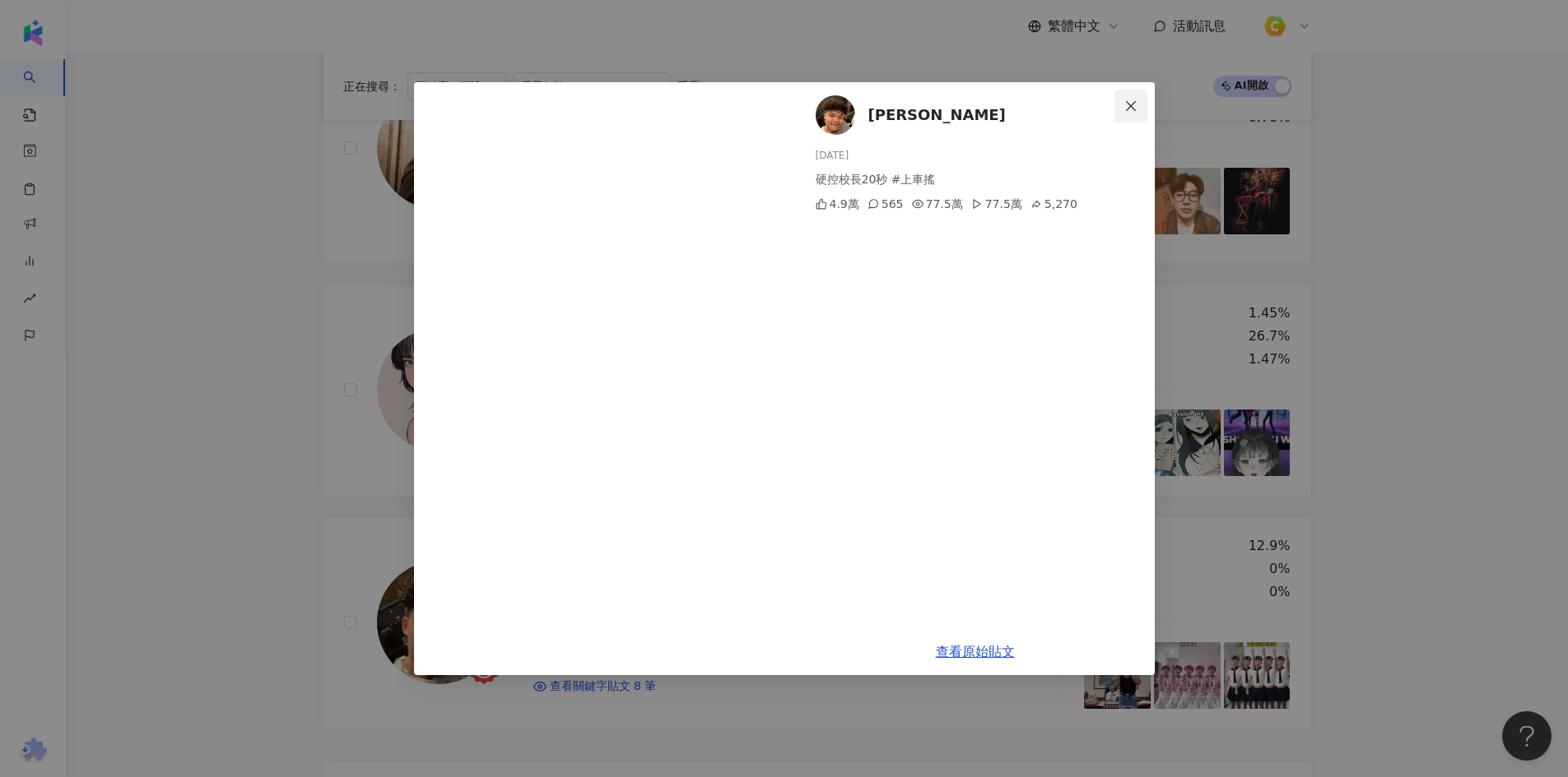
click at [1130, 107] on icon "close" at bounding box center [1131, 105] width 9 height 9
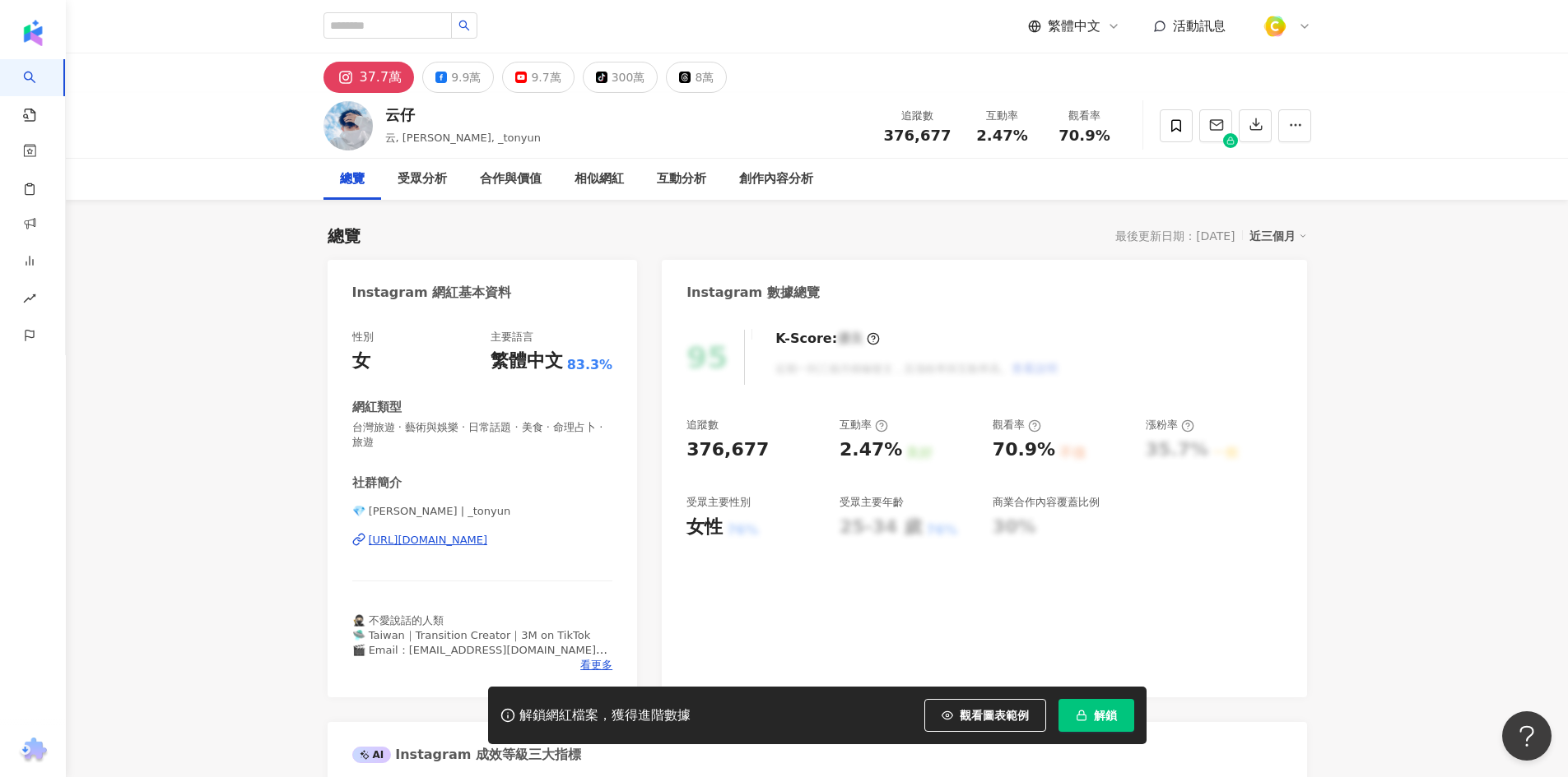
scroll to position [177, 0]
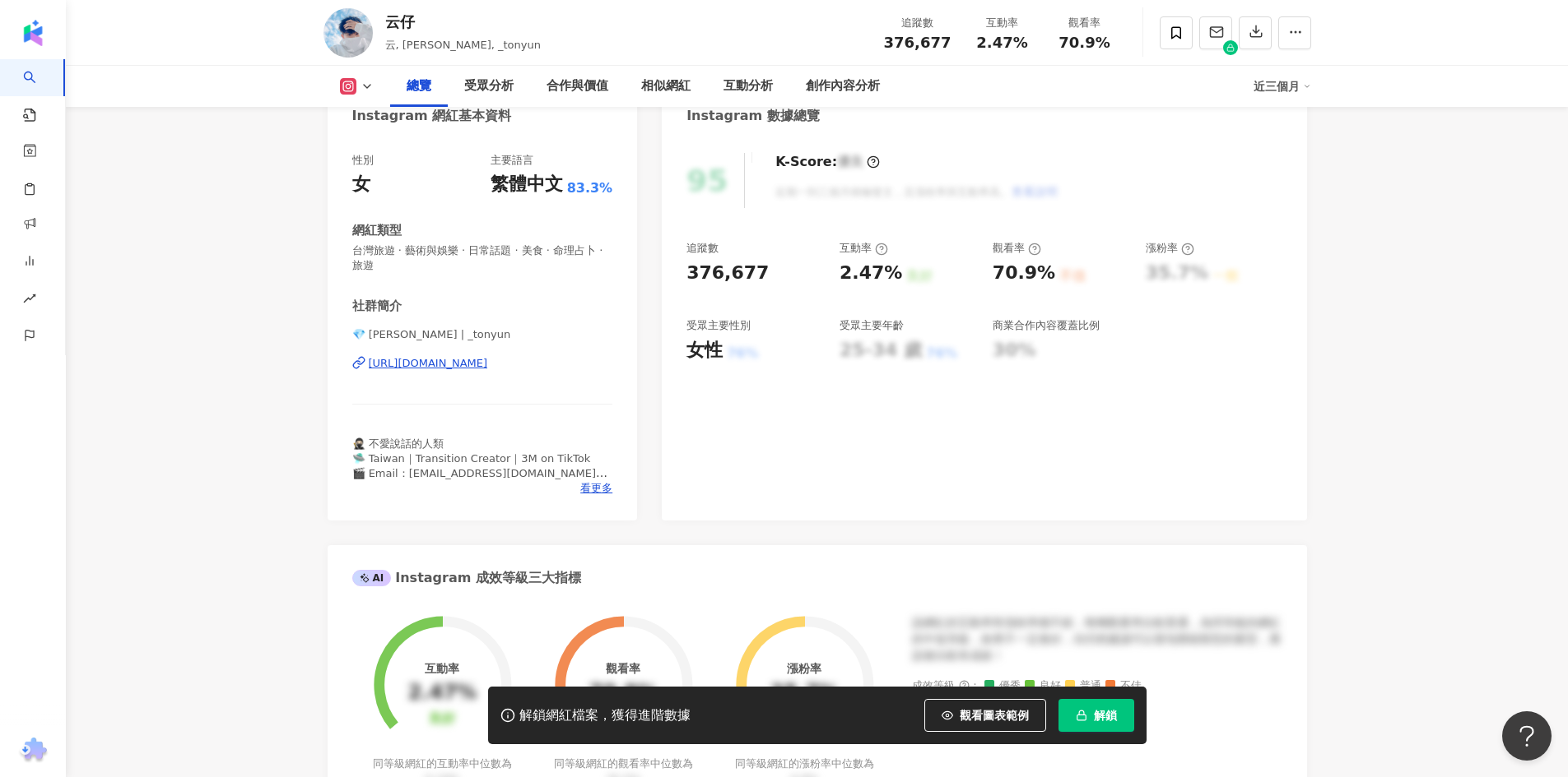
click at [488, 356] on div "https://www.instagram.com/_tonyun/" at bounding box center [428, 364] width 119 height 15
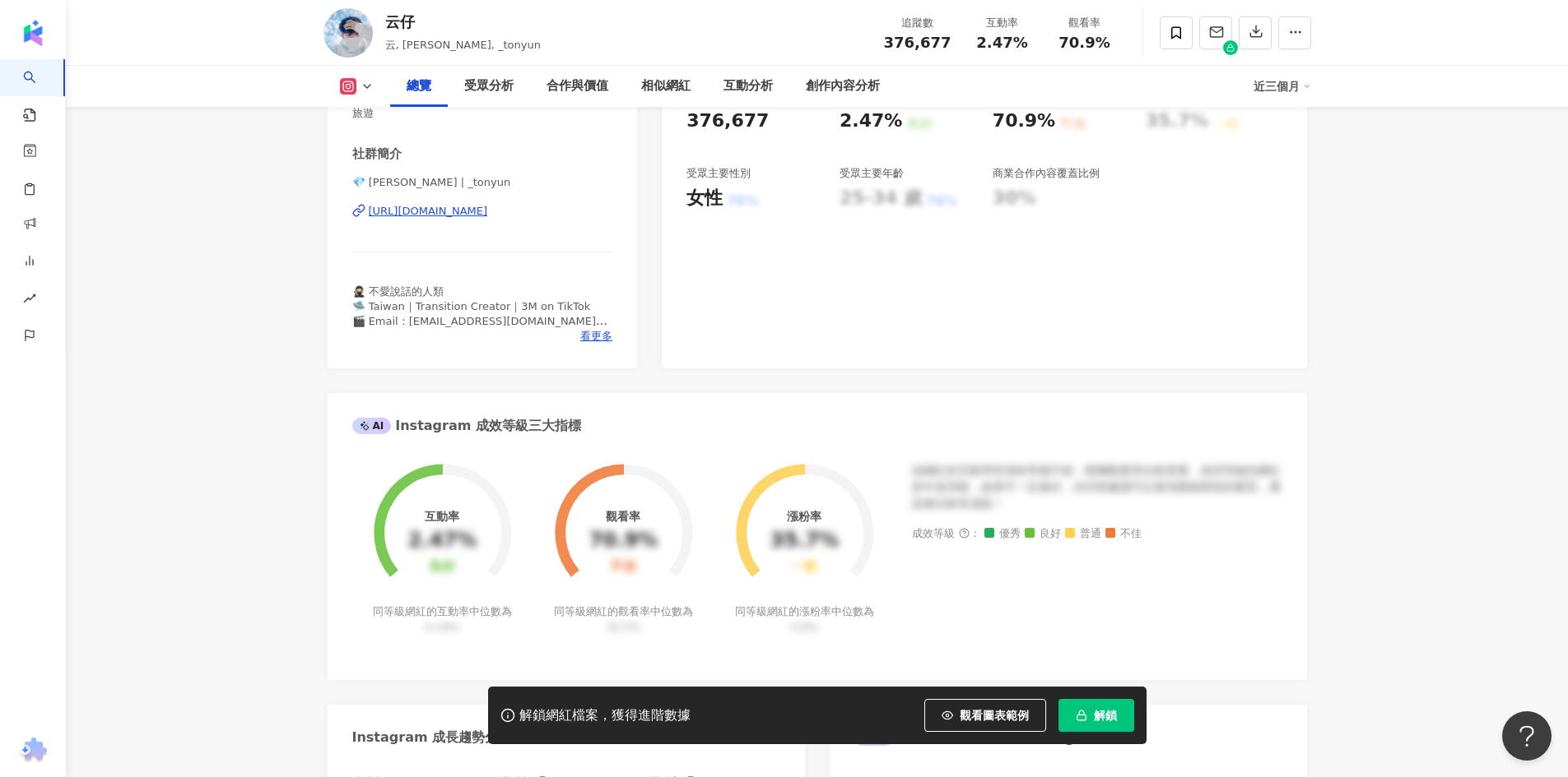
click at [461, 213] on div "https://www.instagram.com/_tonyun/" at bounding box center [428, 212] width 119 height 15
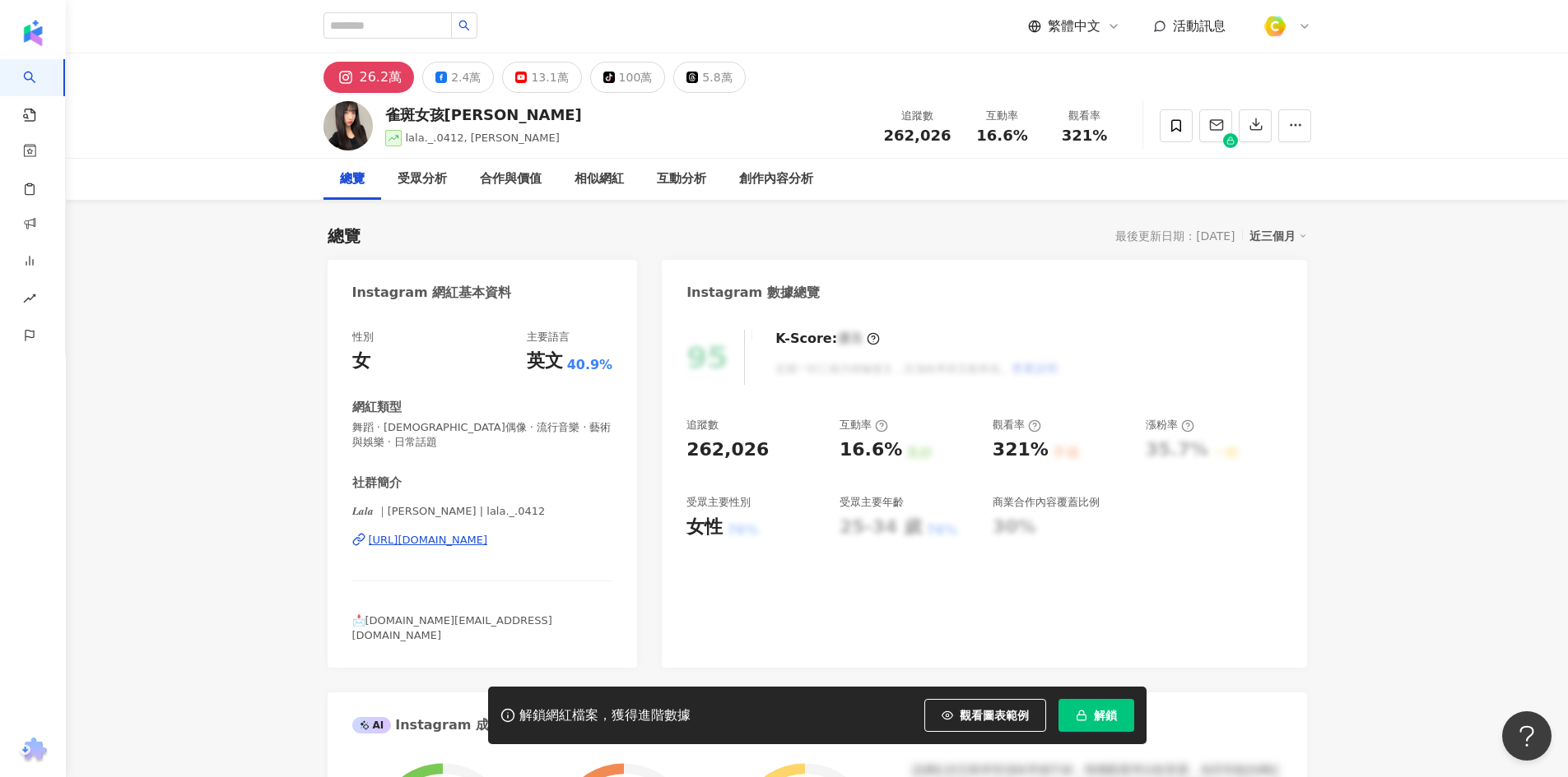
click at [488, 540] on div "https://www.instagram.com/lala._.0412/" at bounding box center [428, 541] width 119 height 15
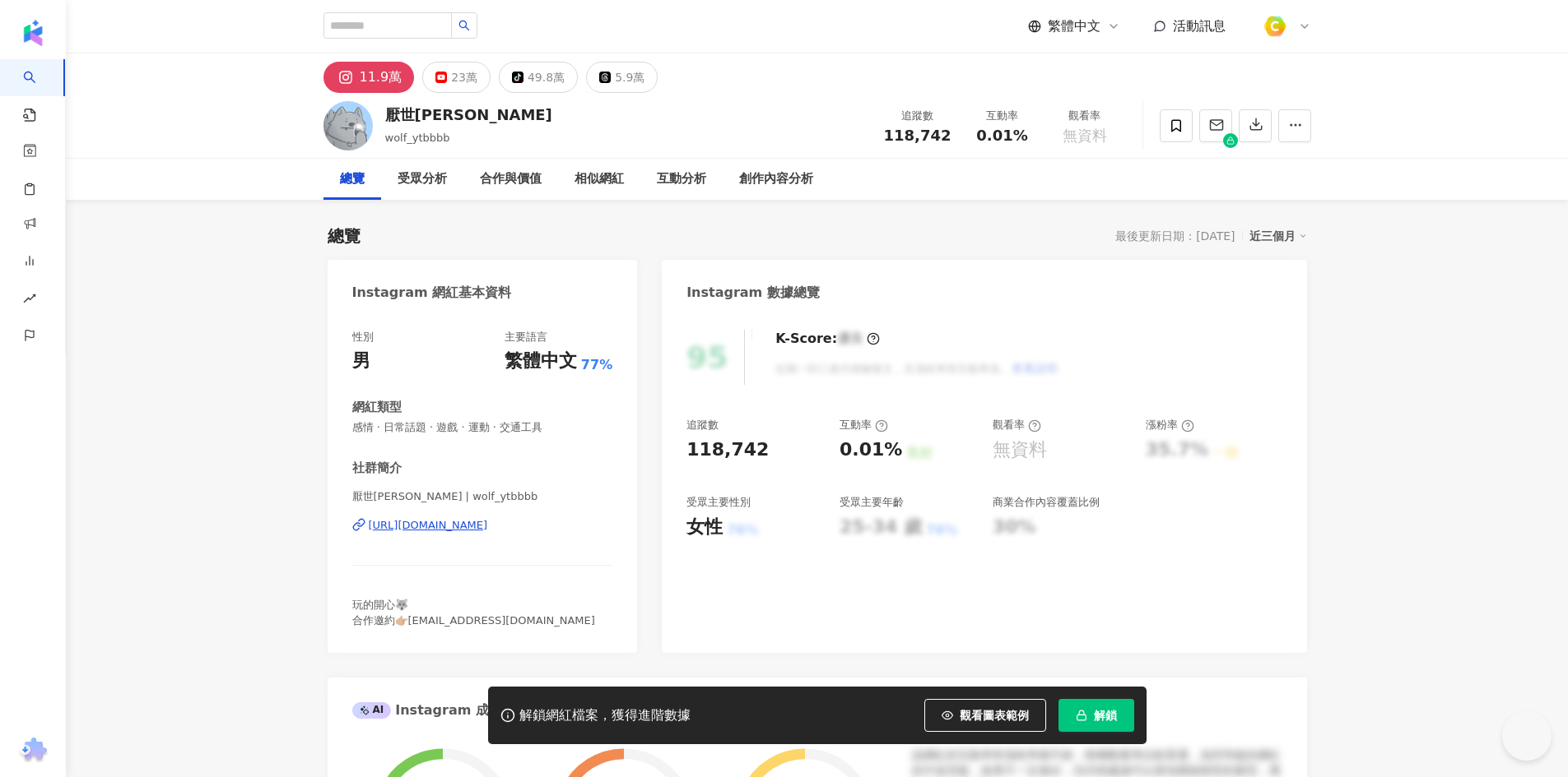
click at [479, 527] on div "https://www.instagram.com/wolf_ytbbbb/" at bounding box center [428, 526] width 119 height 15
drag, startPoint x: 1025, startPoint y: 699, endPoint x: 950, endPoint y: 697, distance: 75.0
click at [1025, 699] on button "觀看圖表範例" at bounding box center [984, 716] width 122 height 33
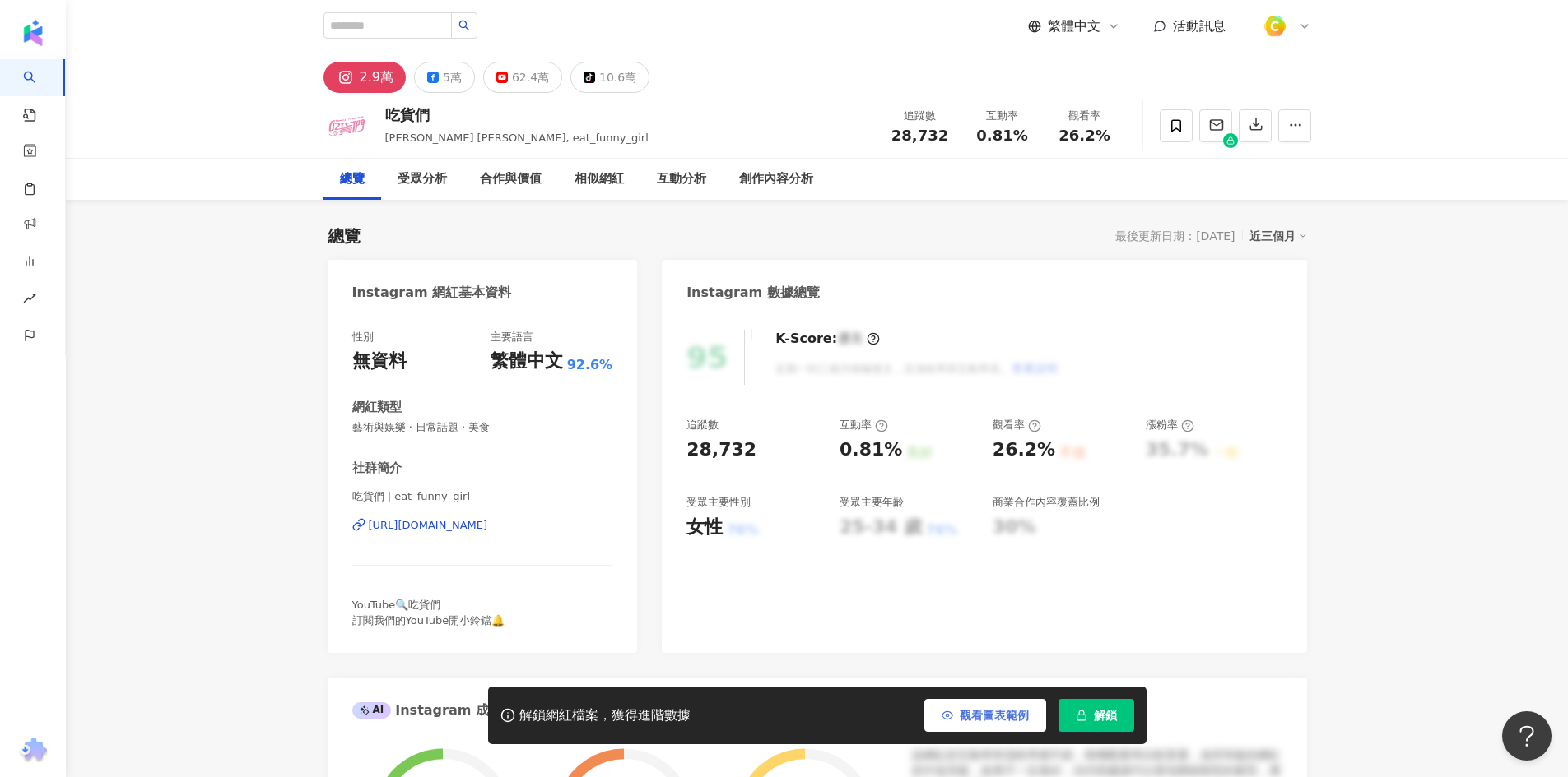
click at [956, 719] on button "觀看圖表範例" at bounding box center [984, 716] width 122 height 33
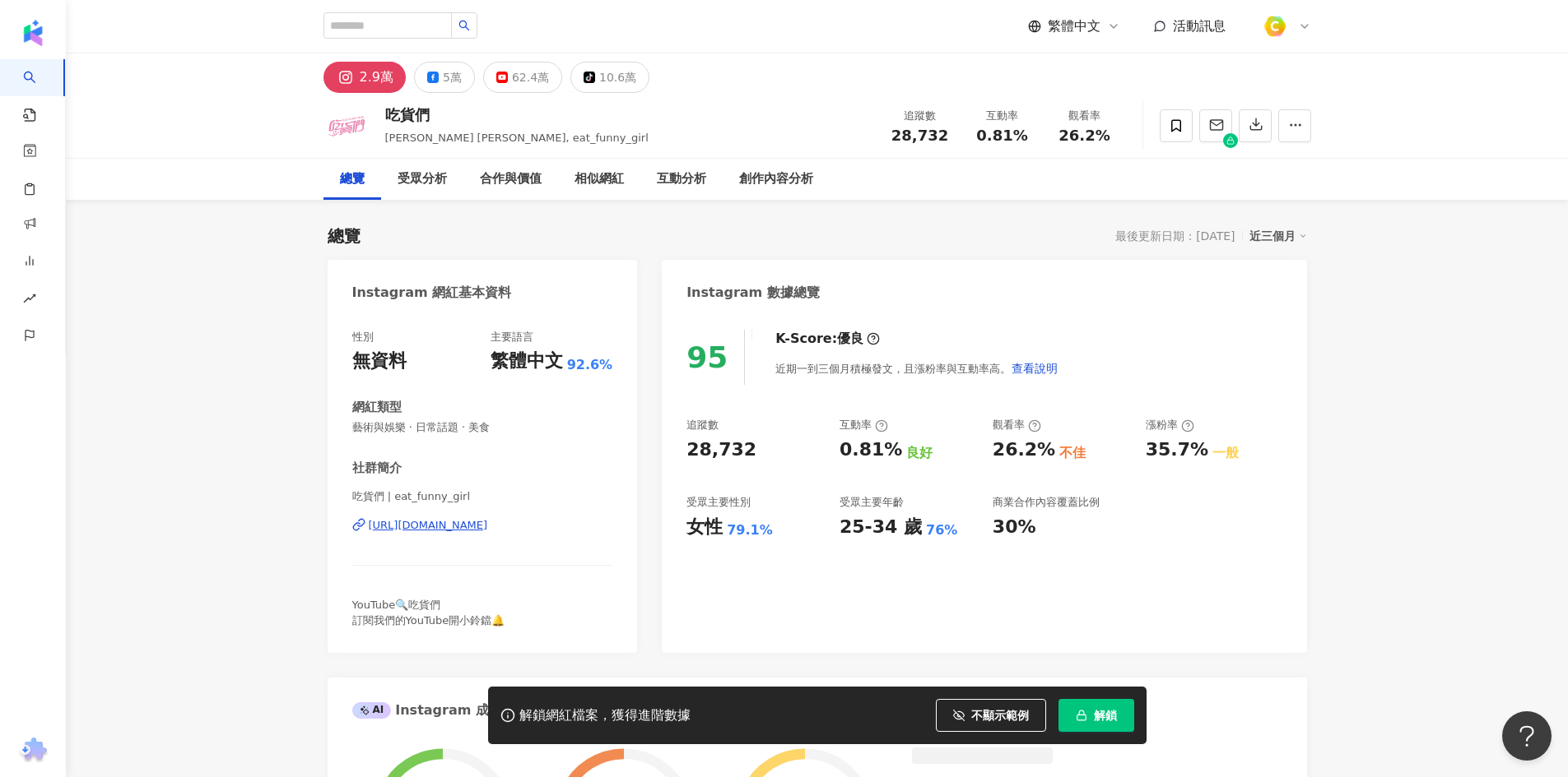
click at [488, 527] on div "https://www.instagram.com/eat_funny_girl/" at bounding box center [428, 526] width 119 height 15
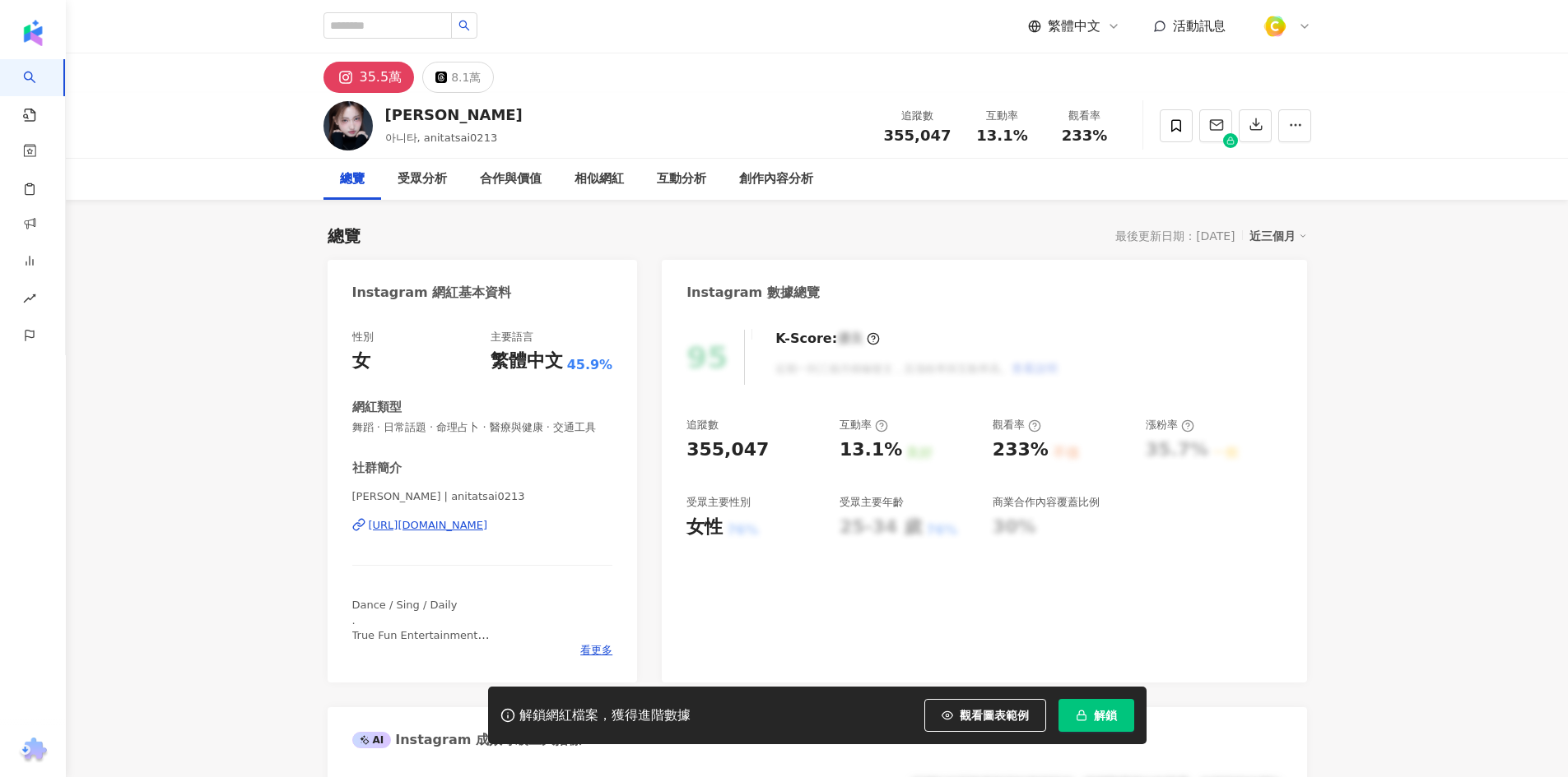
click at [488, 533] on div "[URL][DOMAIN_NAME]" at bounding box center [428, 526] width 119 height 15
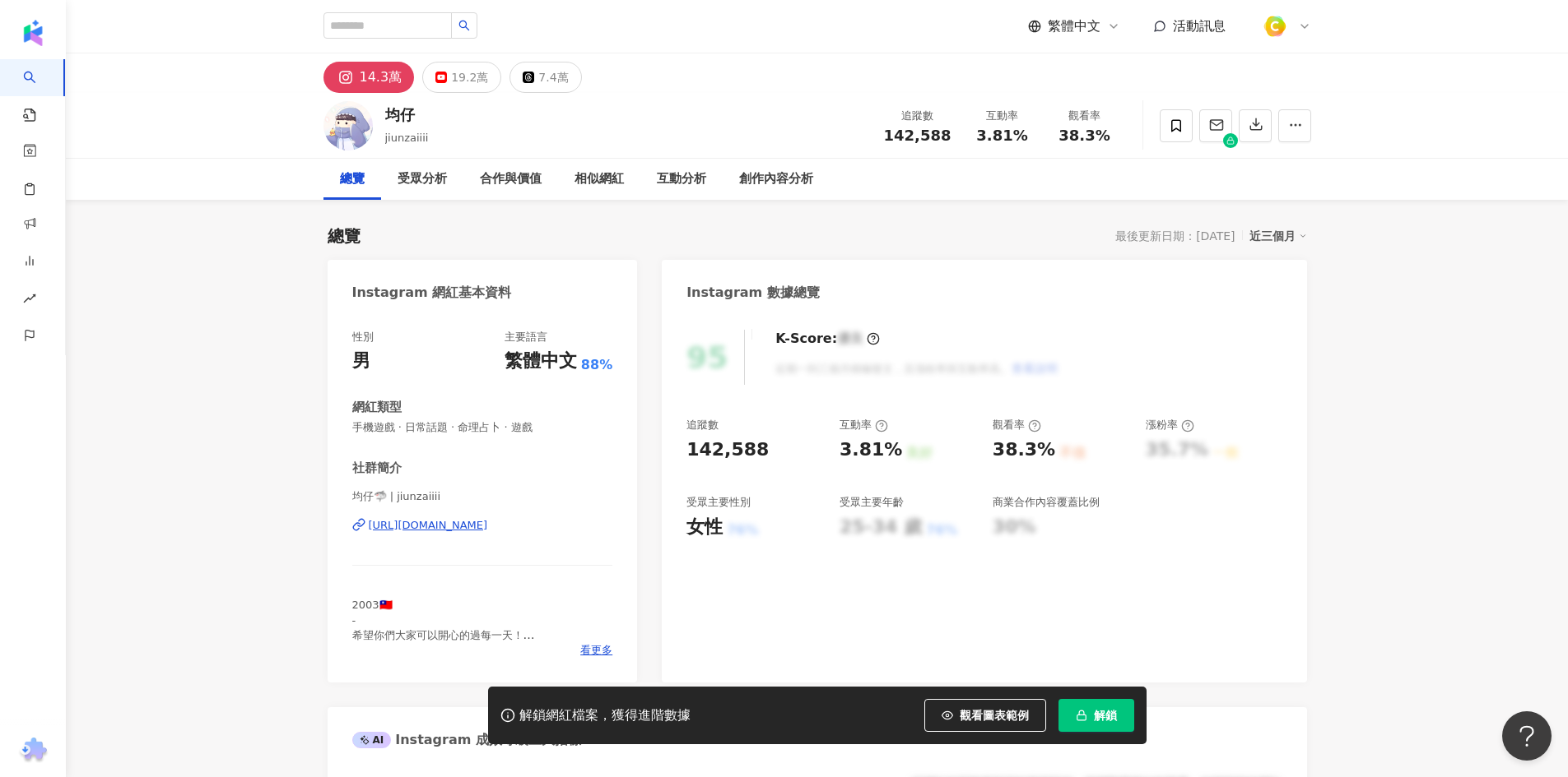
click at [488, 529] on div "https://www.instagram.com/jiunzaiiii/" at bounding box center [428, 526] width 119 height 15
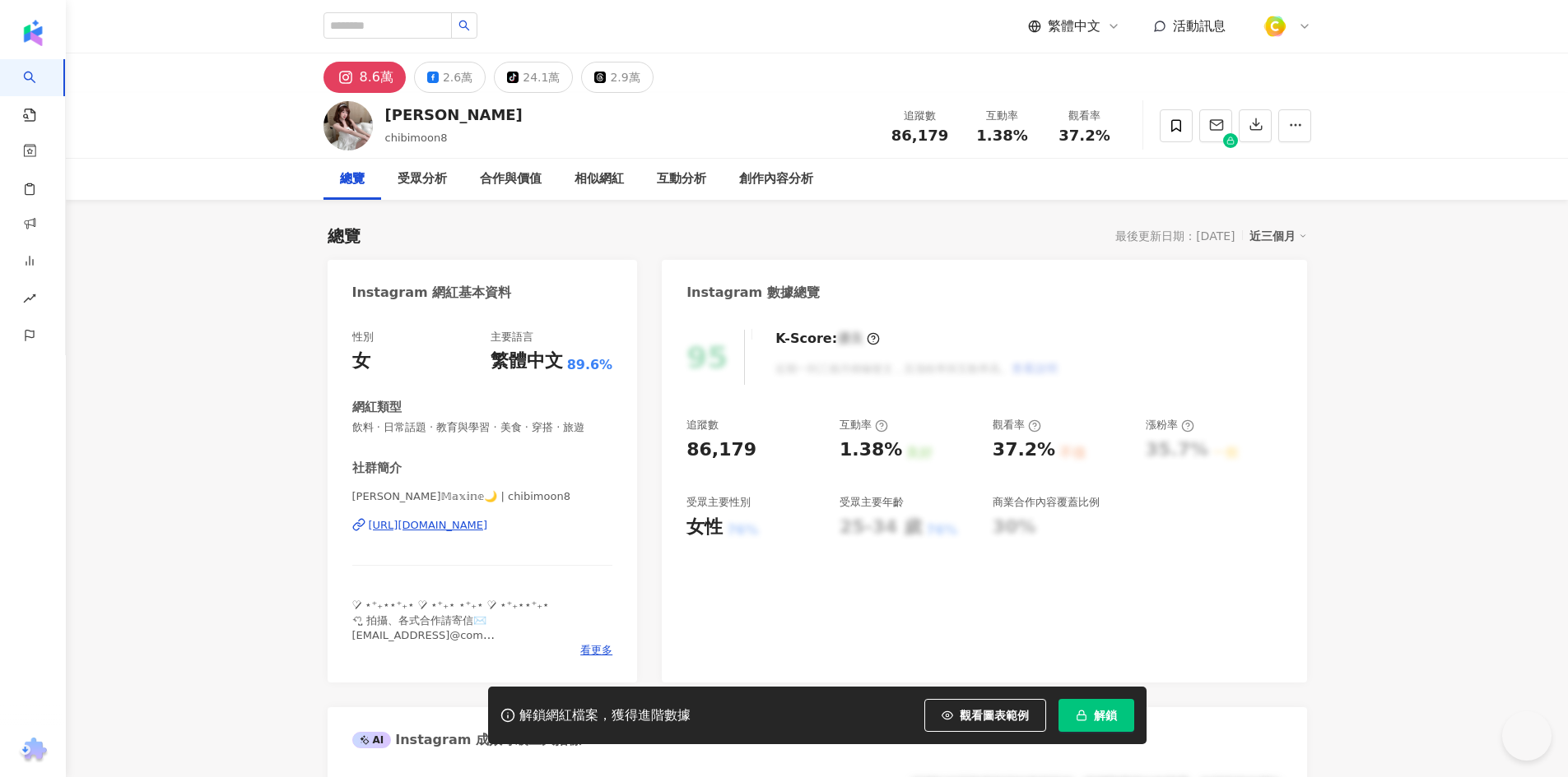
click at [464, 529] on div "[URL][DOMAIN_NAME]" at bounding box center [428, 526] width 119 height 15
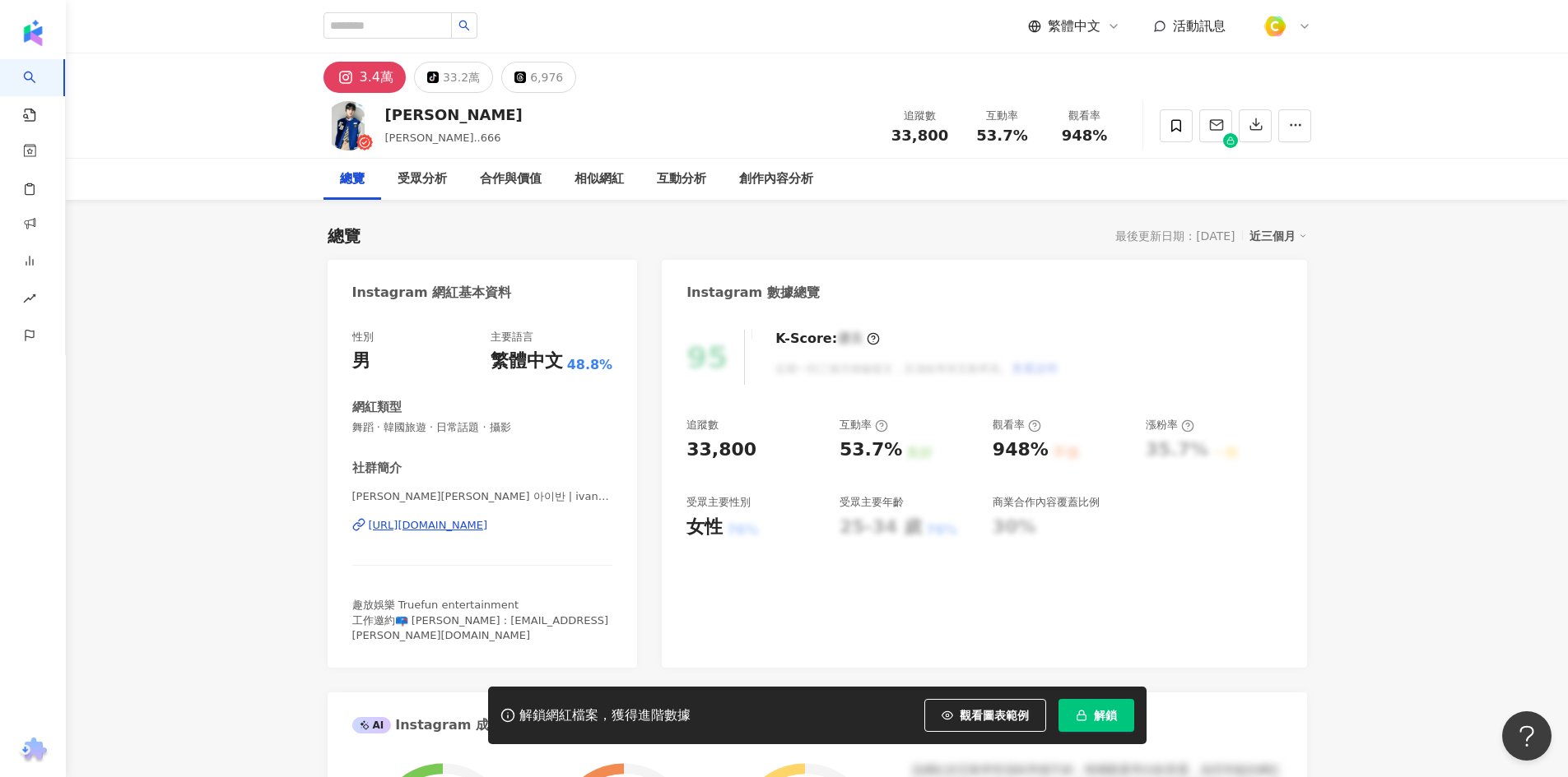
drag, startPoint x: 517, startPoint y: 524, endPoint x: 639, endPoint y: 509, distance: 122.9
click at [488, 524] on div "[URL][DOMAIN_NAME]" at bounding box center [428, 526] width 119 height 15
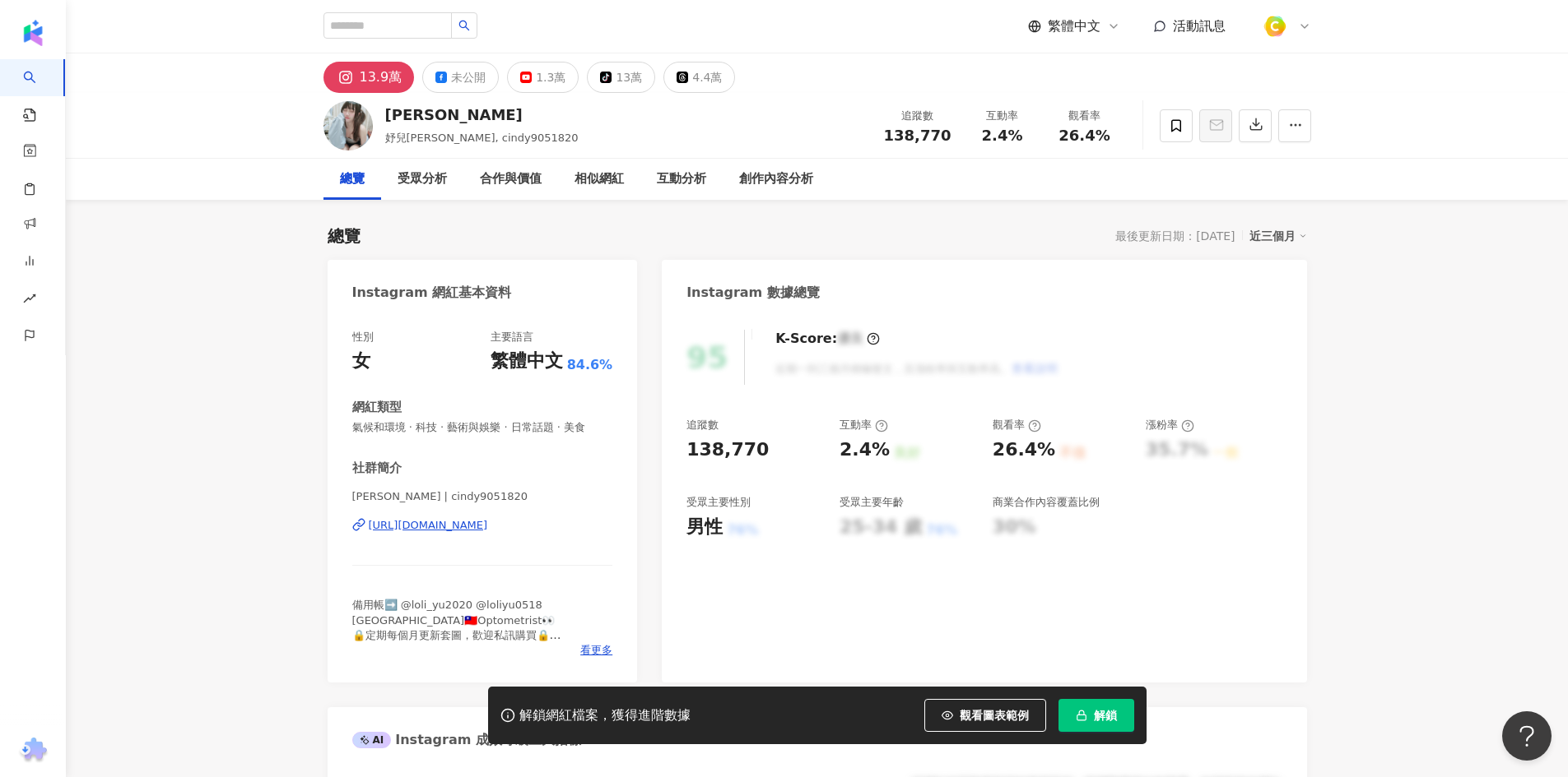
click at [470, 522] on div "https://www.instagram.com/cindy9051820/" at bounding box center [428, 526] width 119 height 15
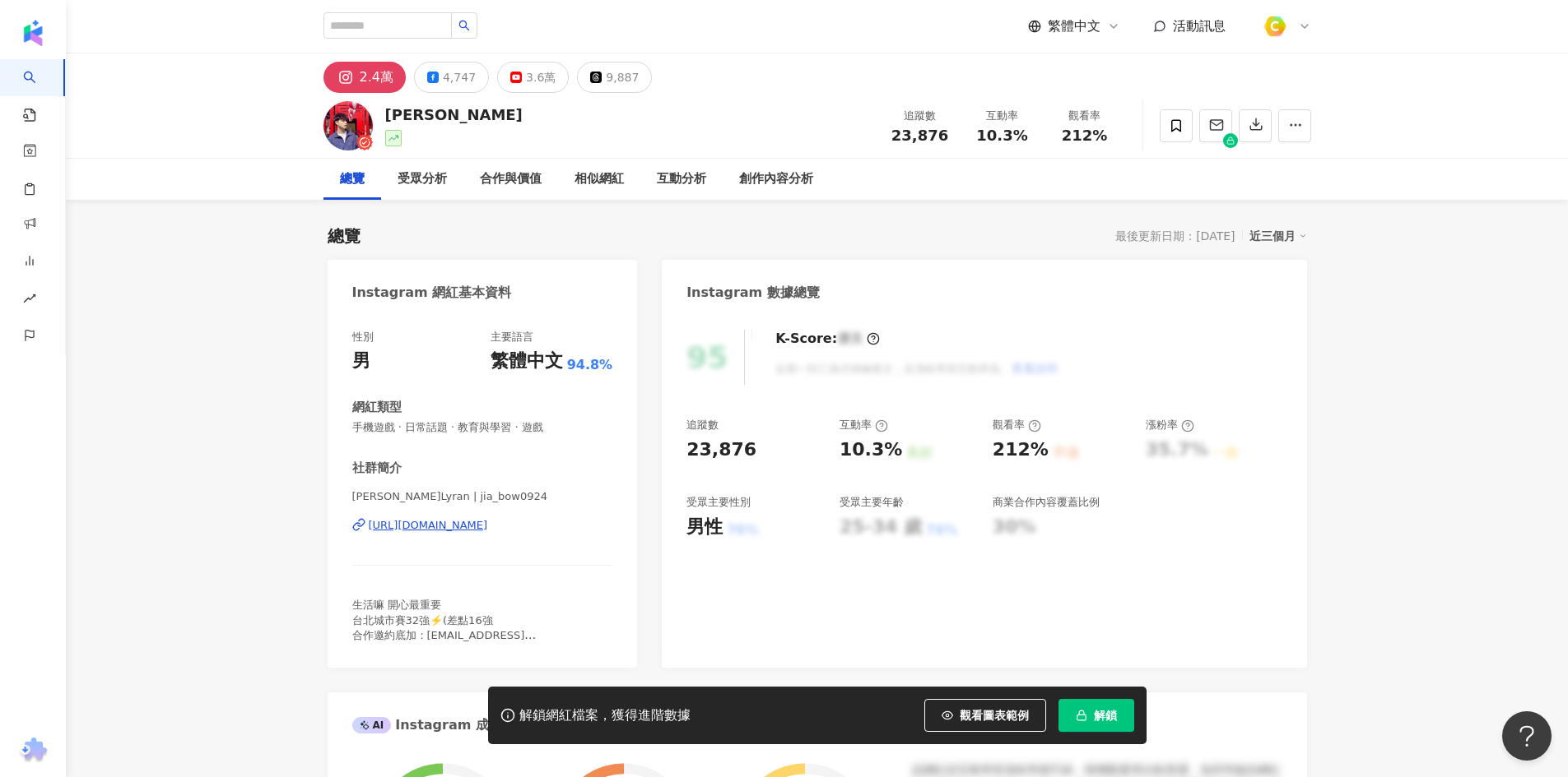
click at [488, 529] on div "https://www.instagram.com/jia_bow0924/" at bounding box center [428, 526] width 119 height 15
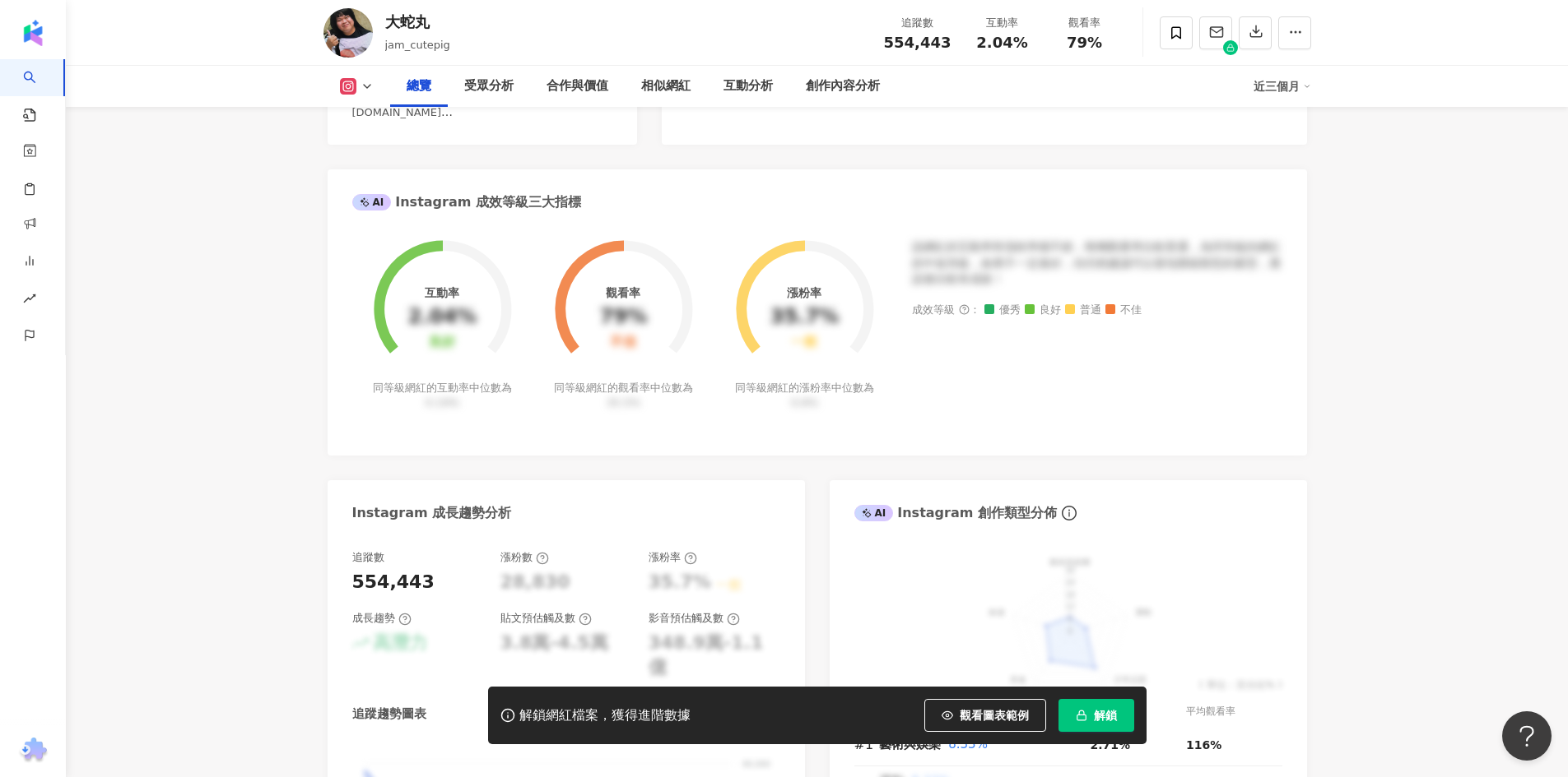
scroll to position [658, 0]
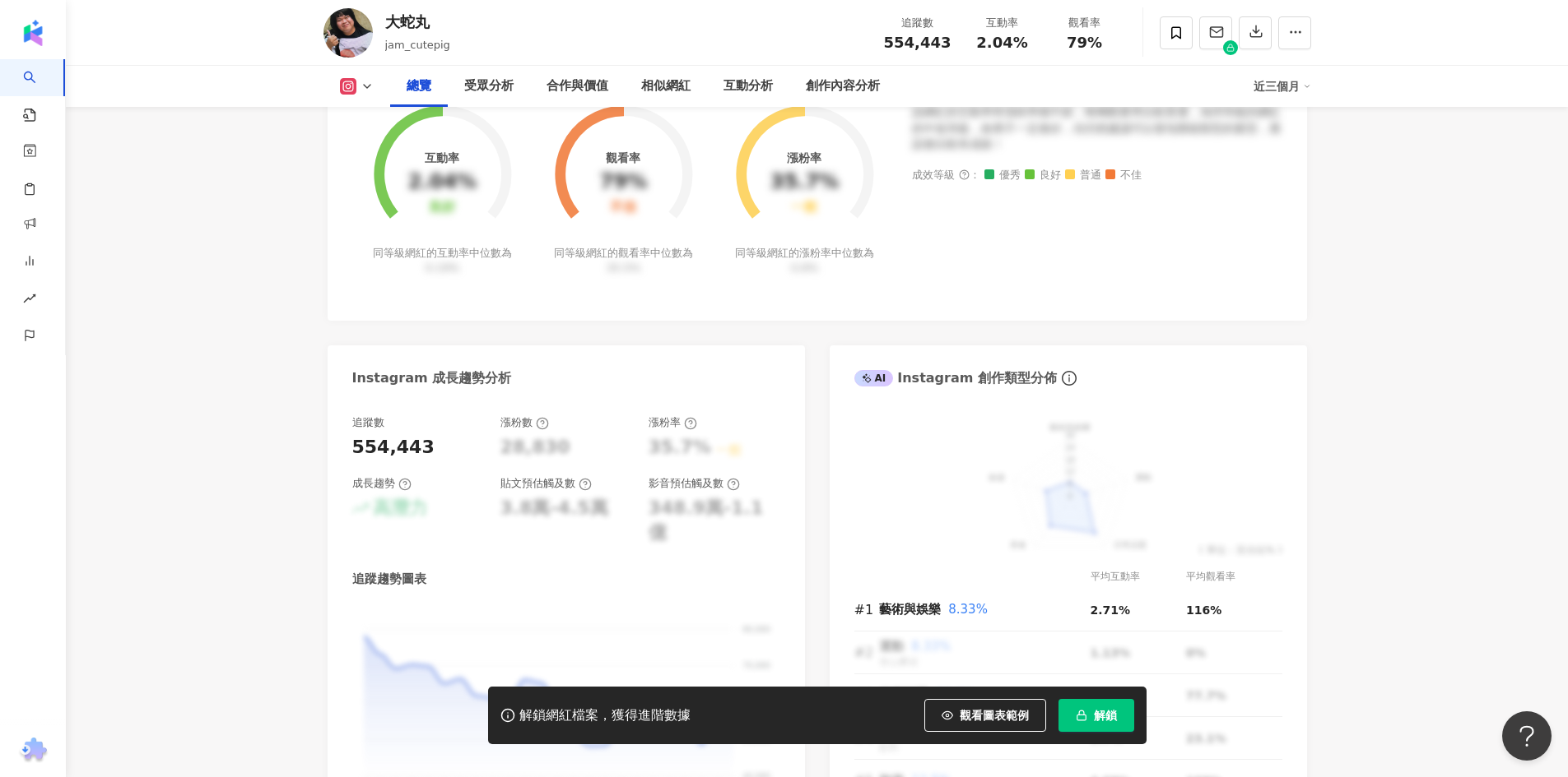
click at [1089, 718] on button "解鎖" at bounding box center [1096, 716] width 76 height 33
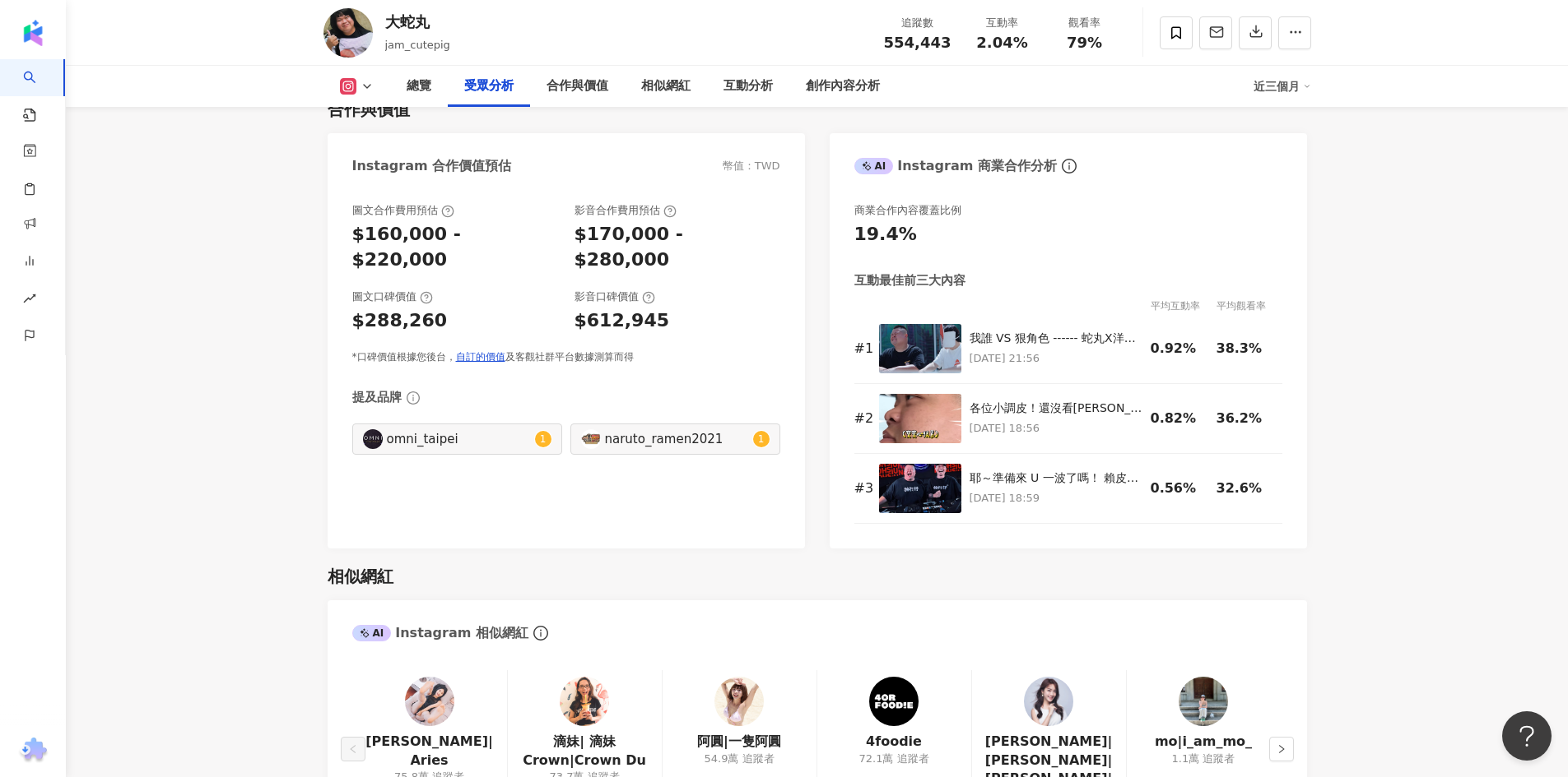
scroll to position [2139, 0]
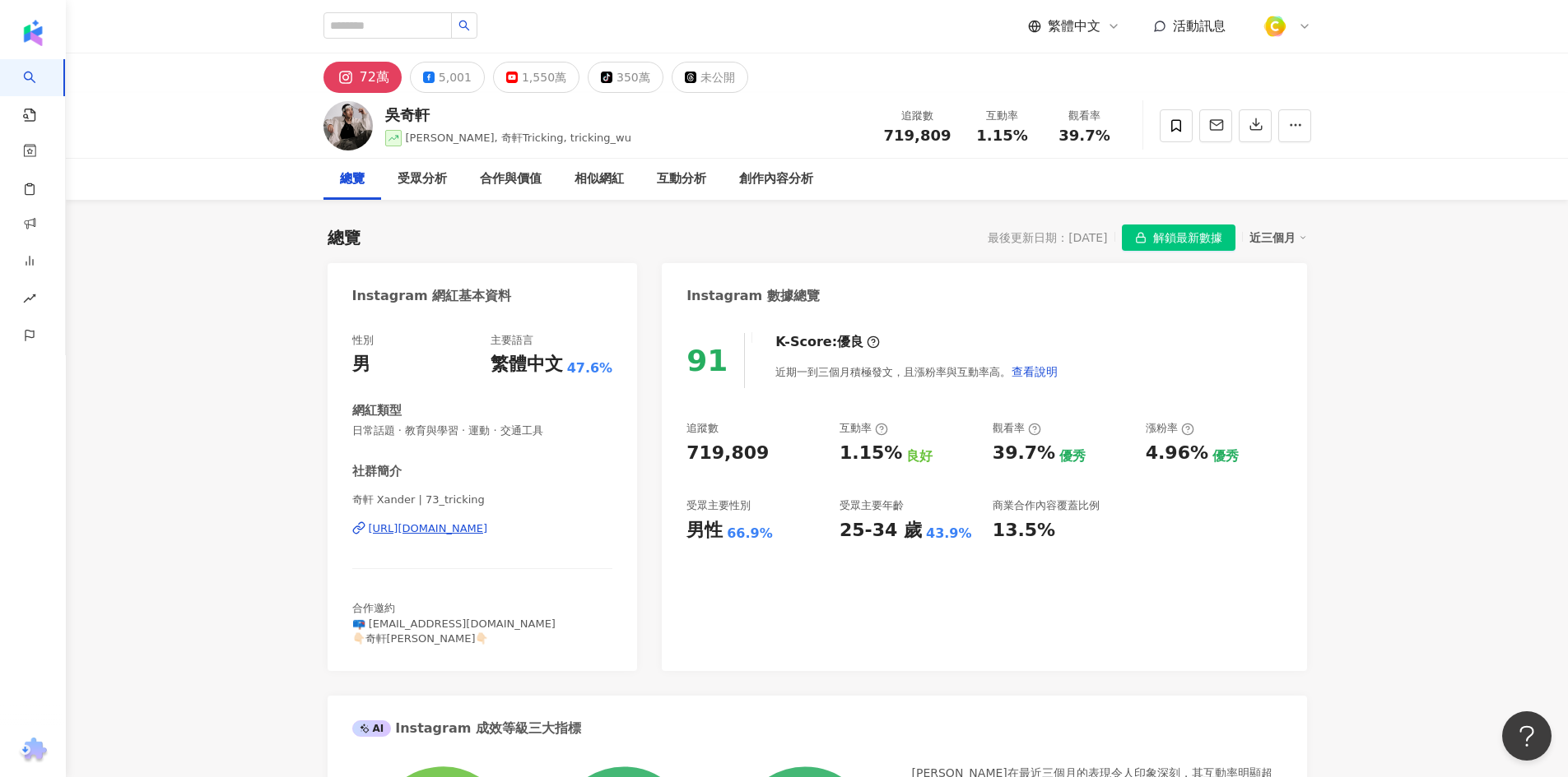
click at [487, 527] on div "https://www.instagram.com/73_tricking/" at bounding box center [428, 529] width 119 height 15
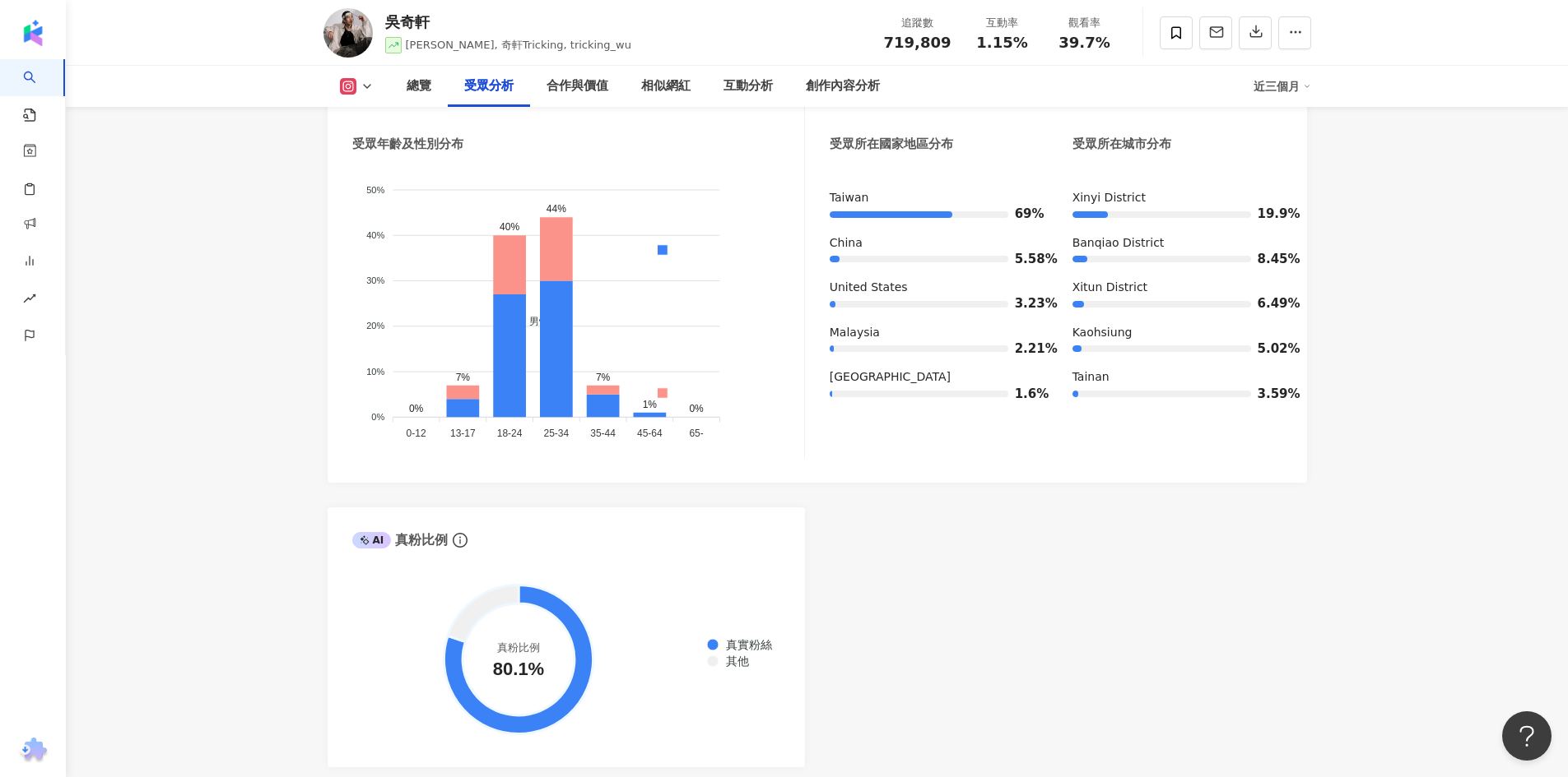
scroll to position [1481, 0]
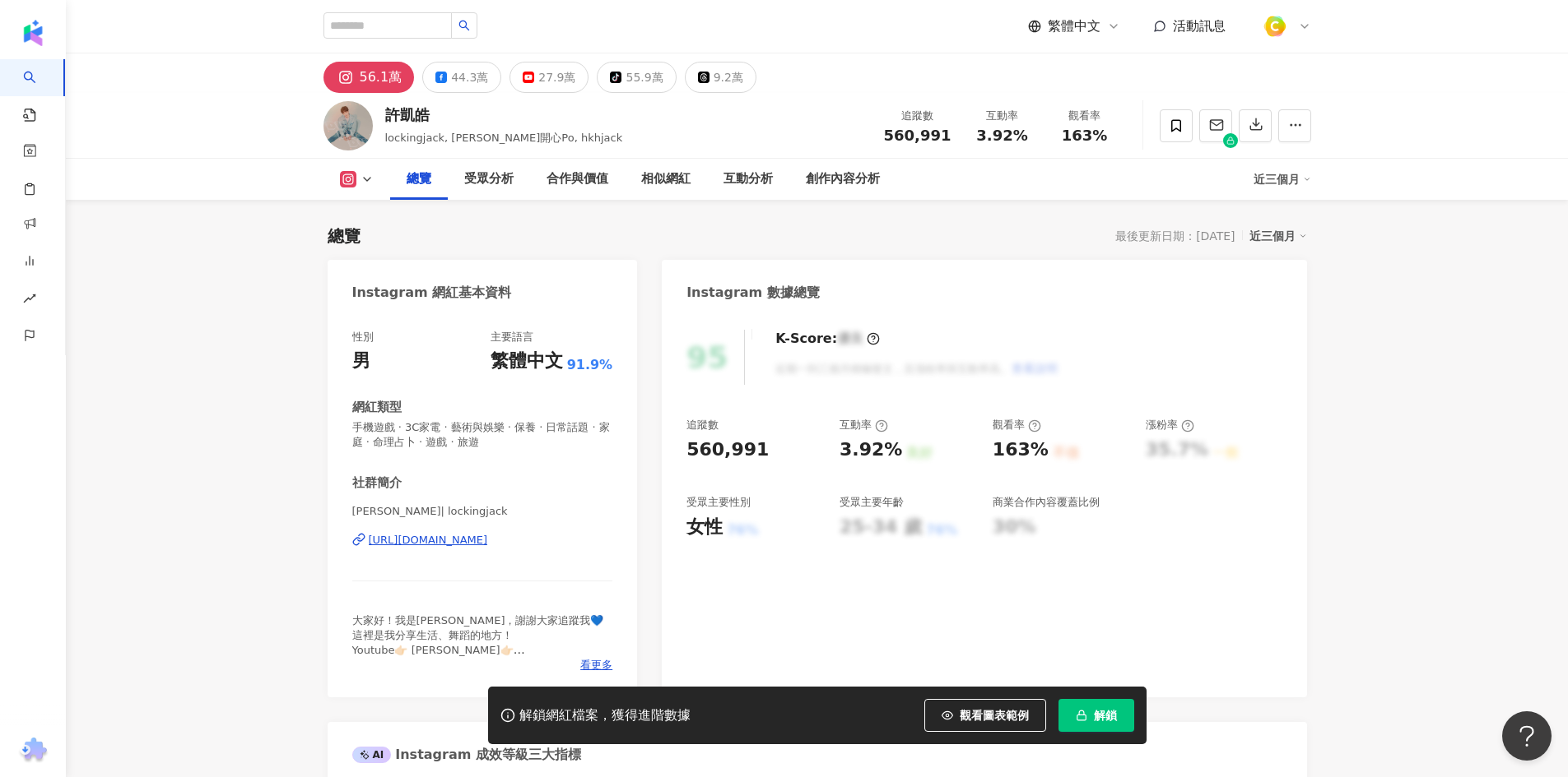
scroll to position [164, 0]
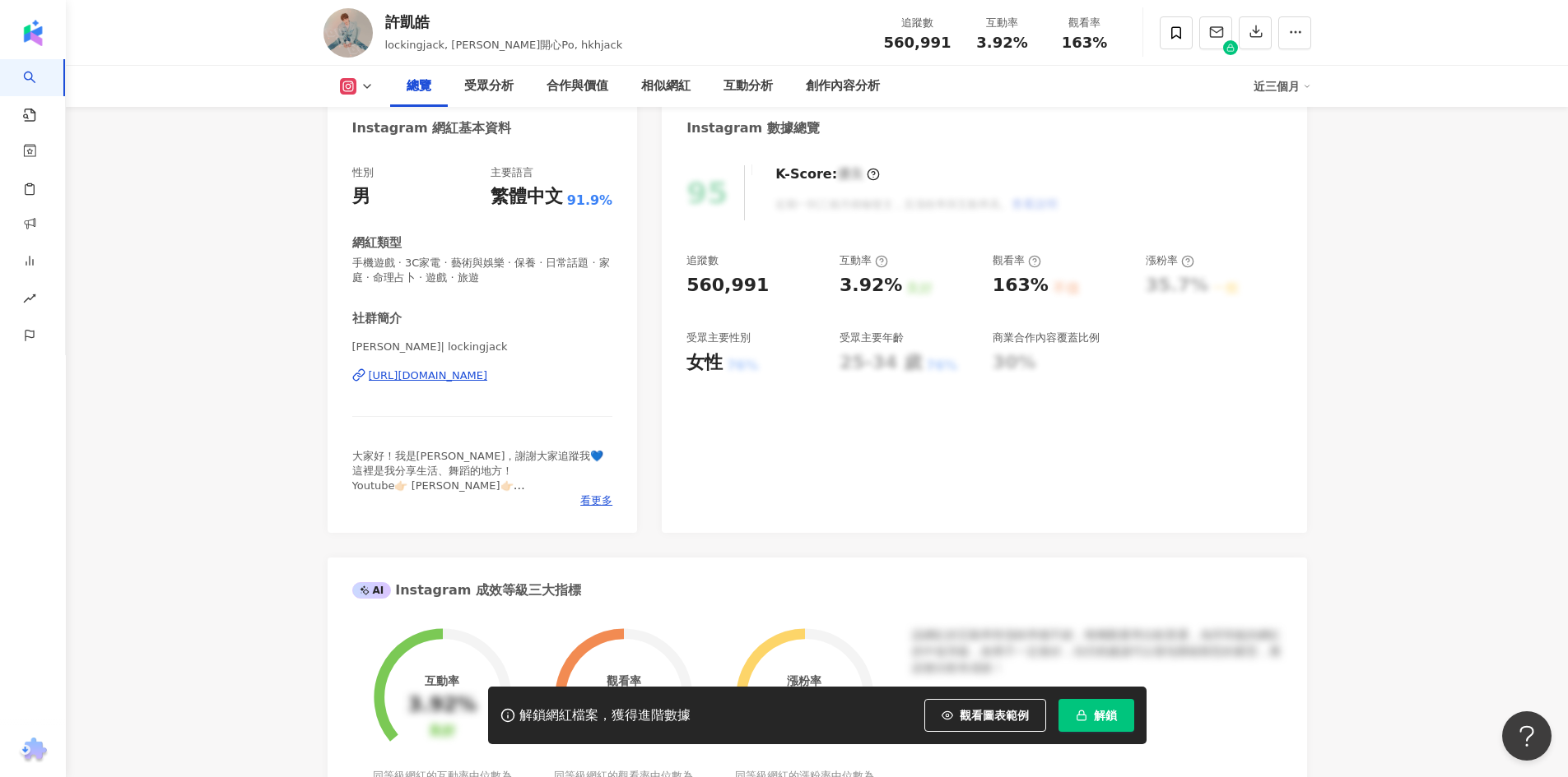
click at [472, 374] on div "https://www.instagram.com/lockingjack/" at bounding box center [428, 376] width 119 height 15
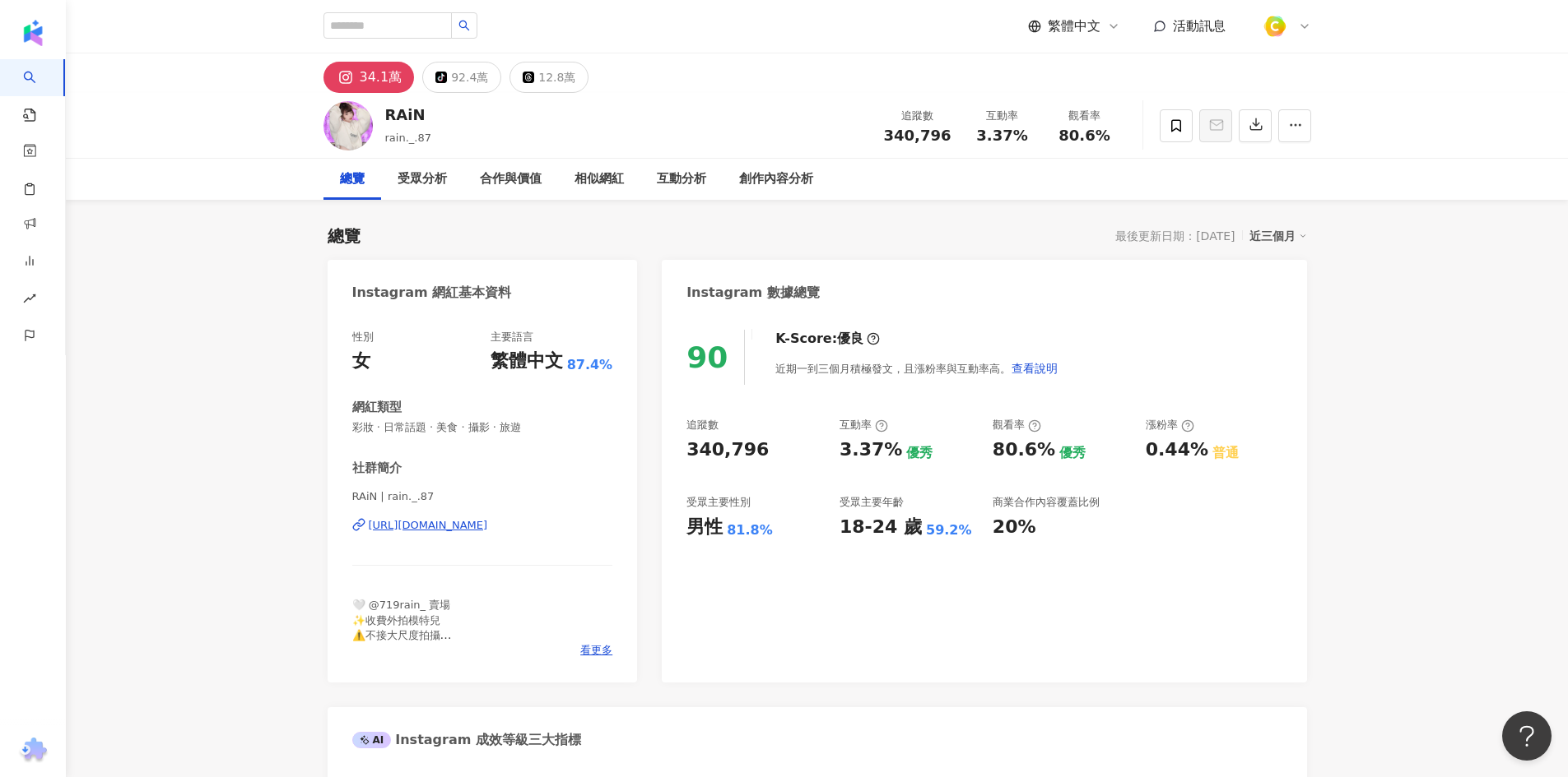
scroll to position [329, 0]
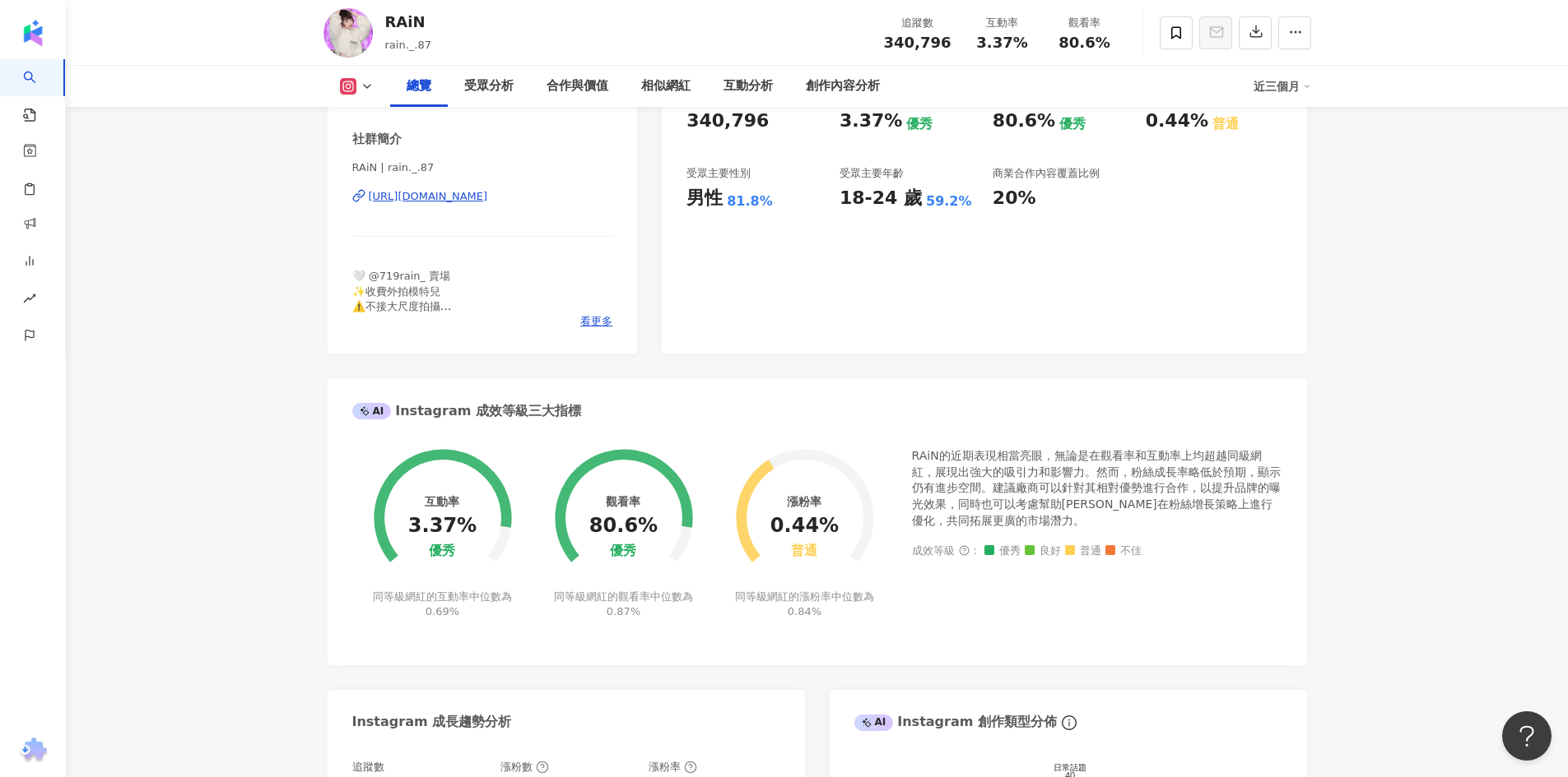
click at [479, 193] on div "https://www.instagram.com/rain._.87/" at bounding box center [428, 197] width 119 height 15
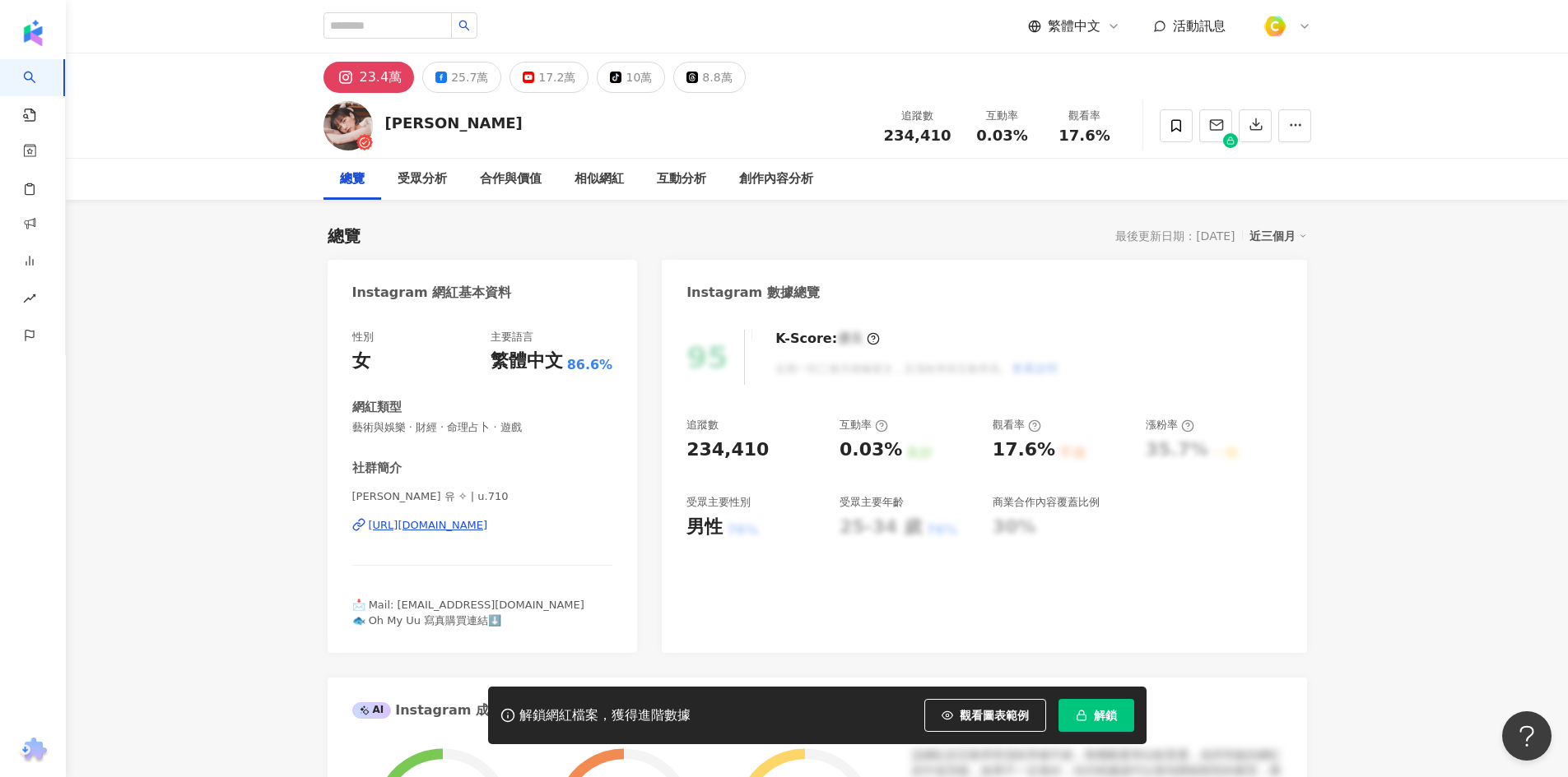
click at [488, 524] on div "https://www.instagram.com/u.710/" at bounding box center [428, 526] width 119 height 15
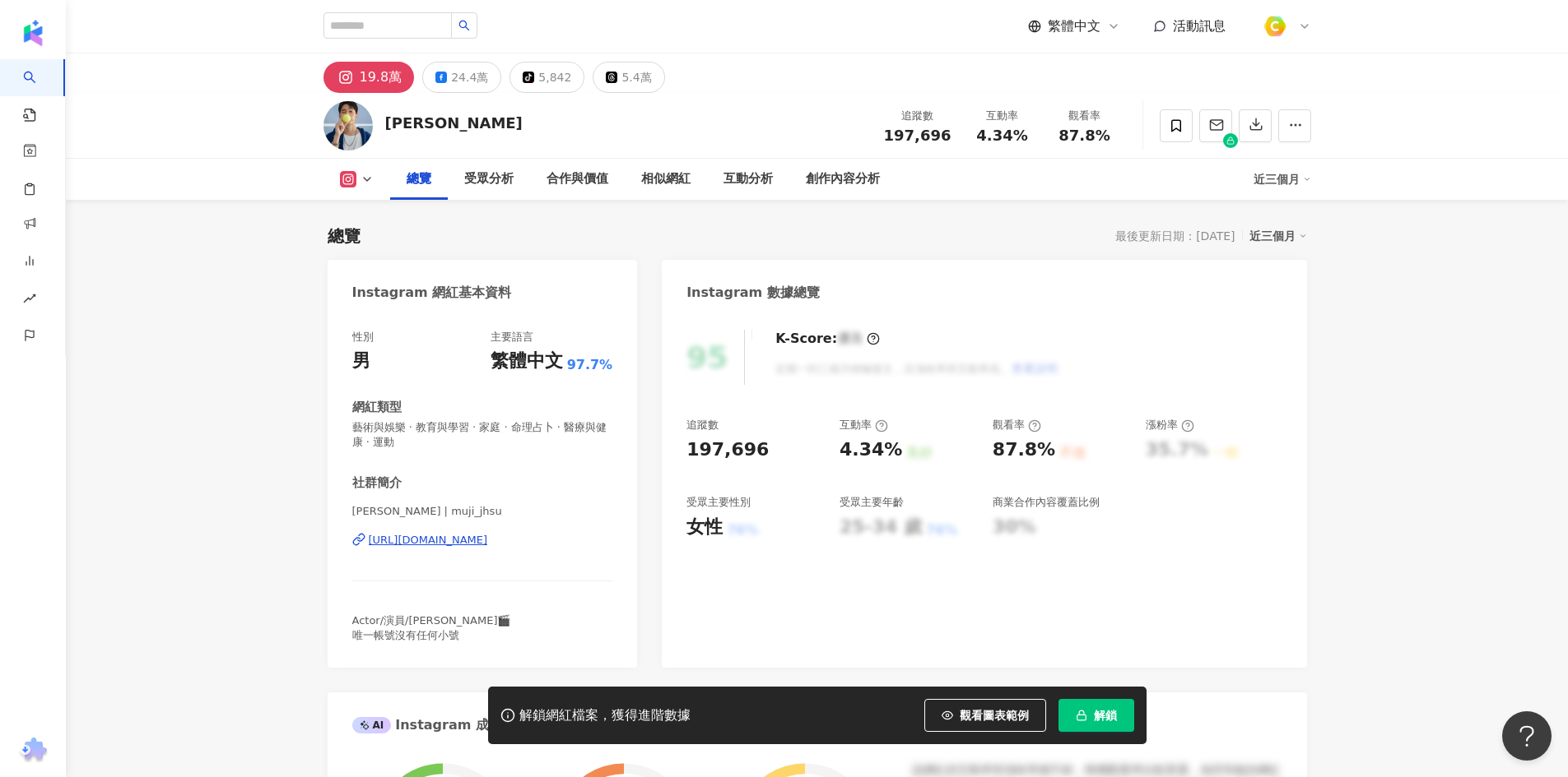
scroll to position [329, 0]
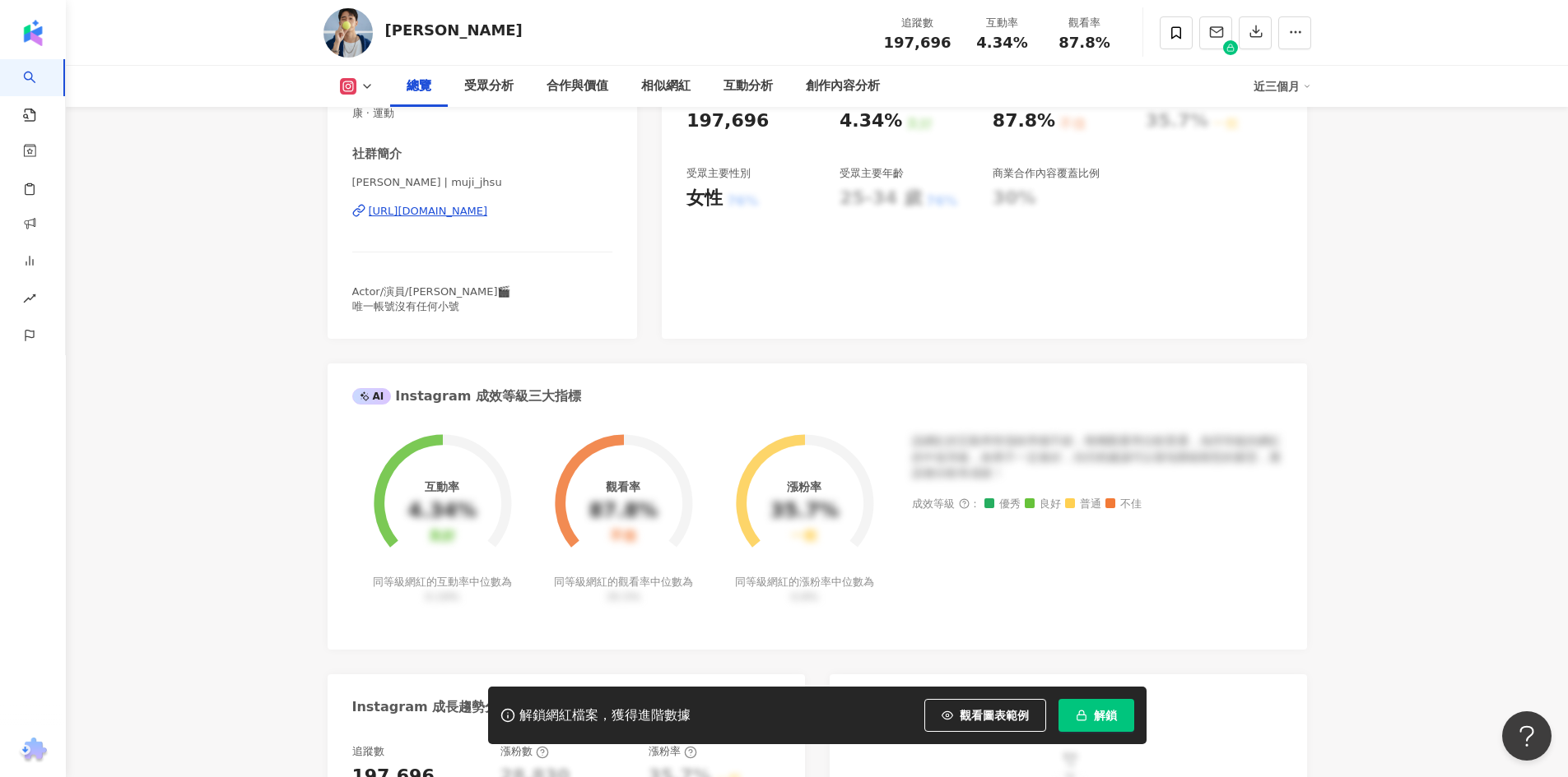
click at [450, 217] on div "[URL][DOMAIN_NAME]" at bounding box center [428, 212] width 119 height 15
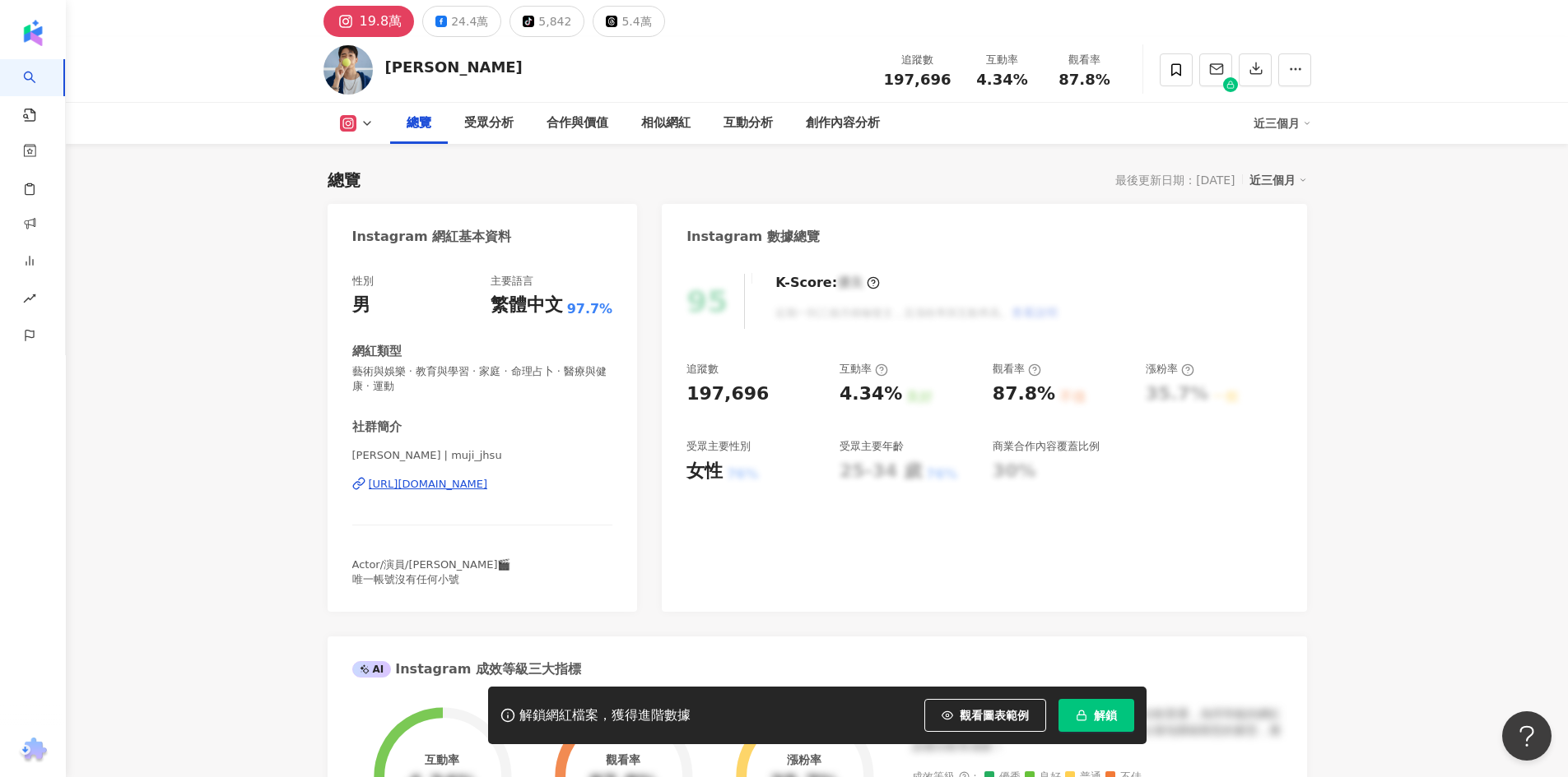
scroll to position [0, 0]
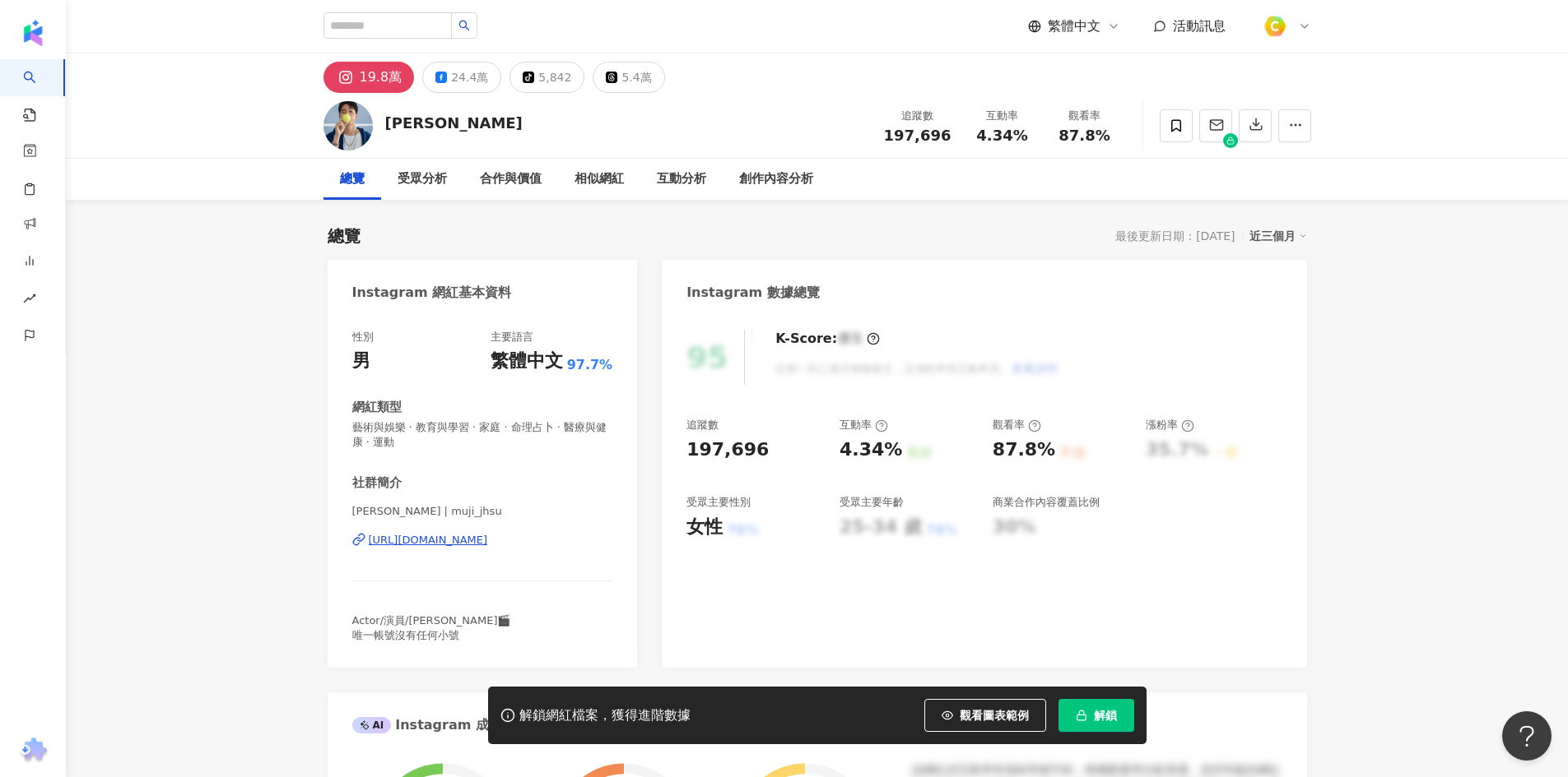
click at [686, 232] on div "總覽 最後更新日期：[DATE] 近三個月" at bounding box center [817, 236] width 980 height 23
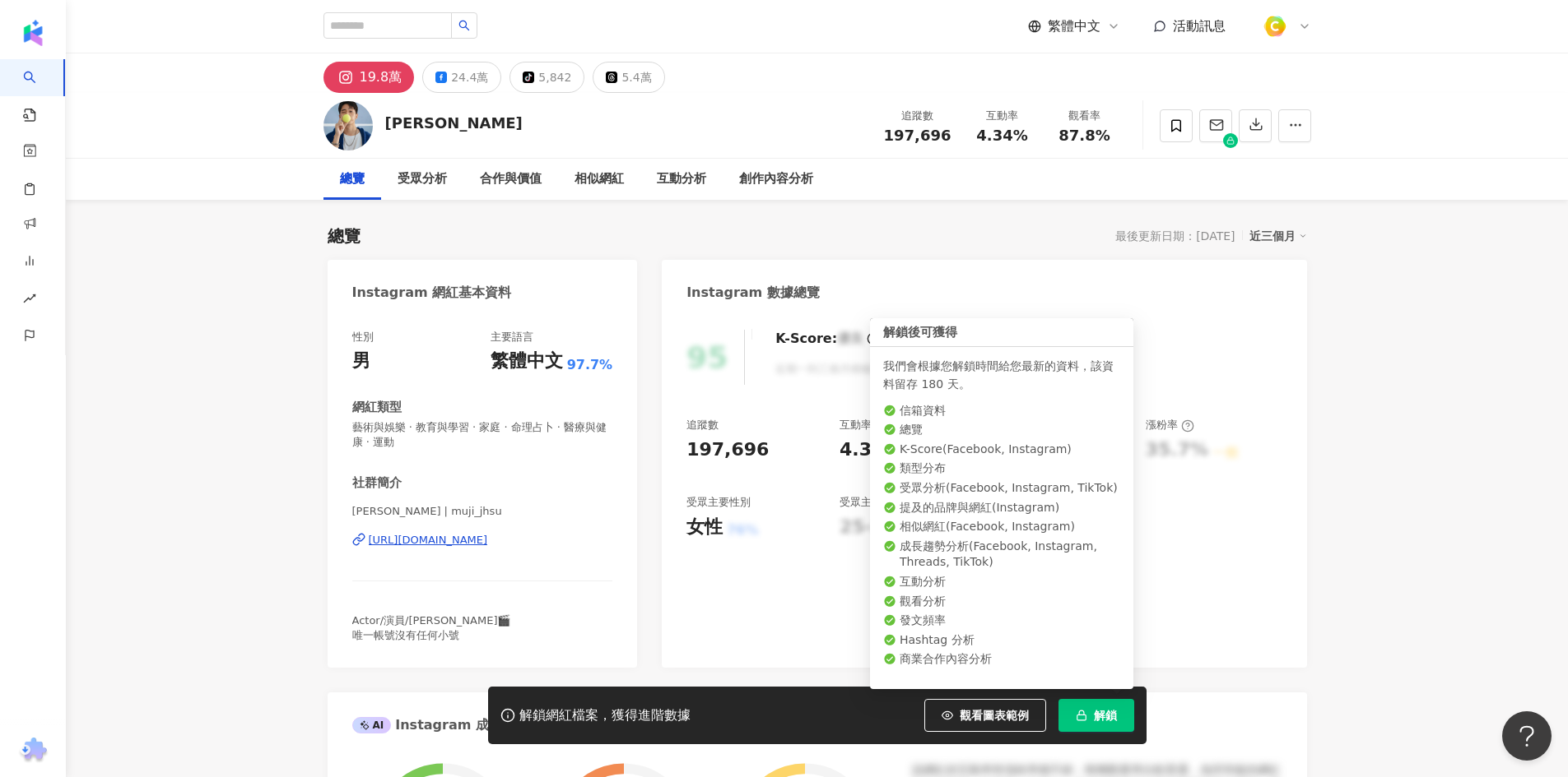
click at [1106, 711] on span "解鎖" at bounding box center [1106, 716] width 23 height 13
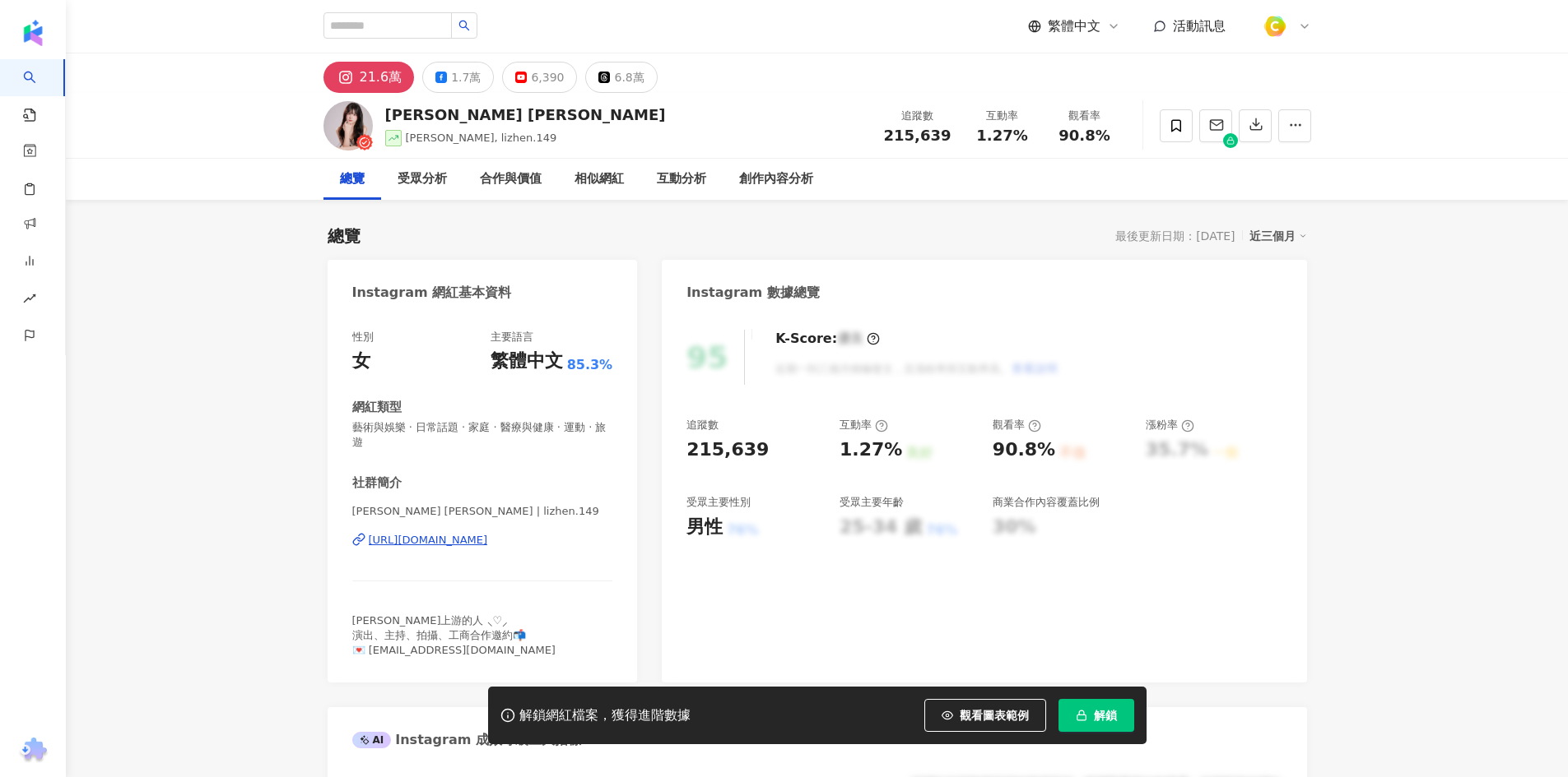
click at [465, 534] on div "[URL][DOMAIN_NAME]" at bounding box center [428, 541] width 119 height 15
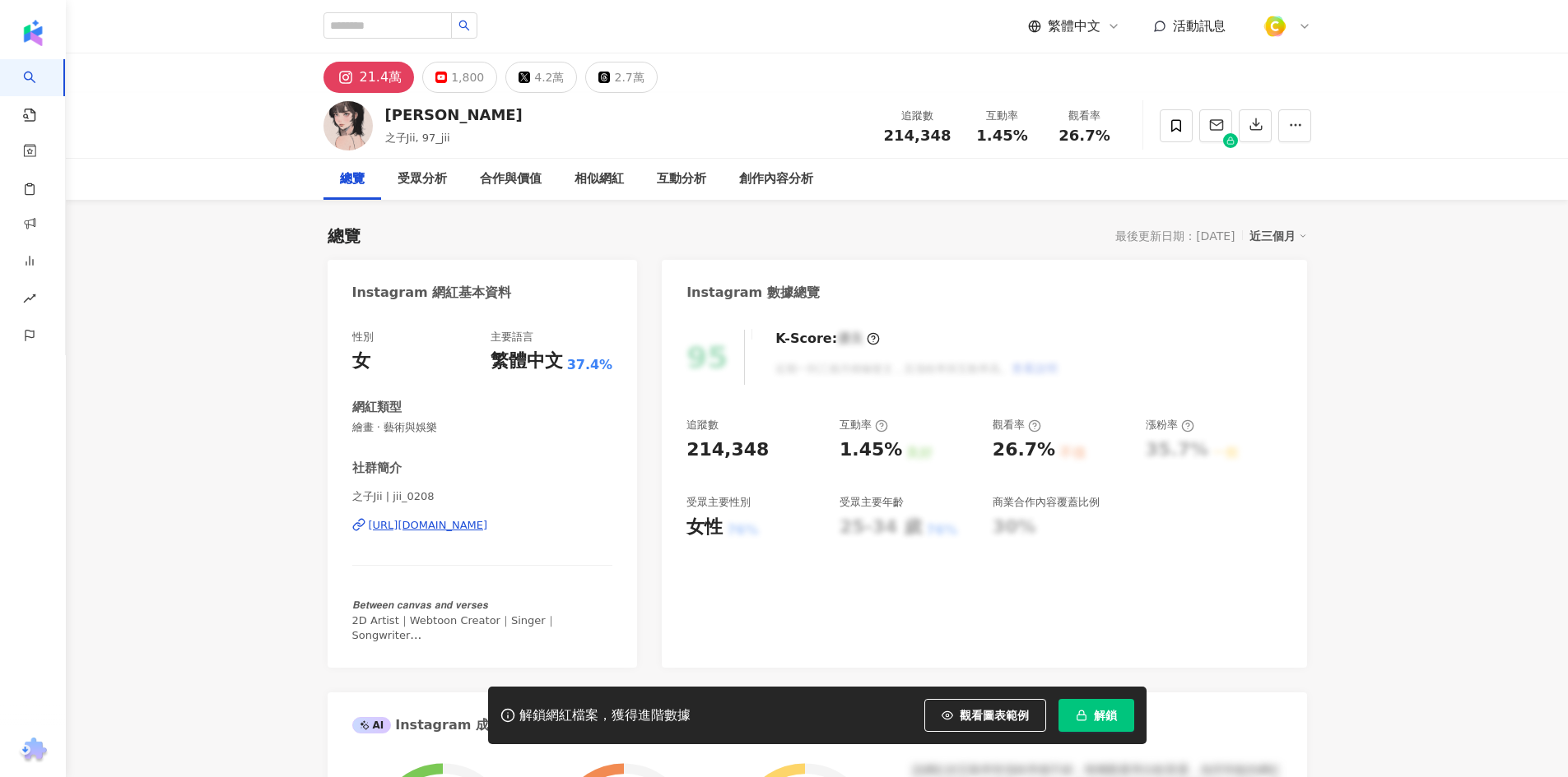
click at [488, 531] on div "https://www.instagram.com/jii_0208/" at bounding box center [428, 526] width 119 height 15
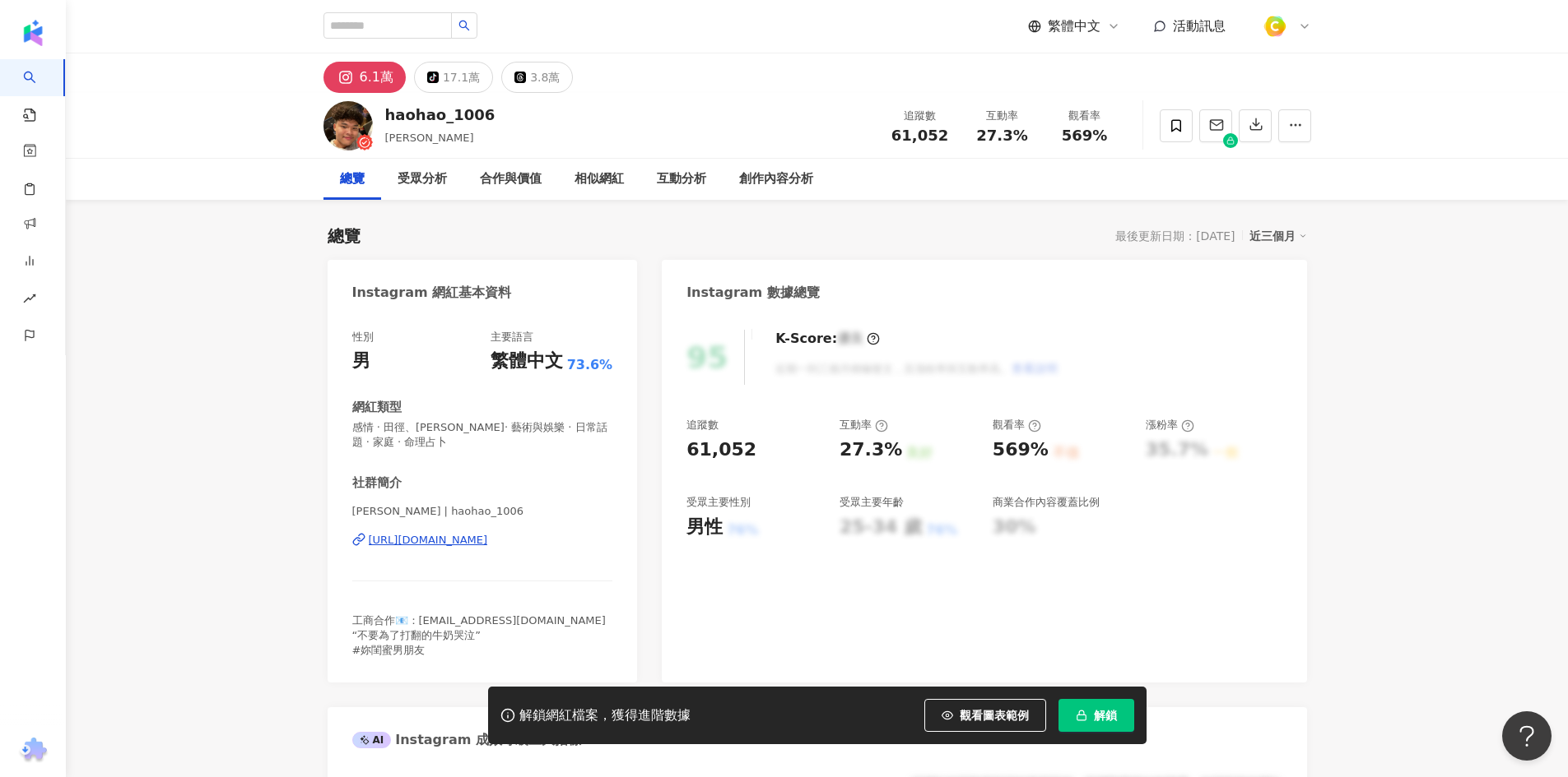
click at [485, 544] on div "[URL][DOMAIN_NAME]" at bounding box center [428, 541] width 119 height 15
